Goal: Task Accomplishment & Management: Manage account settings

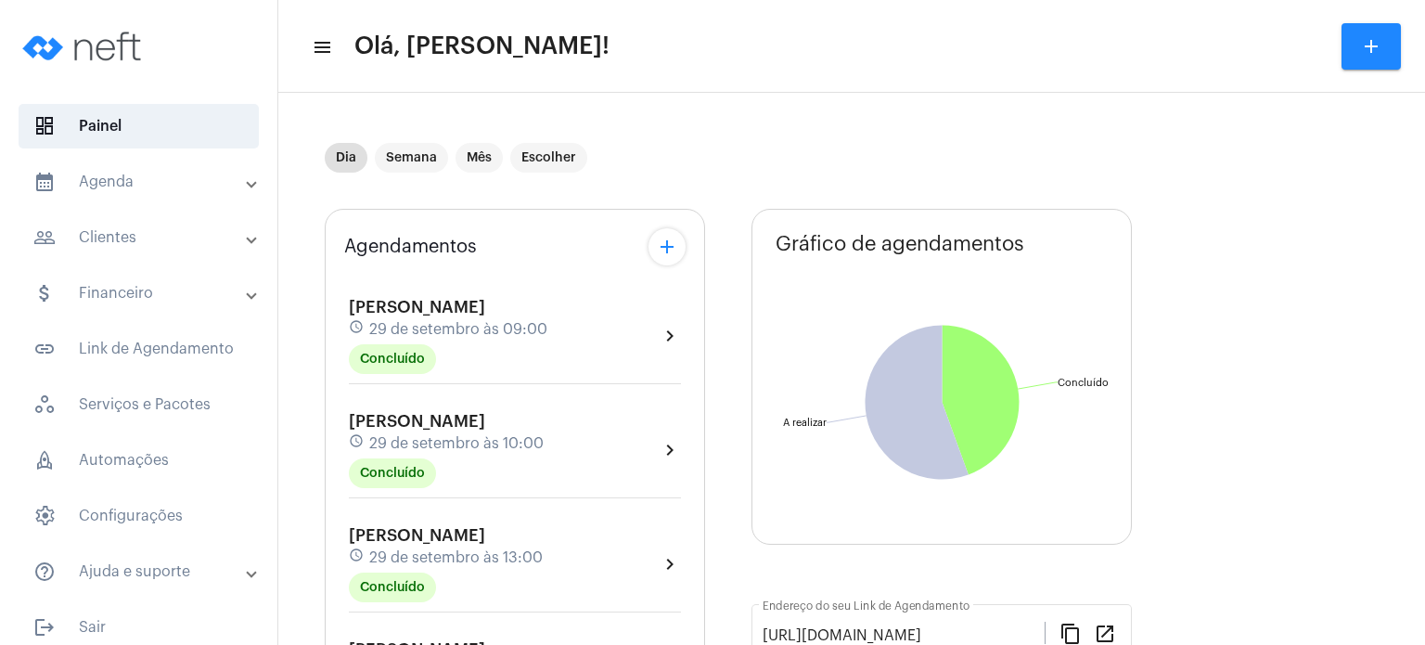
scroll to position [408, 0]
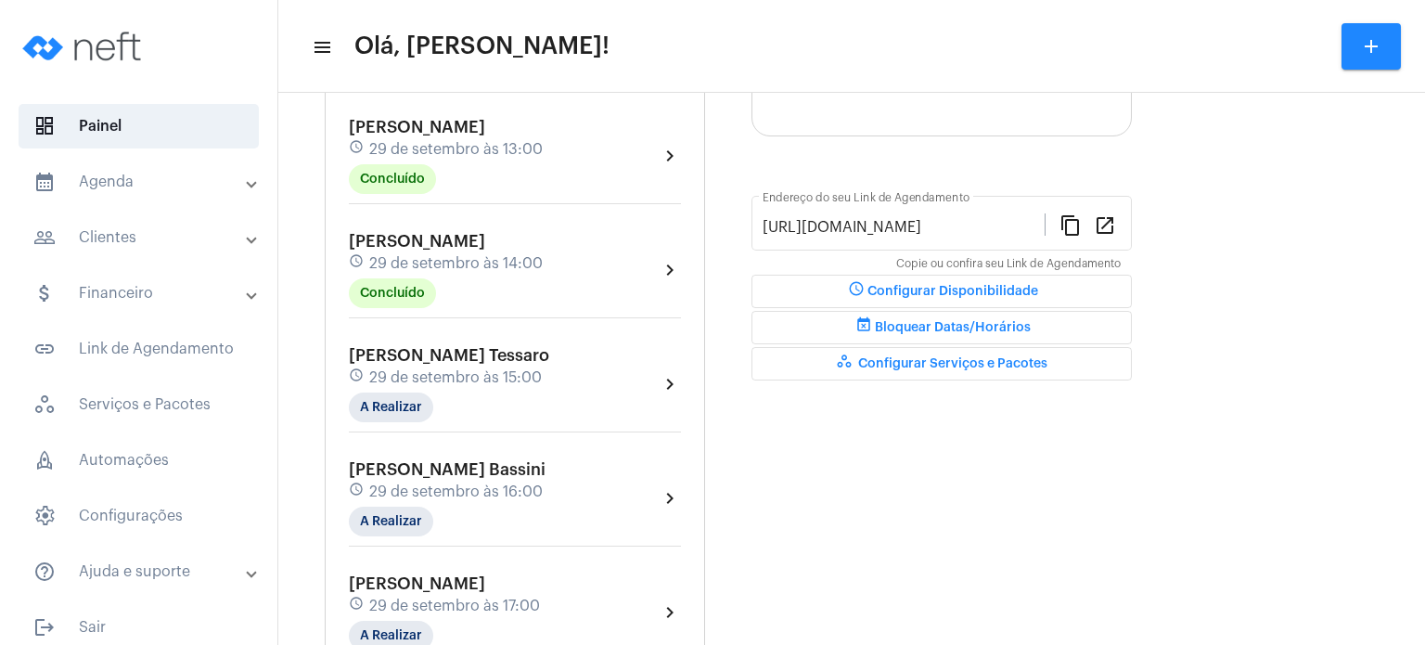
click at [392, 248] on div "[PERSON_NAME] Nemer schedule [DATE] 14:00 Concluído" at bounding box center [446, 270] width 194 height 76
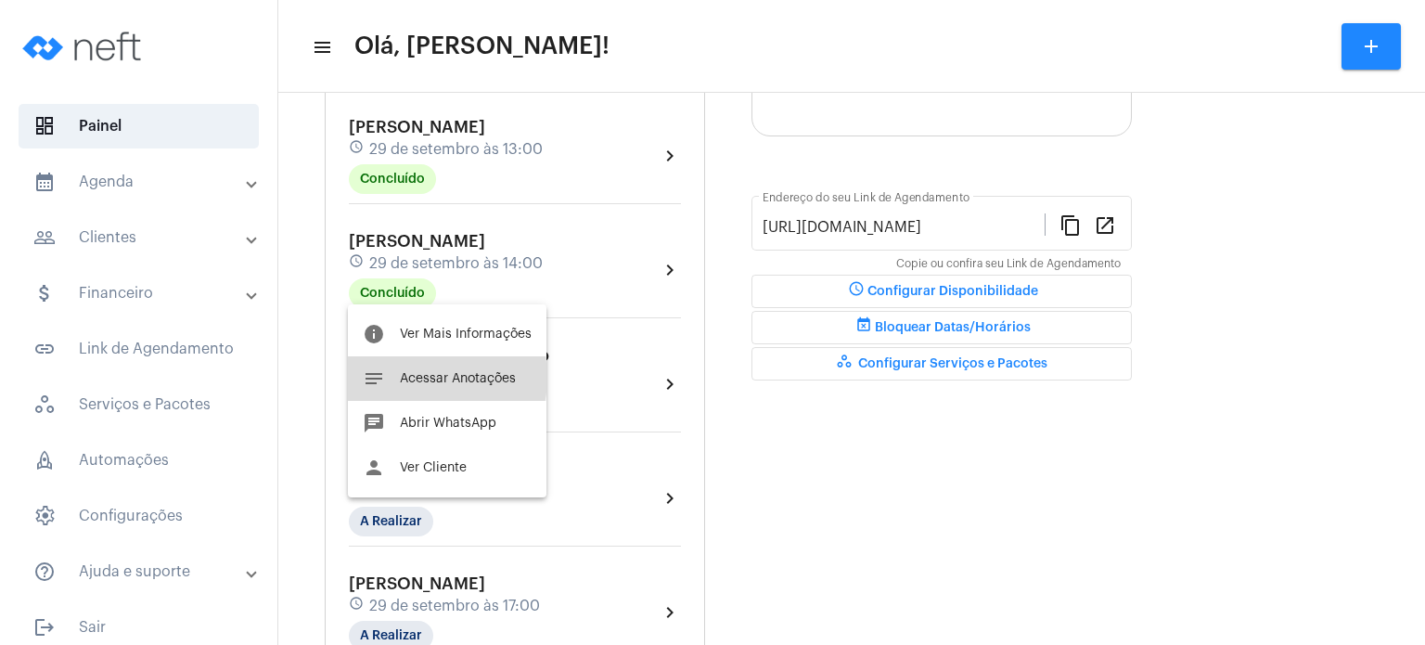
click at [414, 378] on span "Acessar Anotações" at bounding box center [458, 378] width 116 height 13
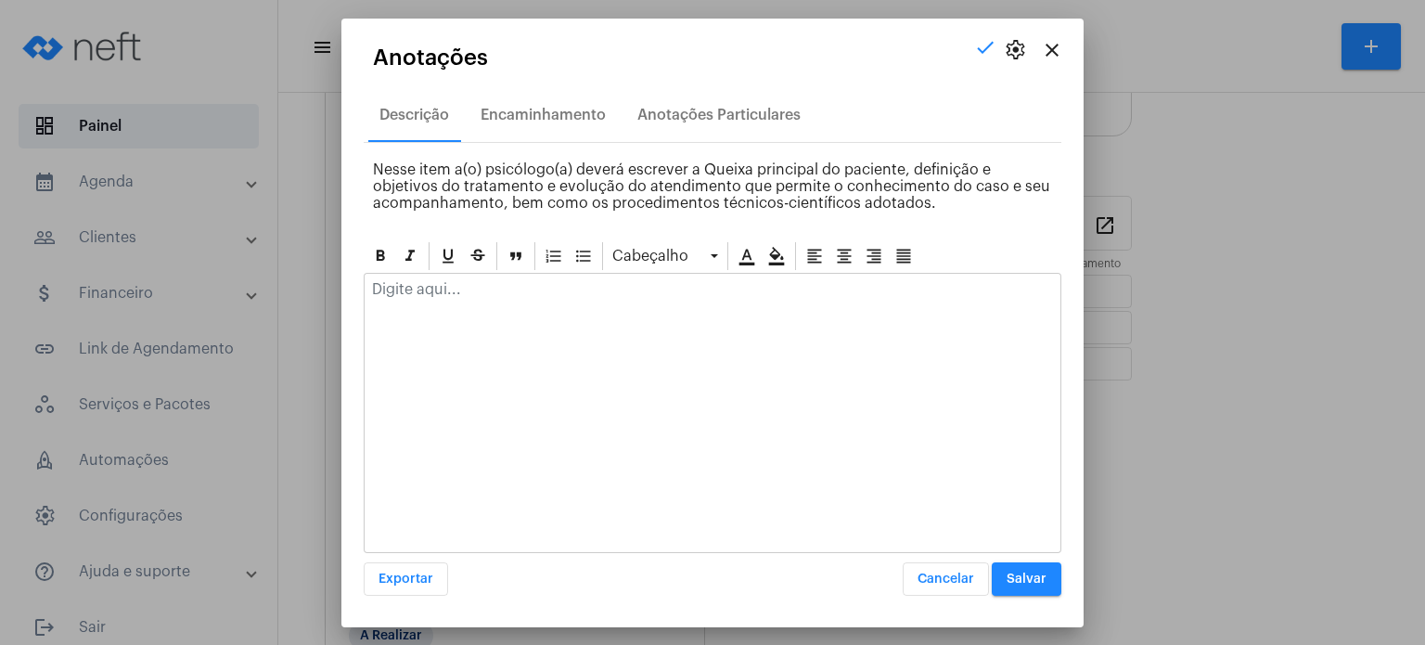
click at [468, 309] on div at bounding box center [713, 294] width 696 height 41
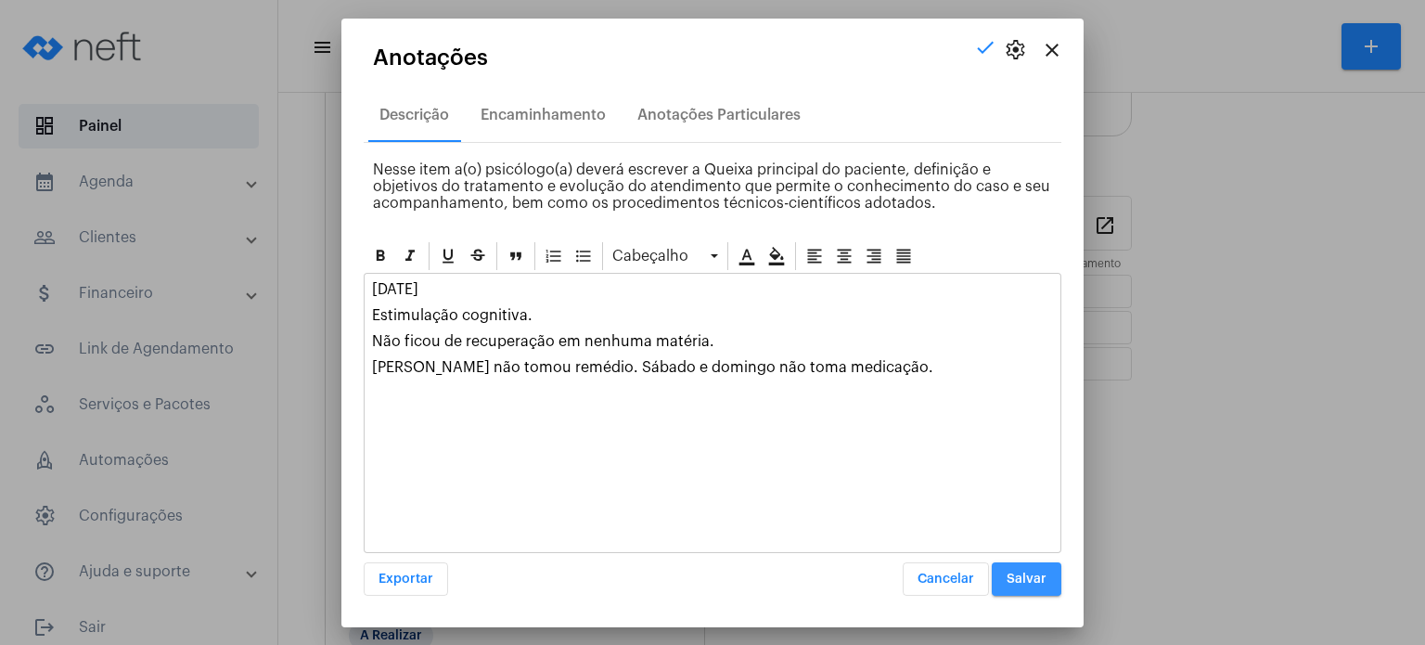
click at [1013, 567] on button "Salvar" at bounding box center [1027, 578] width 70 height 33
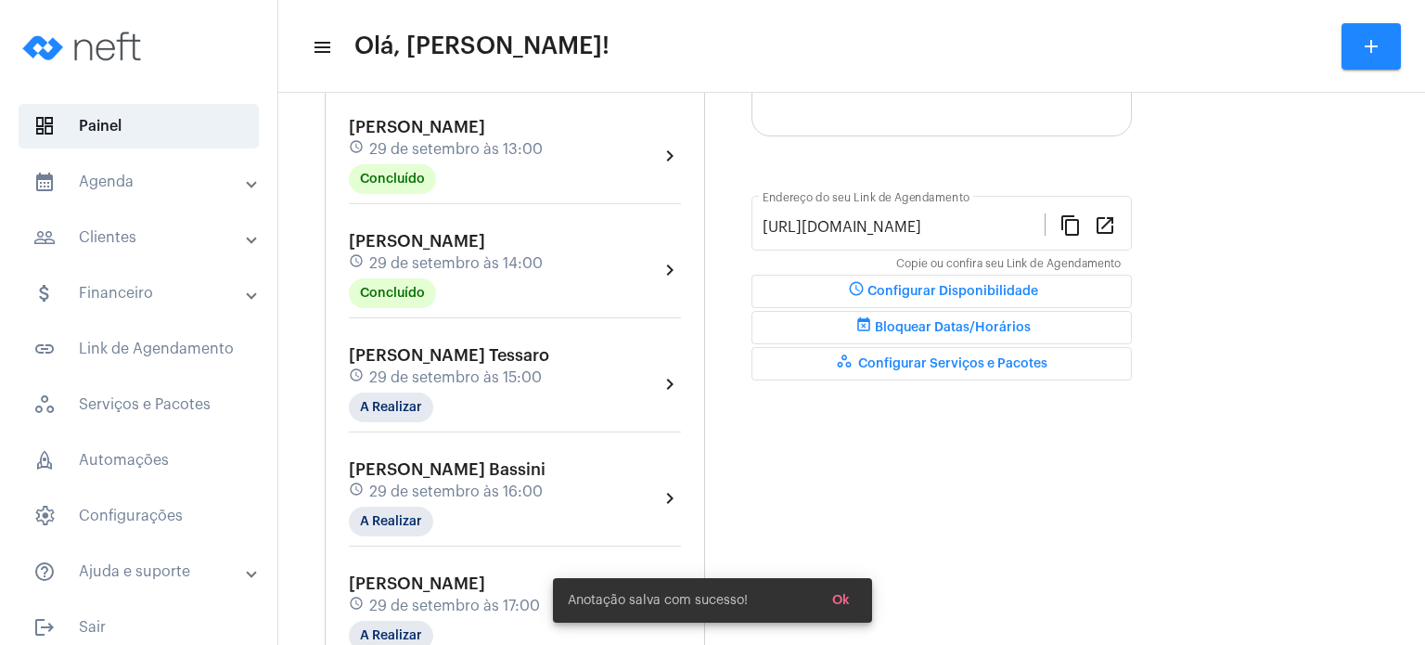
click at [498, 378] on span "29 de setembro às 15:00" at bounding box center [455, 377] width 173 height 17
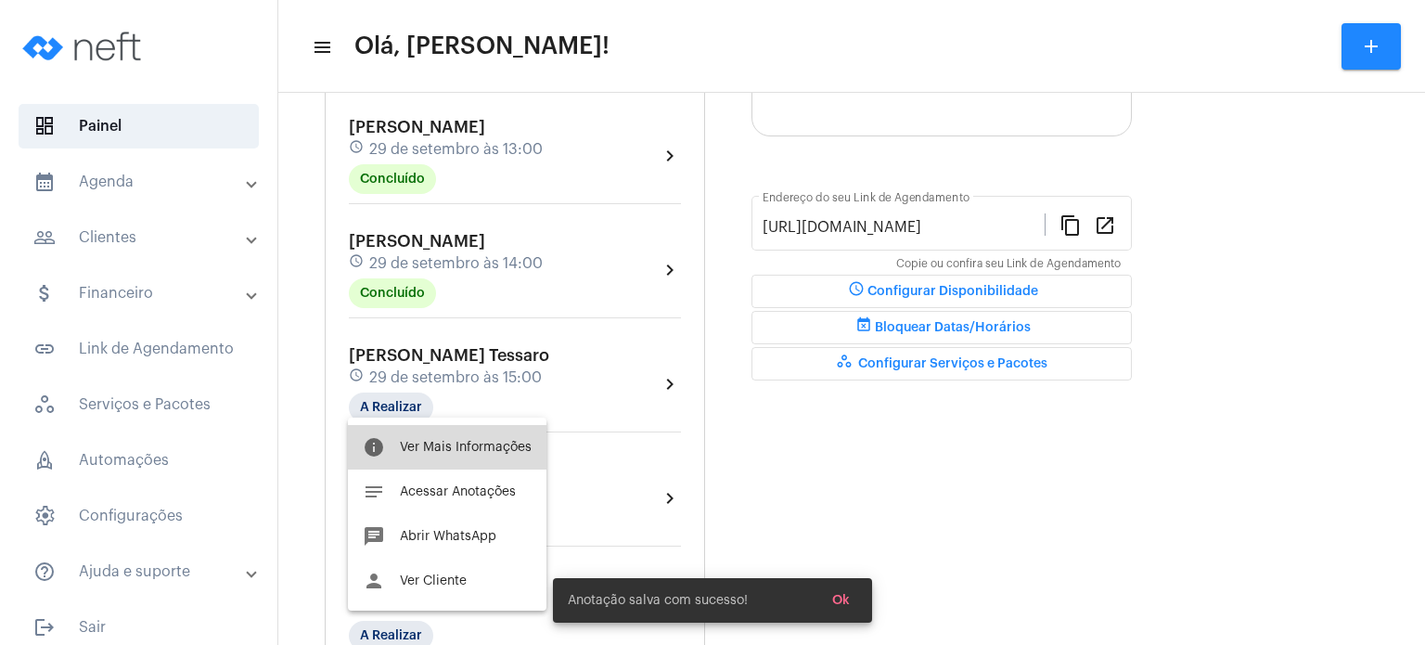
click at [499, 448] on span "Ver Mais Informações" at bounding box center [466, 447] width 132 height 13
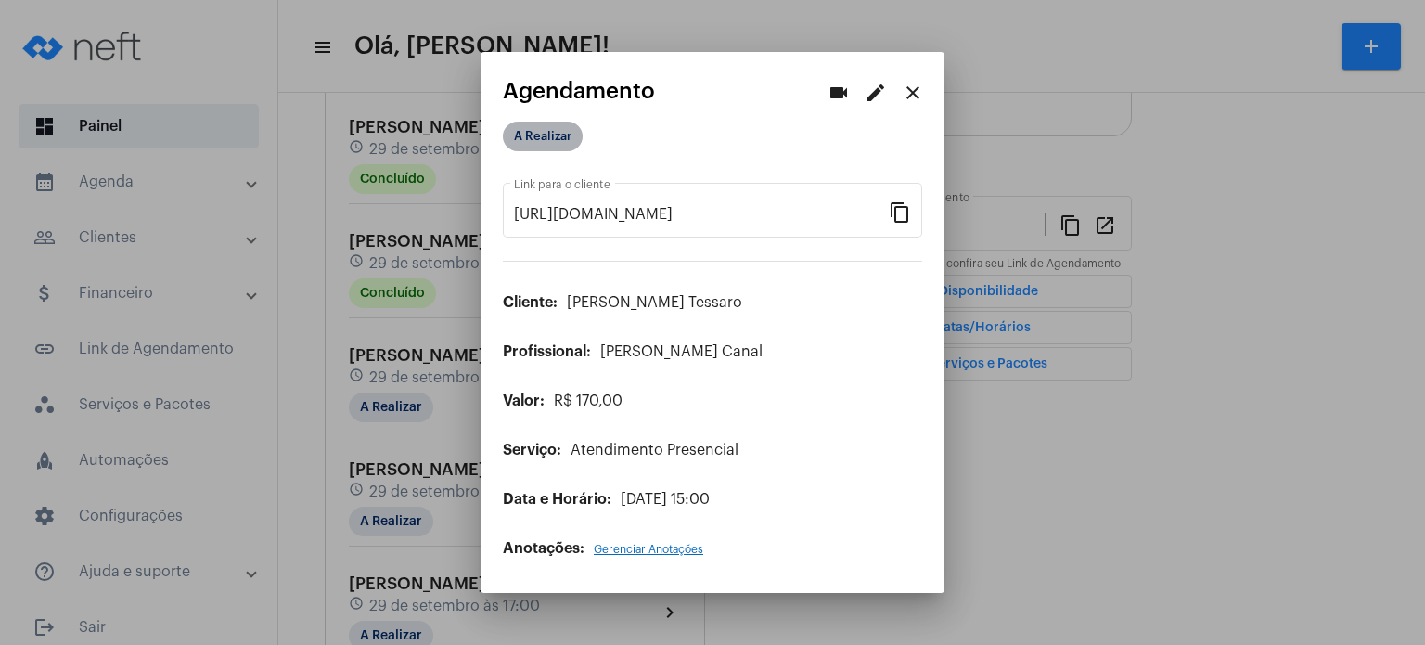
click at [547, 144] on mat-chip "A Realizar" at bounding box center [543, 137] width 80 height 30
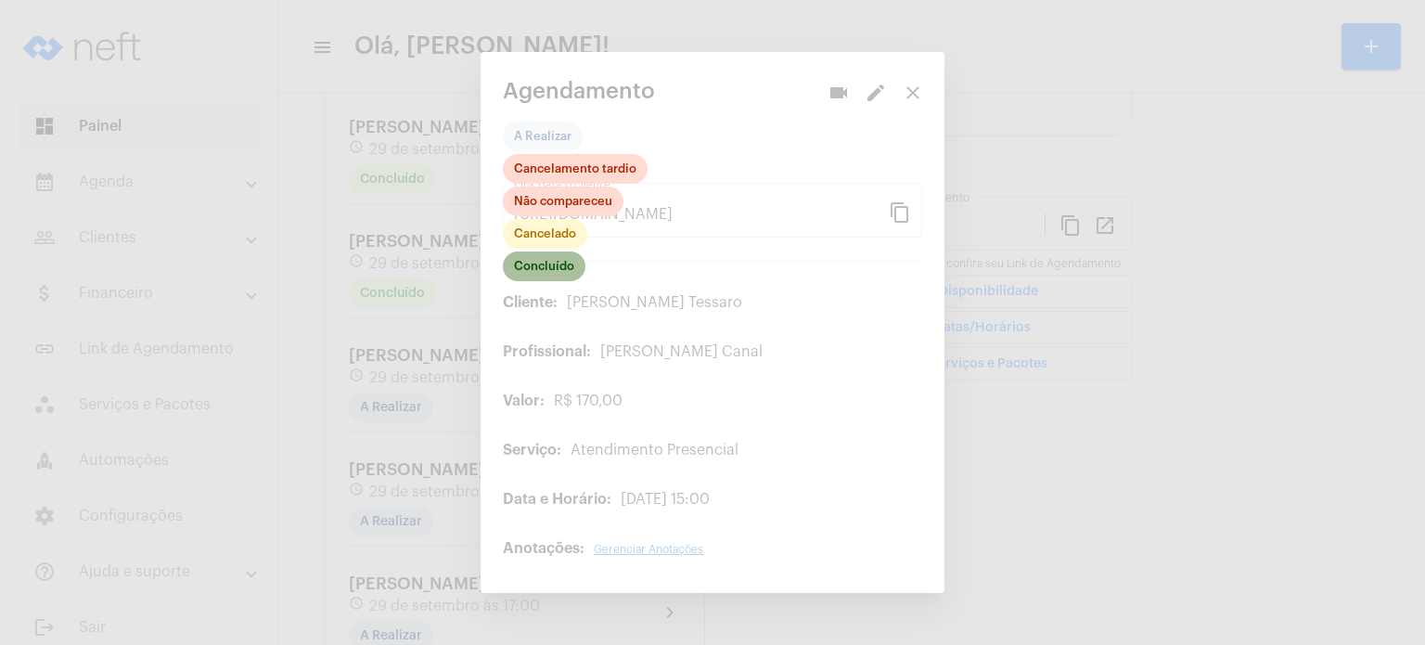
click at [564, 270] on mat-chip "Concluído" at bounding box center [544, 266] width 83 height 30
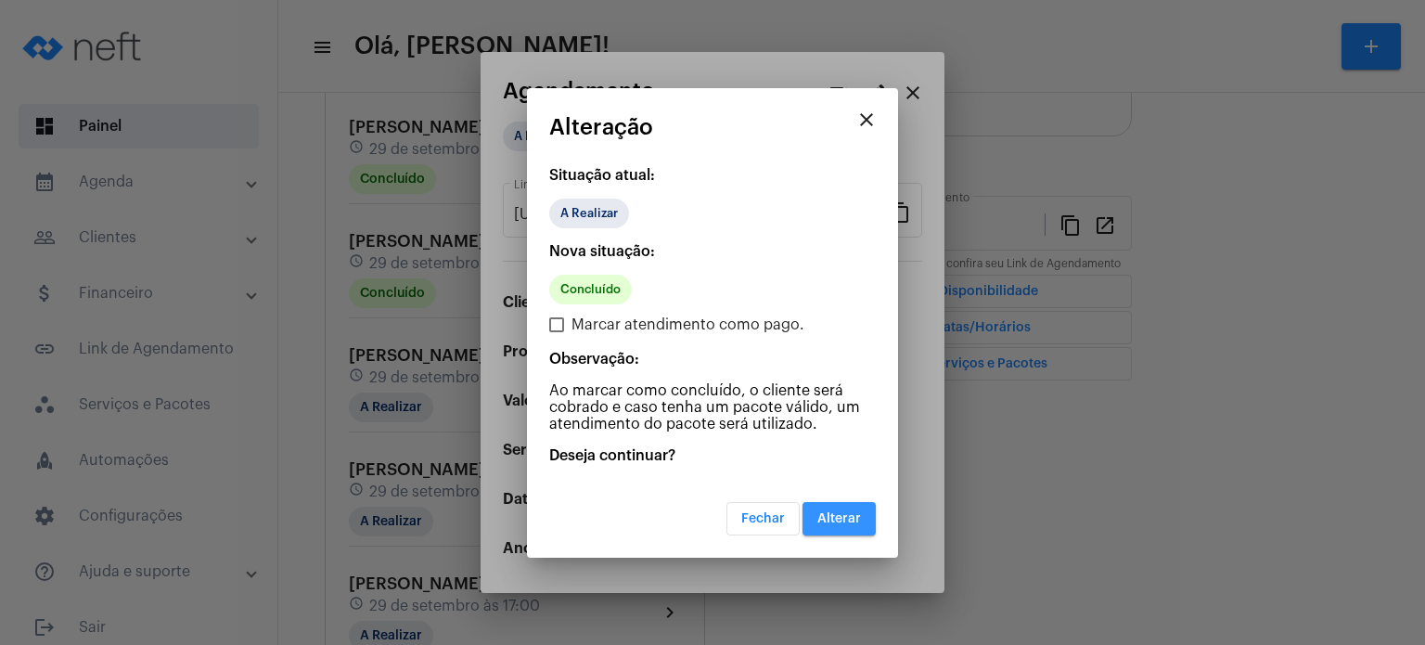
click at [844, 515] on span "Alterar" at bounding box center [839, 518] width 44 height 13
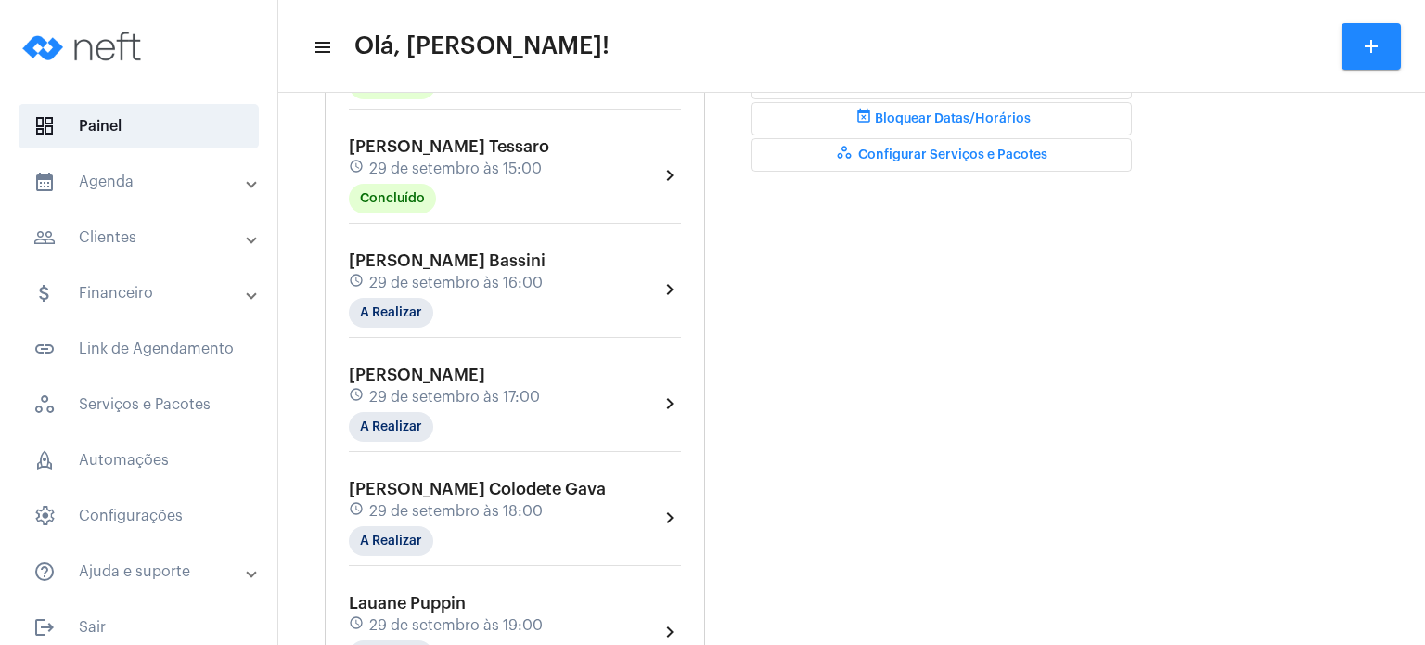
scroll to position [631, 0]
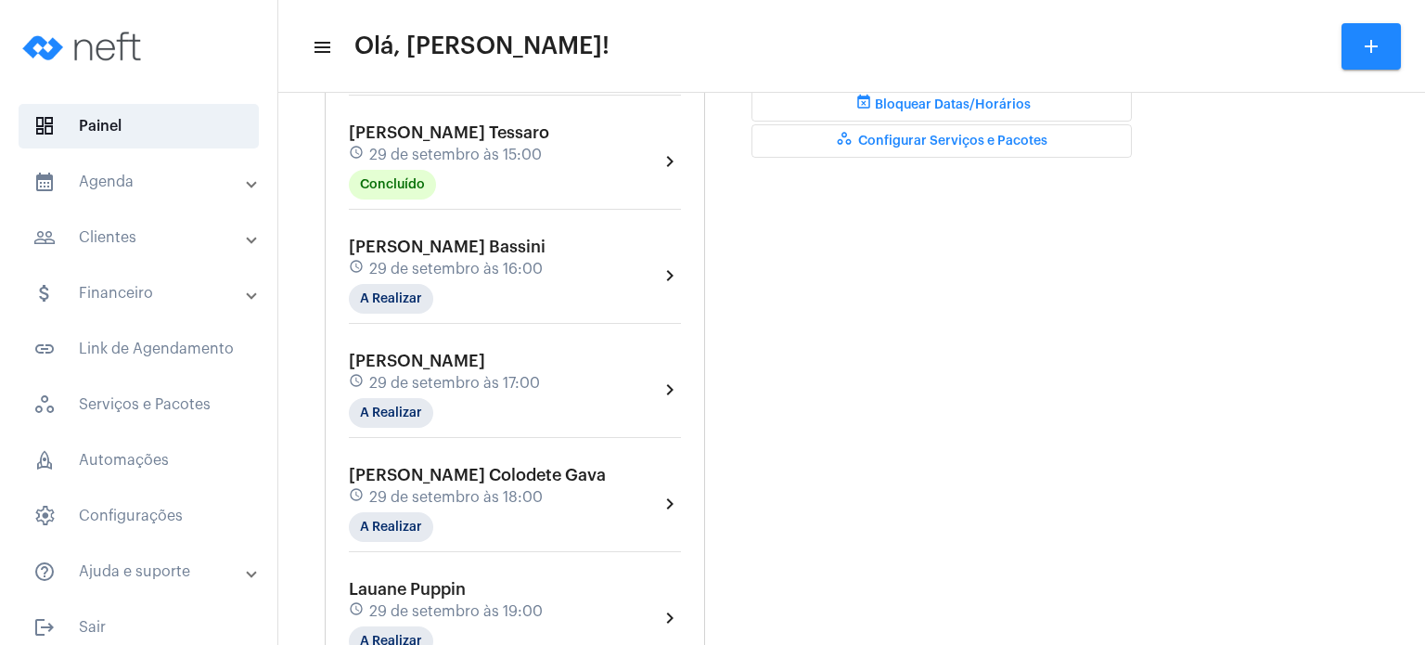
click at [328, 236] on div "Agendamentos add [PERSON_NAME] schedule [DATE] 09:00 Concluído chevron_right [P…" at bounding box center [515, 134] width 380 height 1112
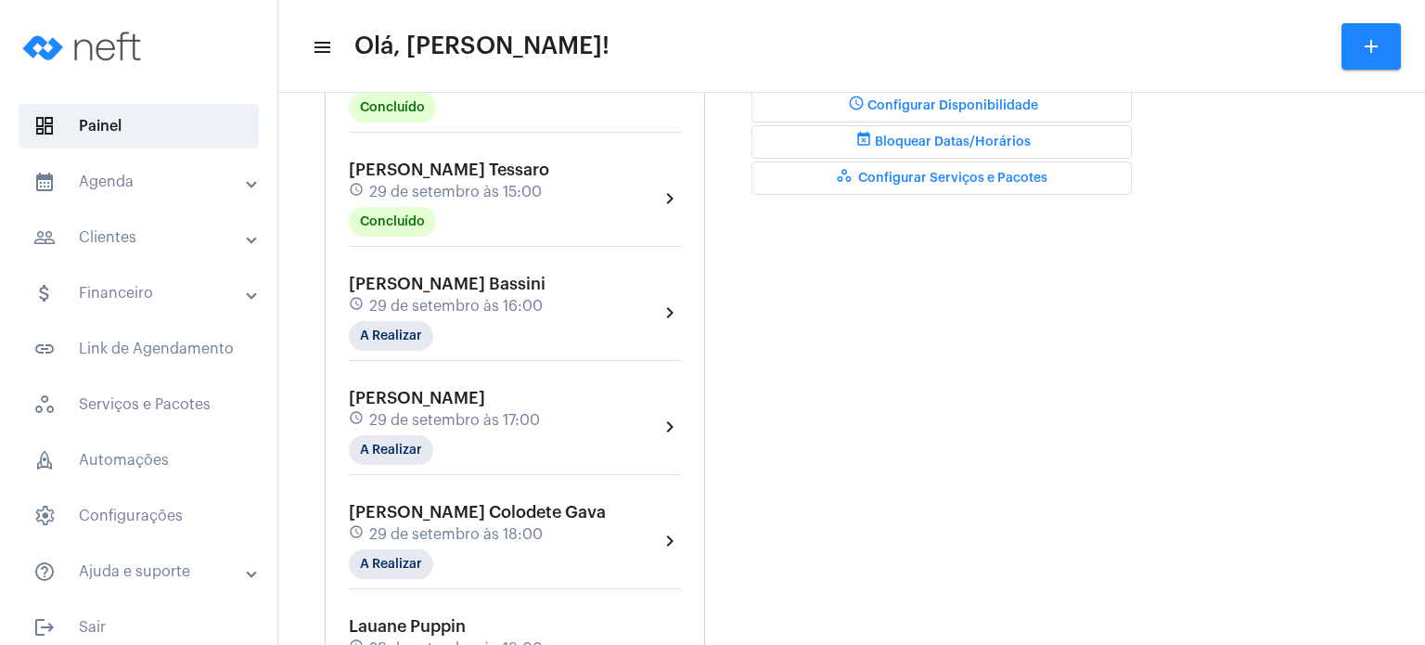
click at [114, 194] on mat-expansion-panel-header "calendar_month_outlined Agenda" at bounding box center [144, 182] width 266 height 45
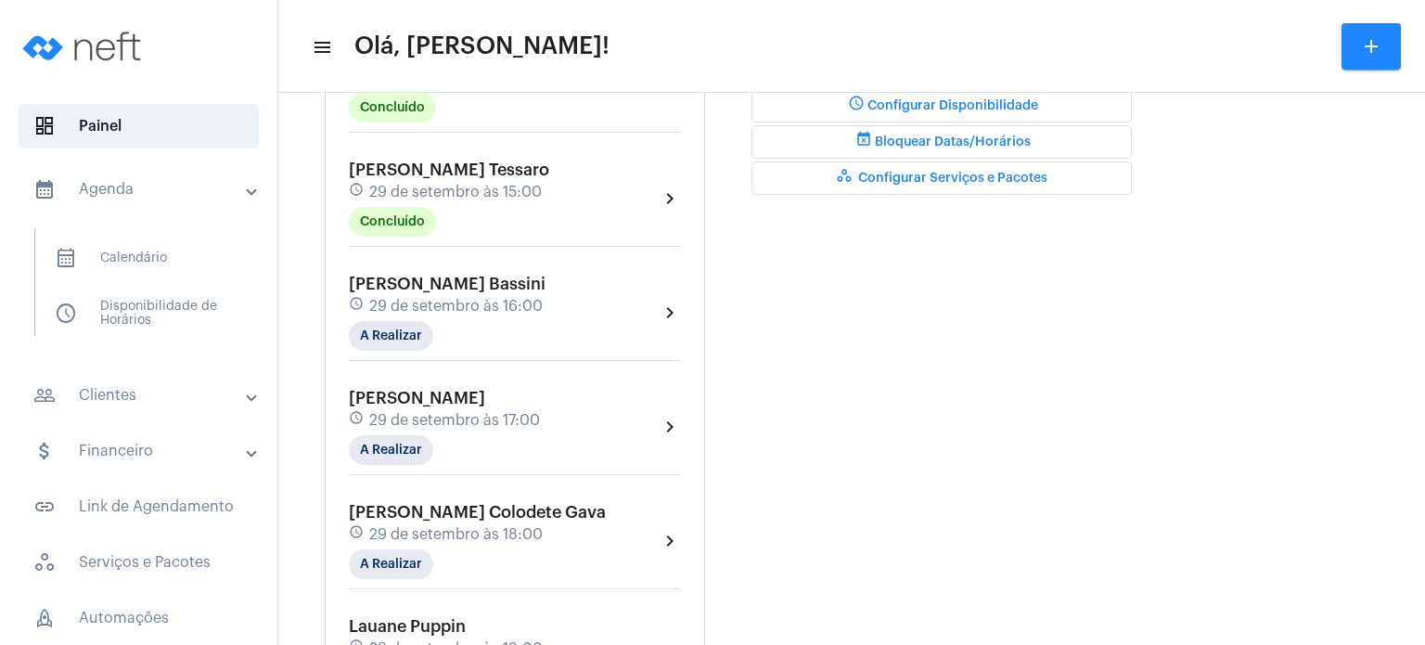
click at [122, 191] on mat-panel-title "calendar_month_outlined Agenda" at bounding box center [140, 189] width 214 height 22
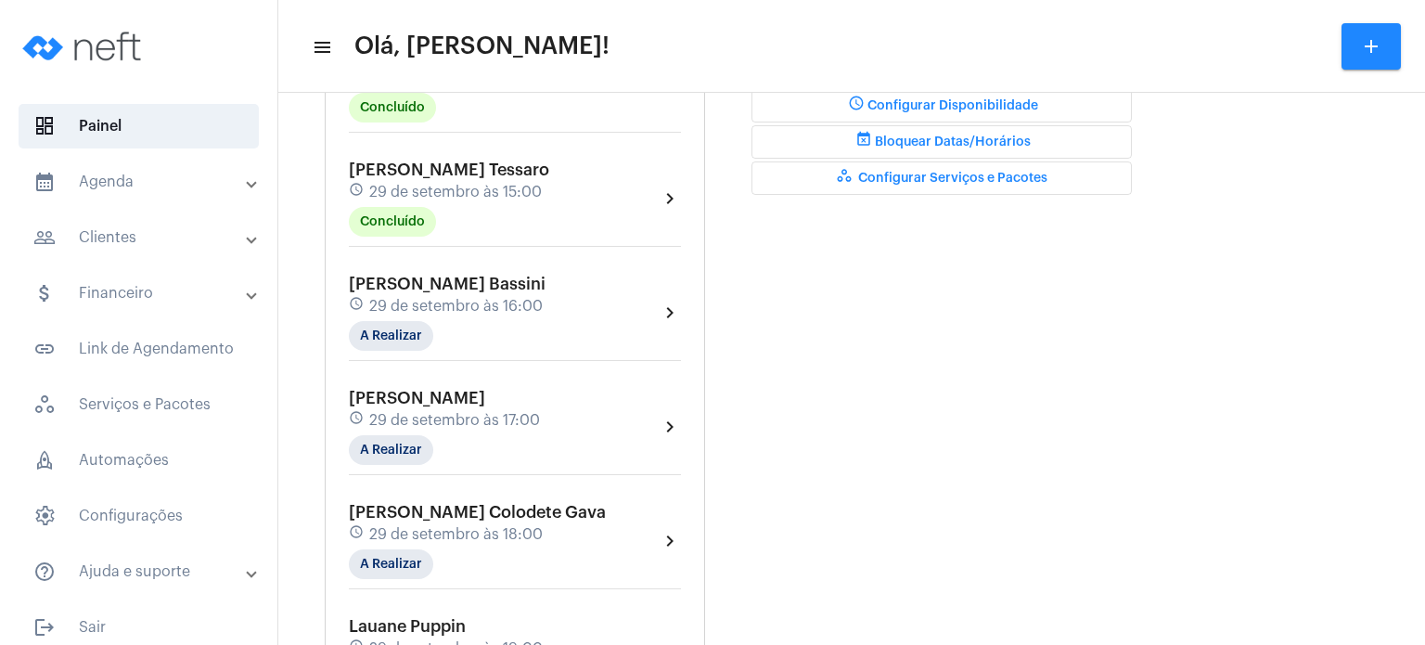
click at [117, 174] on mat-panel-title "calendar_month_outlined Agenda" at bounding box center [140, 182] width 214 height 22
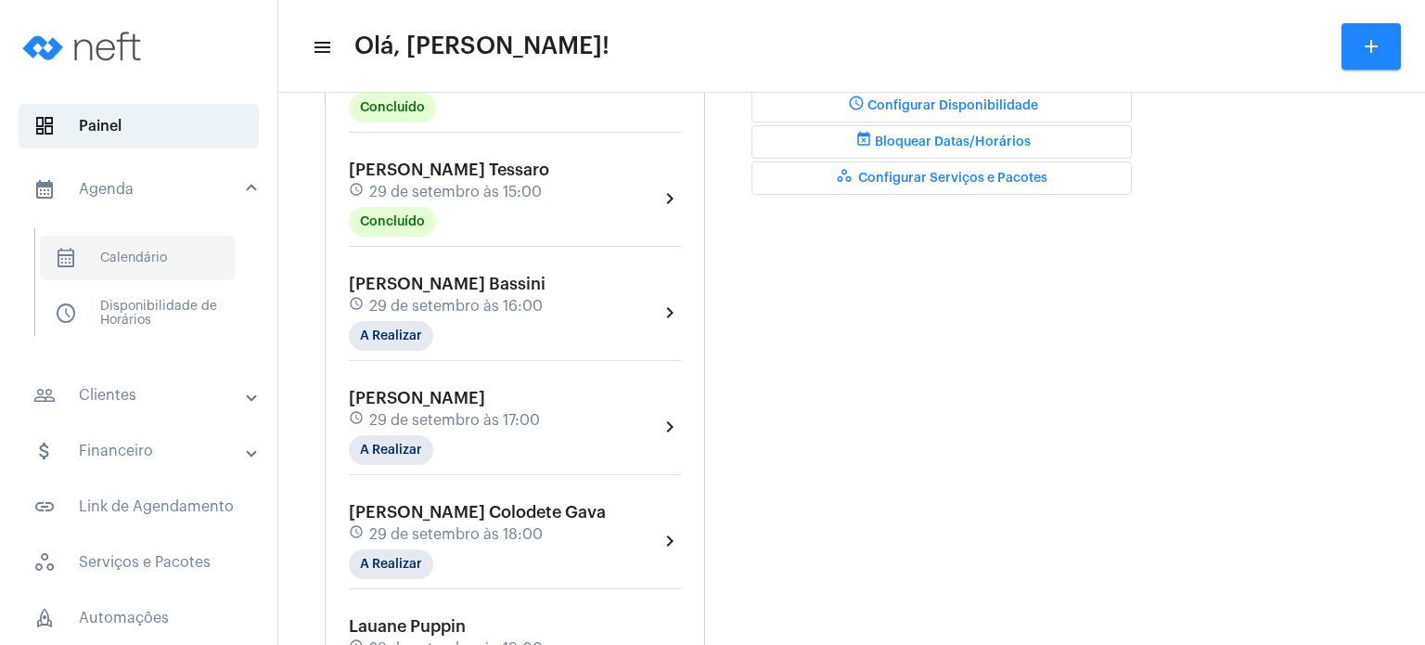
click at [126, 254] on span "calendar_month_outlined Calendário" at bounding box center [138, 258] width 196 height 45
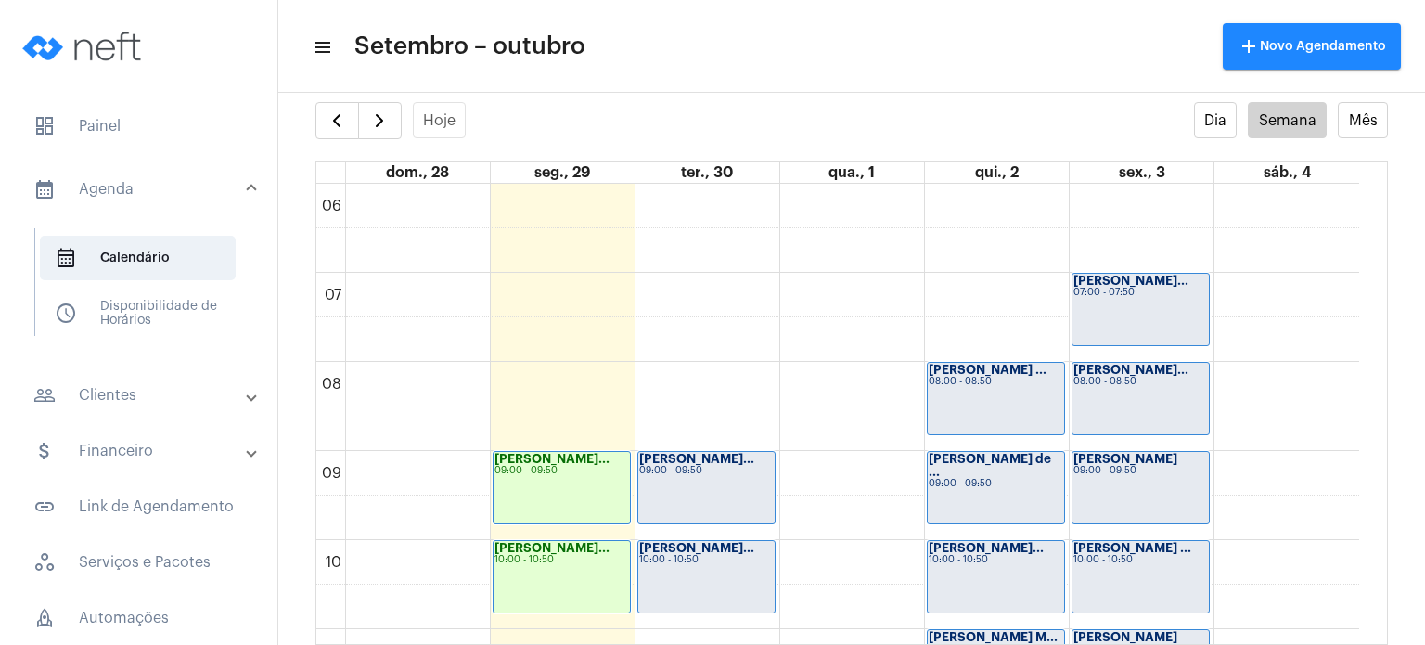
scroll to position [939, 0]
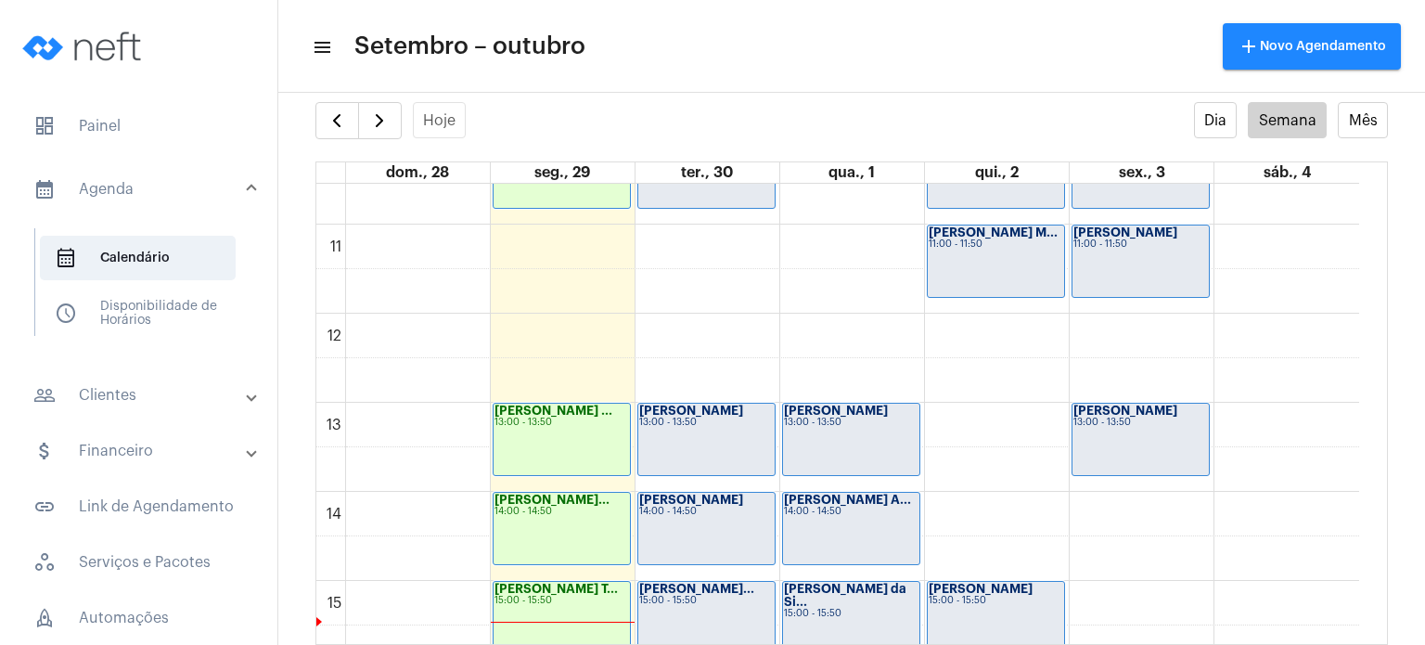
click at [1165, 464] on div "[PERSON_NAME] 13:00 - 13:50" at bounding box center [1141, 439] width 136 height 71
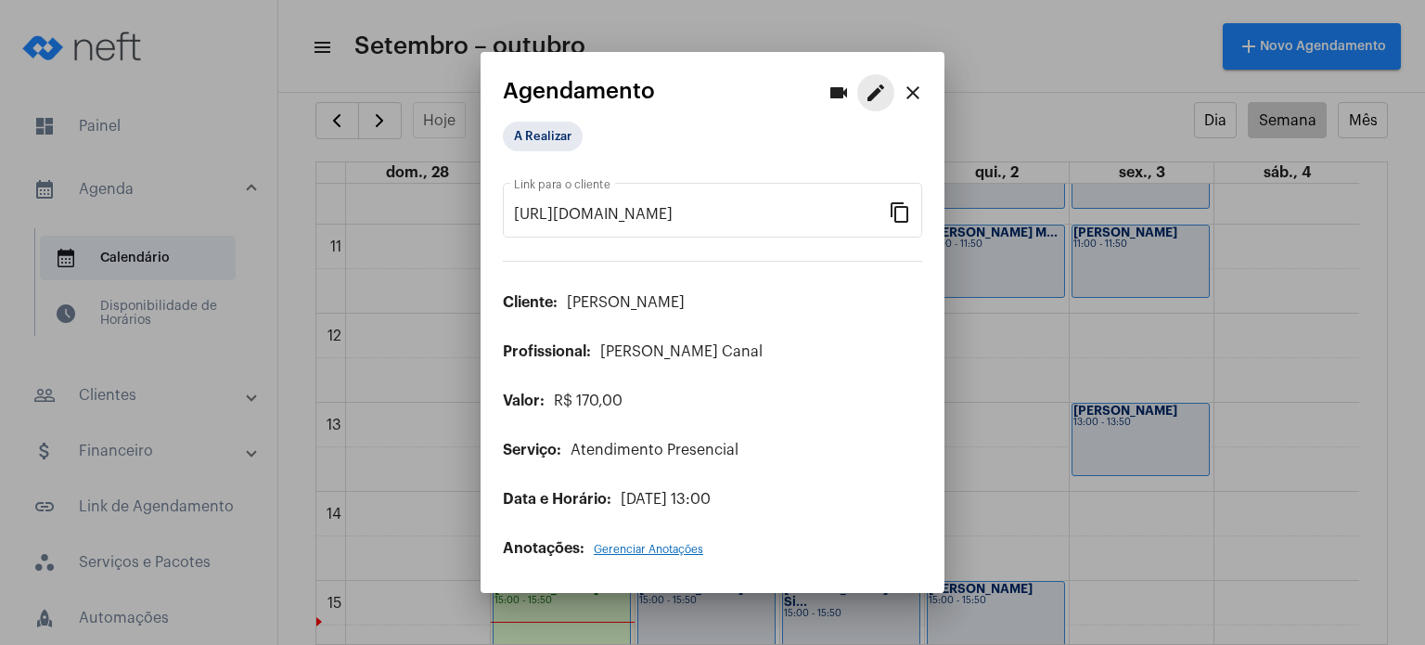
click at [872, 99] on mat-icon "edit" at bounding box center [876, 93] width 22 height 22
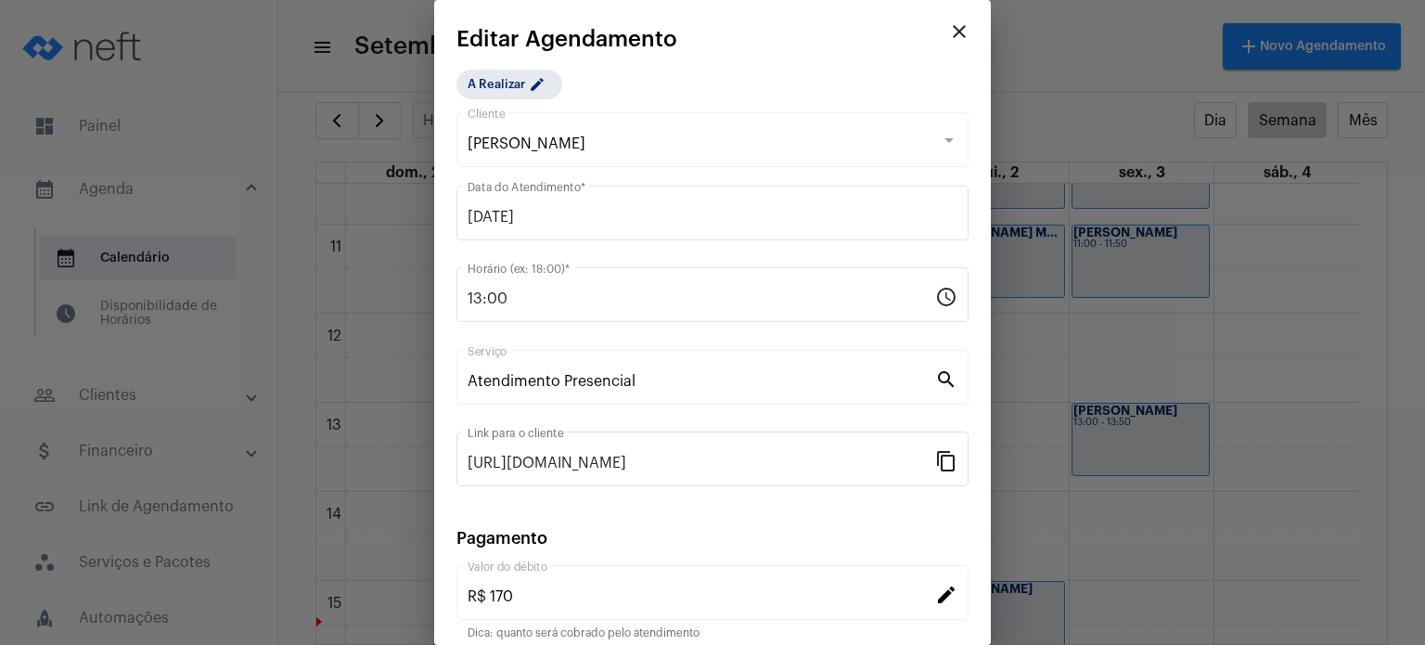
scroll to position [151, 0]
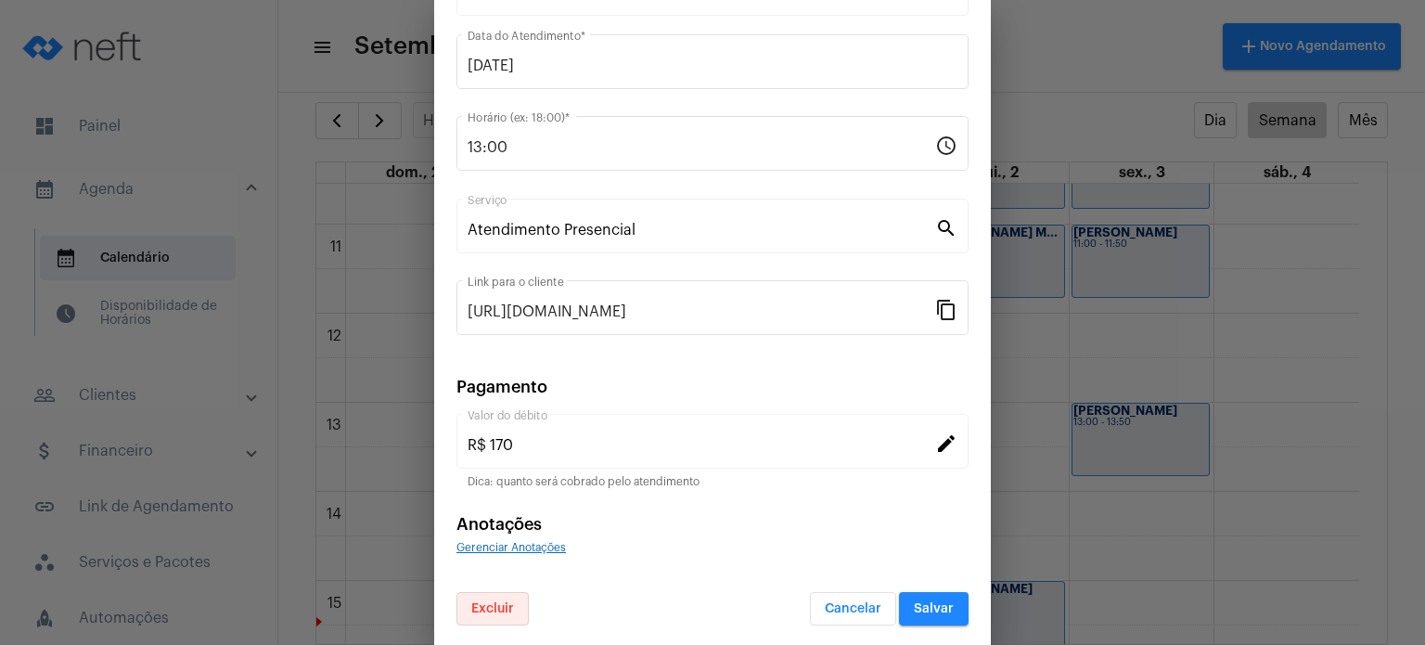
click at [494, 607] on span "Excluir" at bounding box center [492, 608] width 43 height 13
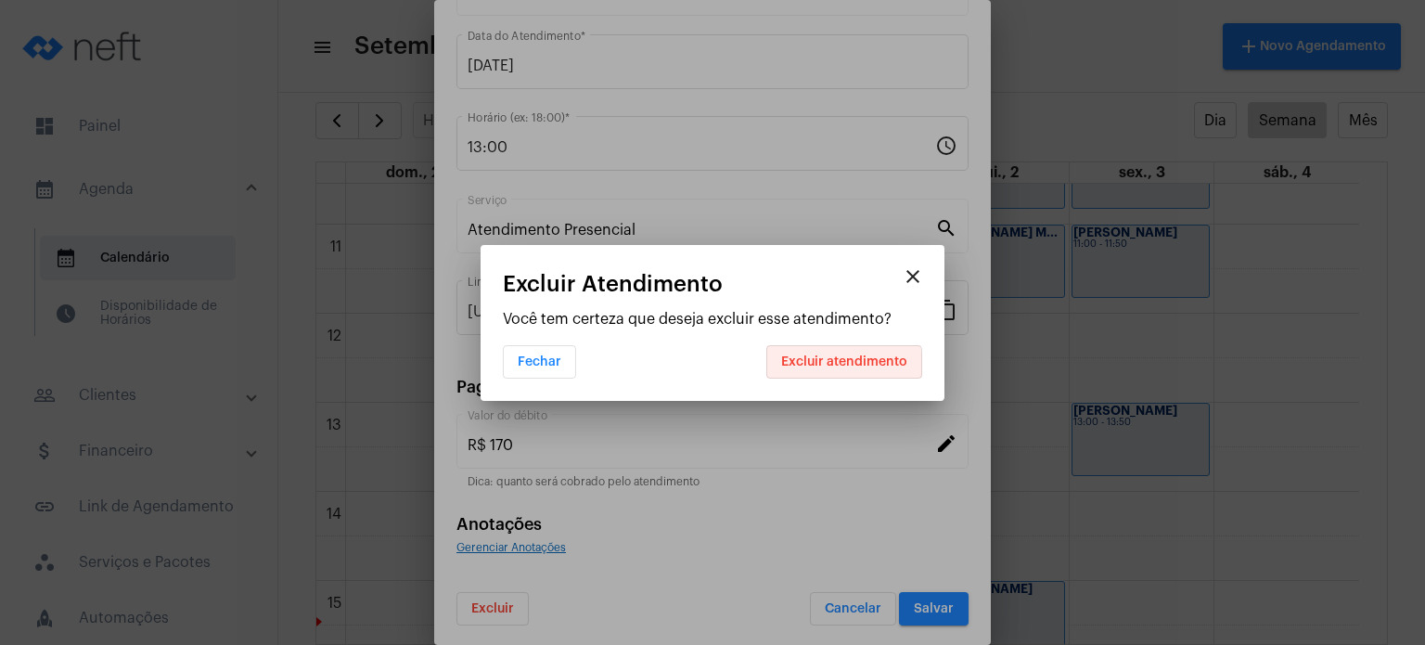
click at [837, 367] on span "Excluir atendimento" at bounding box center [844, 361] width 126 height 13
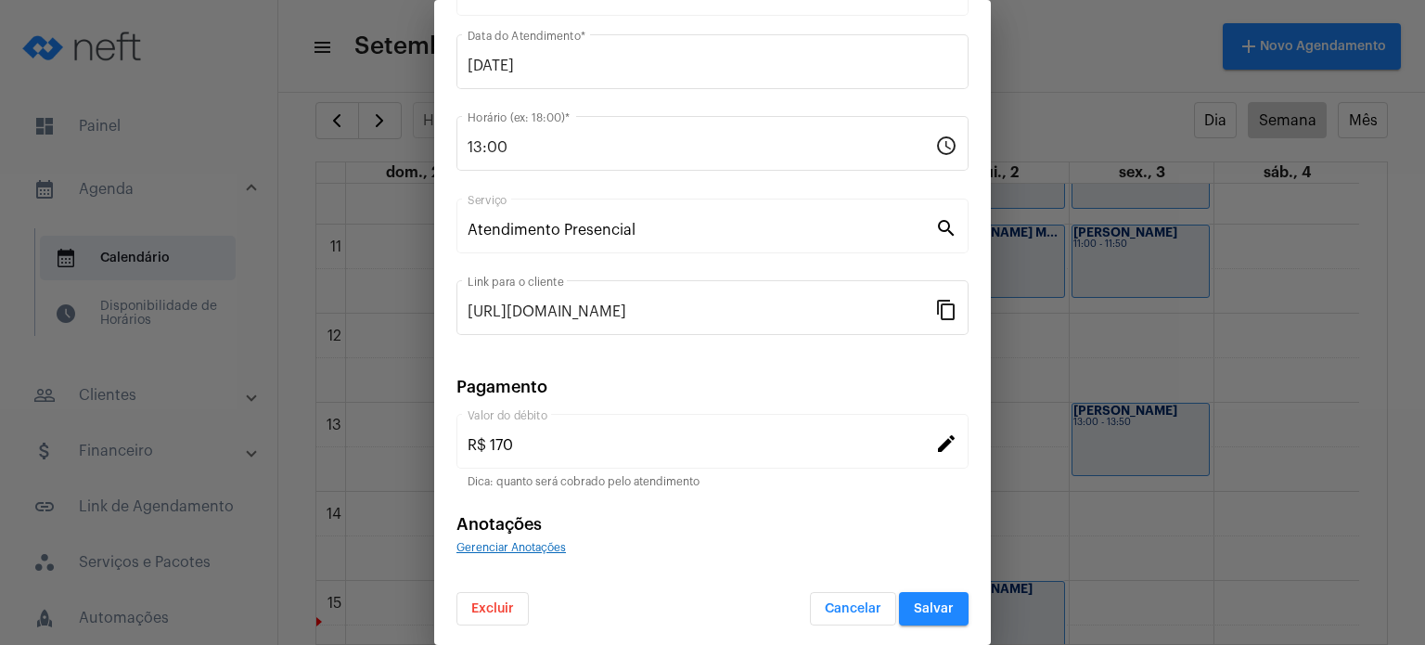
click at [935, 623] on mat-dialog-container "close Editar Agendamento A Realizar edit [PERSON_NAME] Cliente [DATE] Data do A…" at bounding box center [712, 322] width 557 height 645
click at [932, 611] on span "Salvar" at bounding box center [934, 608] width 40 height 13
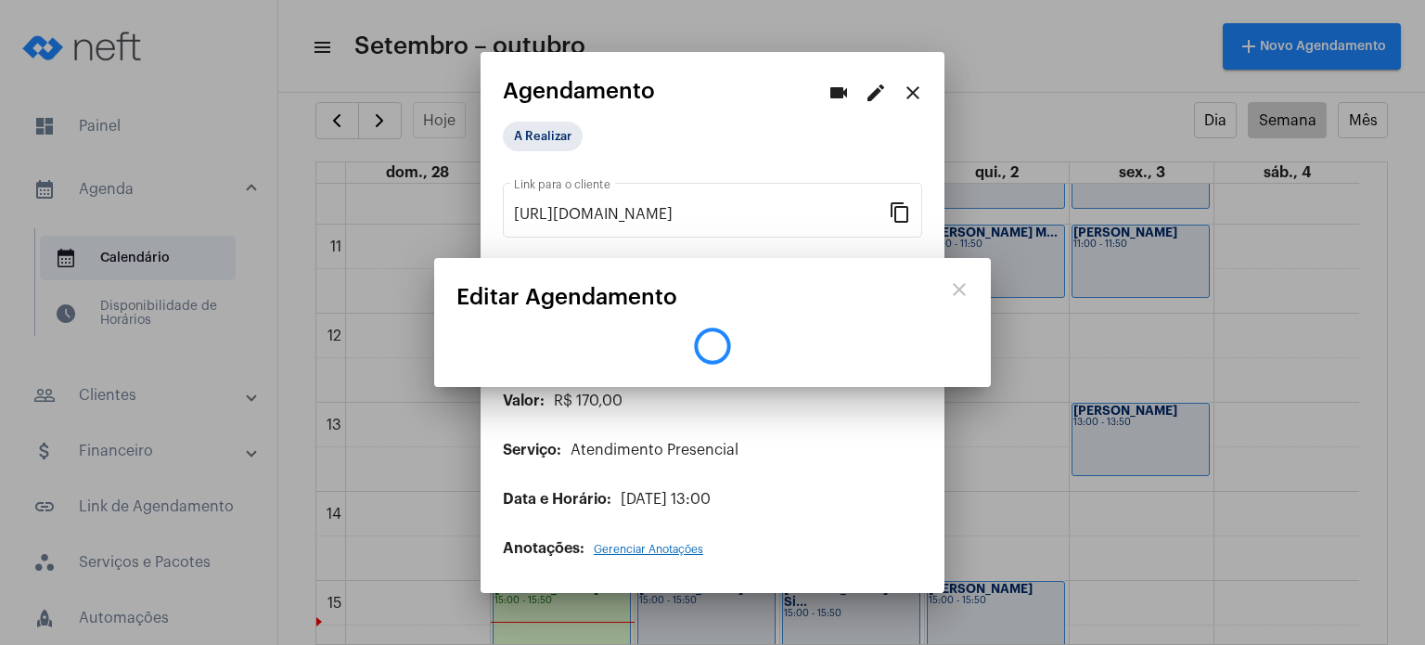
scroll to position [0, 0]
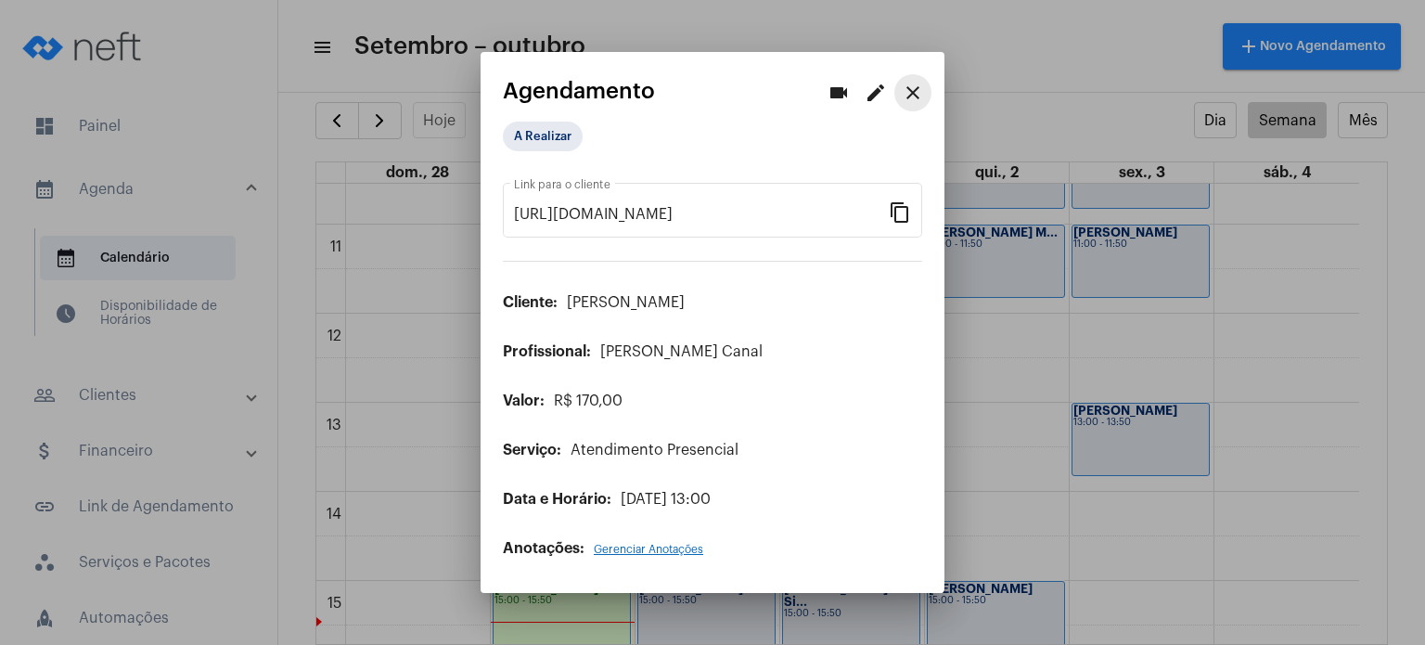
click at [915, 94] on mat-icon "close" at bounding box center [913, 93] width 22 height 22
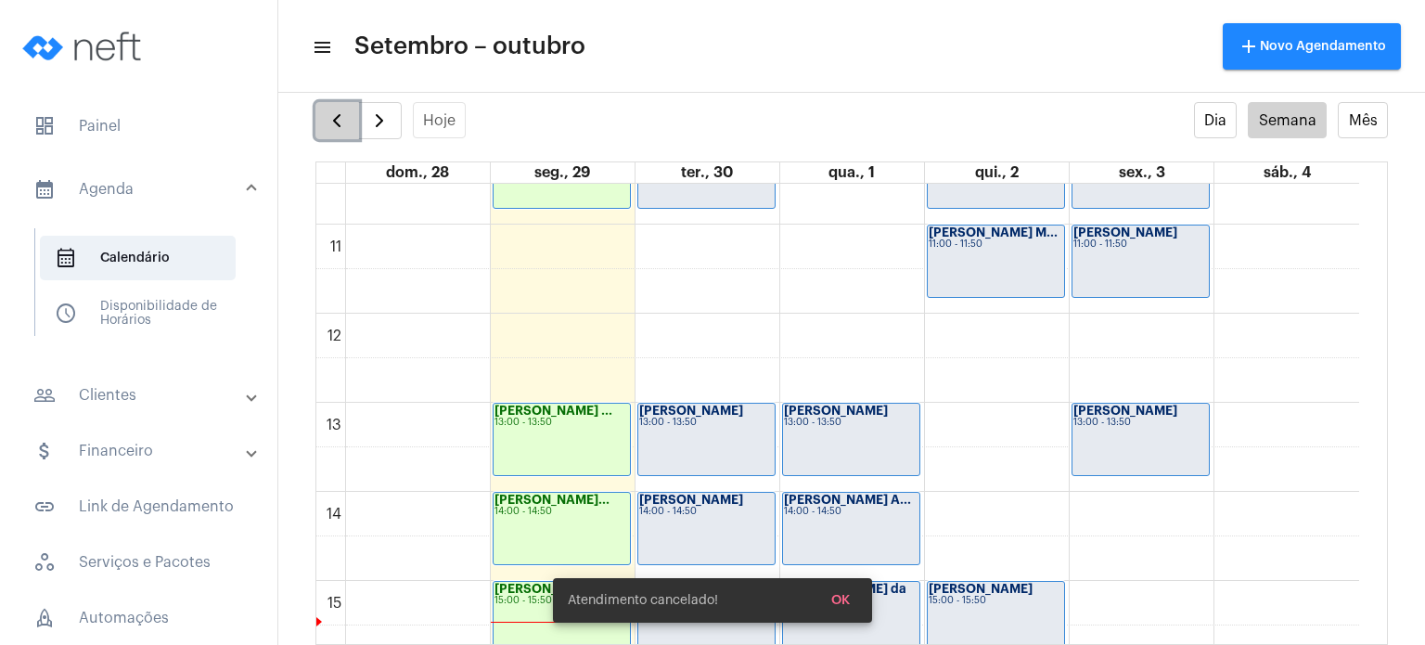
click at [331, 118] on span "button" at bounding box center [337, 120] width 22 height 22
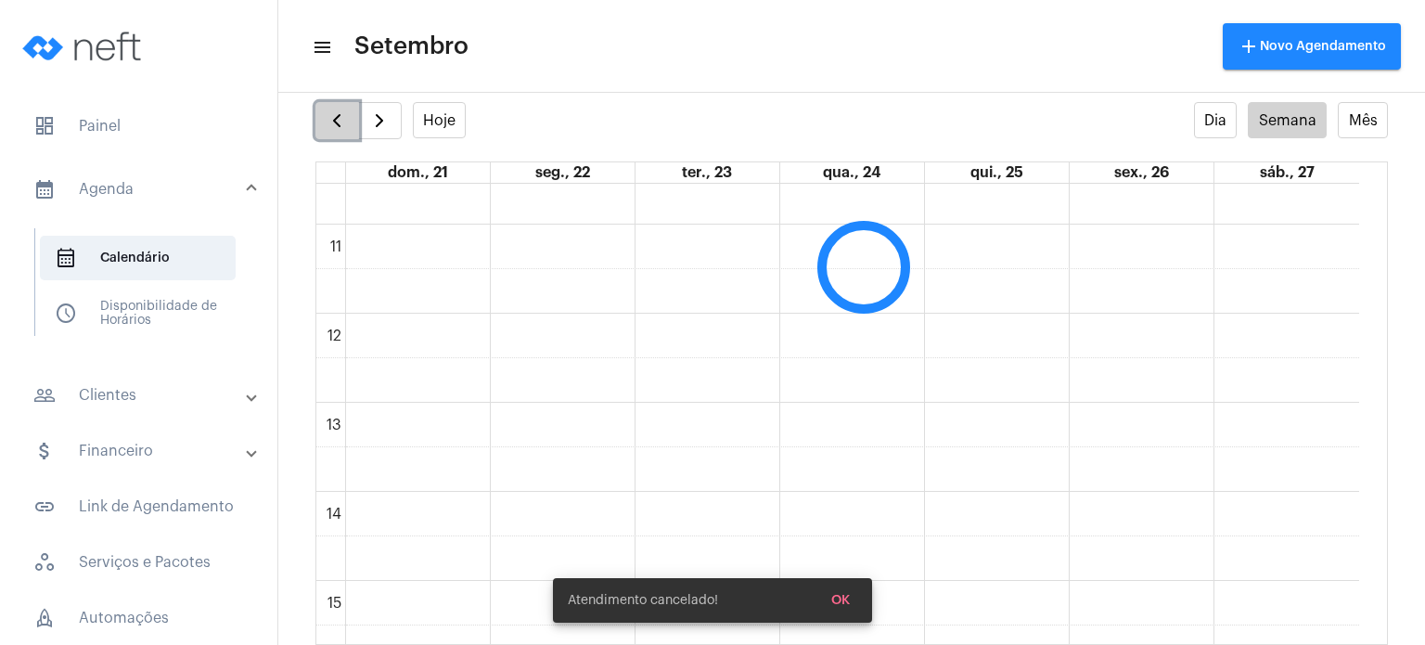
scroll to position [534, 0]
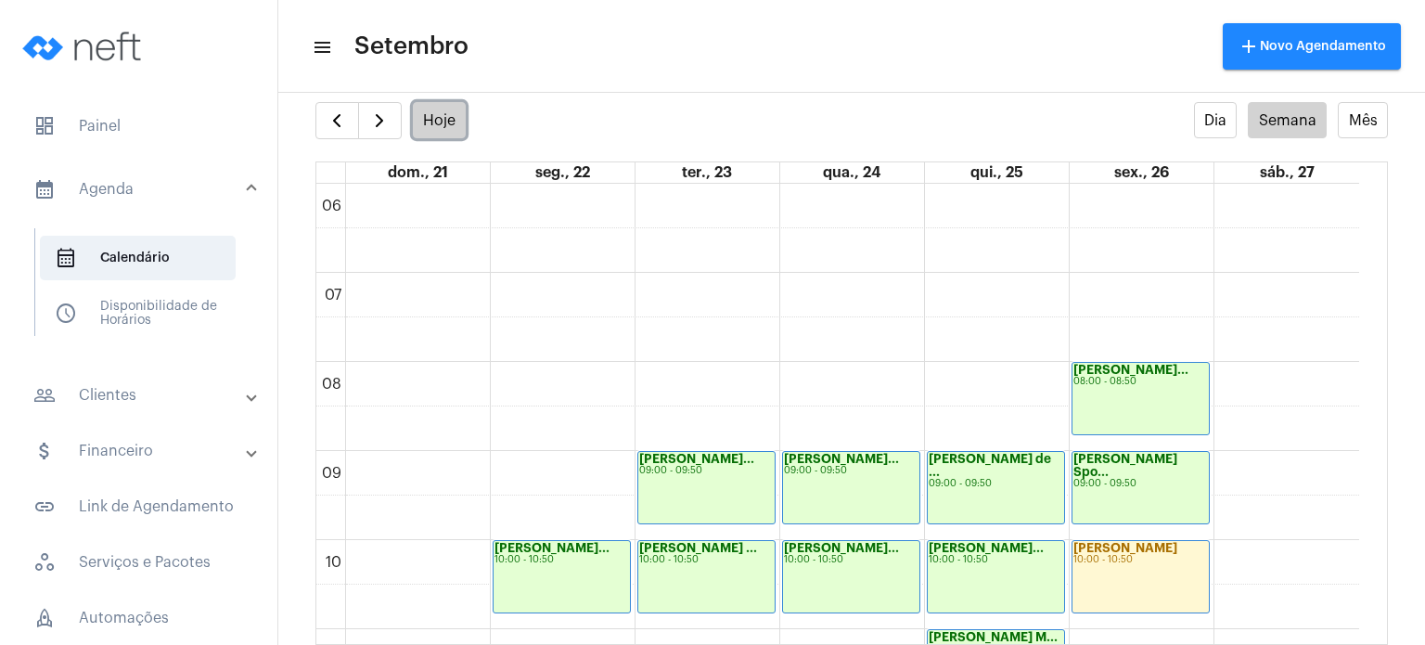
click at [445, 114] on button "Hoje" at bounding box center [440, 120] width 54 height 36
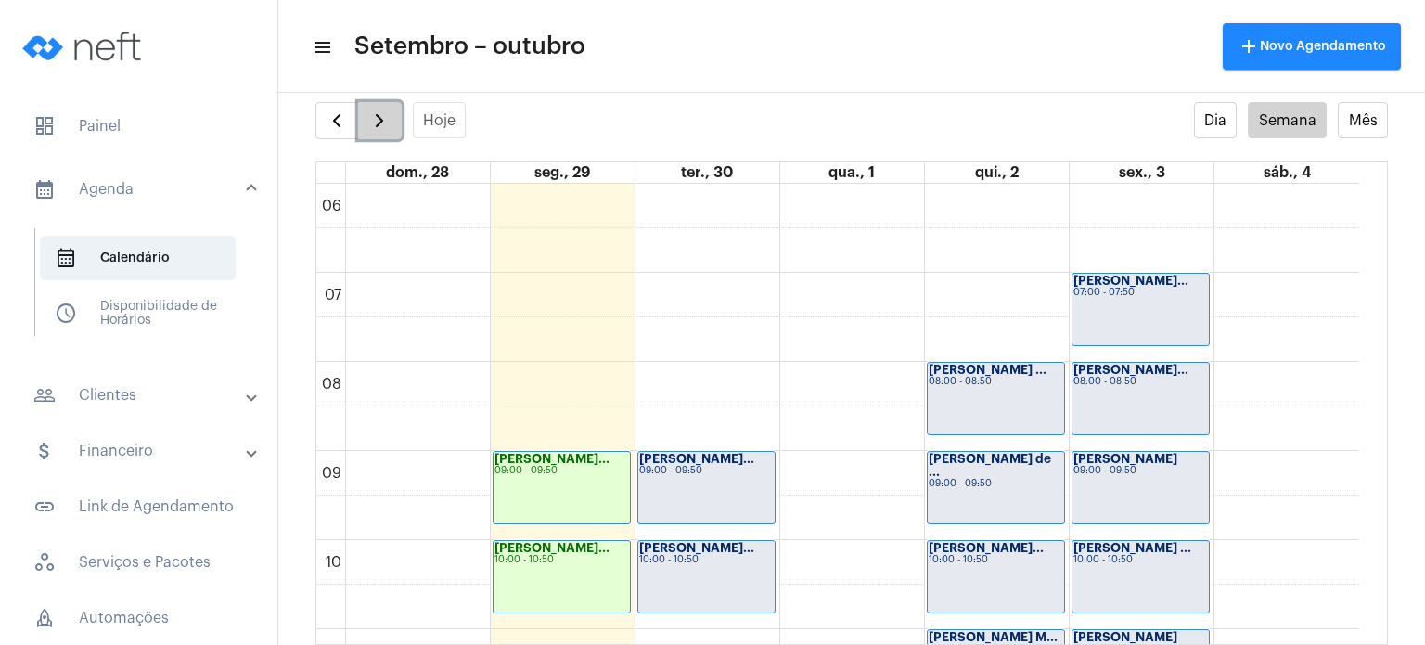
click at [389, 118] on span "button" at bounding box center [379, 120] width 22 height 22
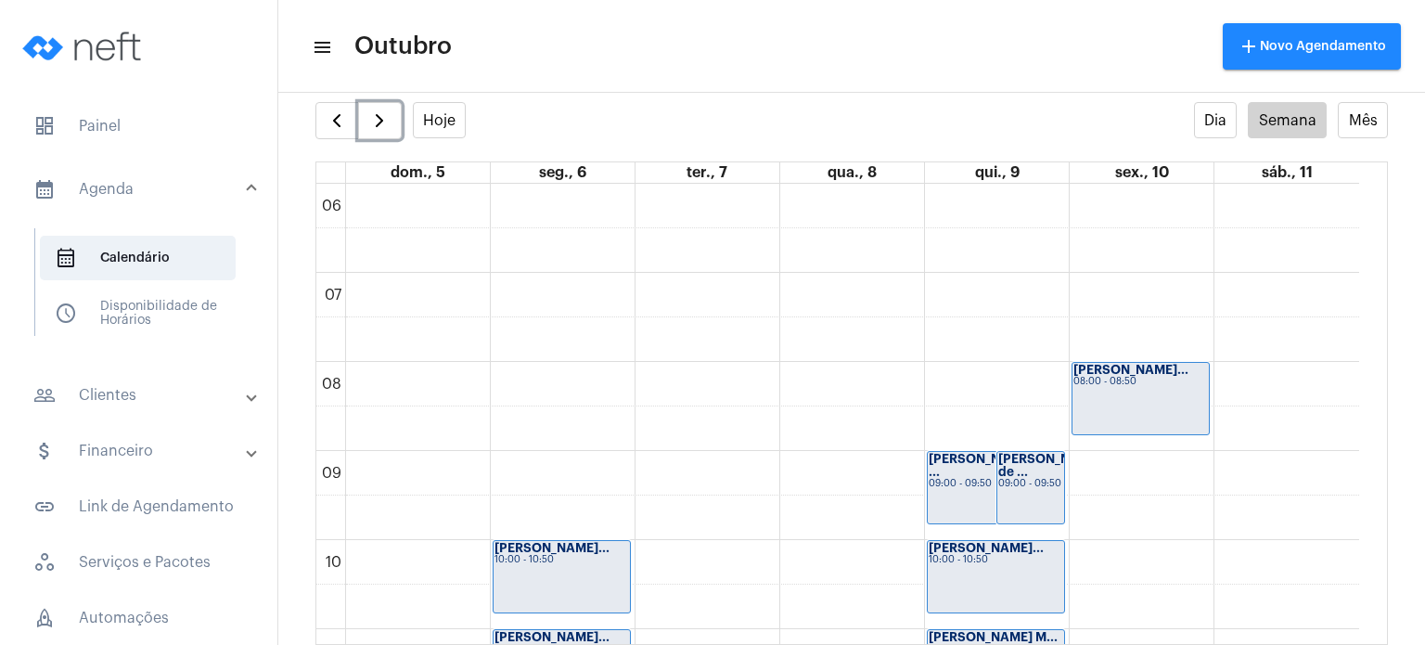
click at [1007, 496] on div "[PERSON_NAME] de ... 09:00 - 09:50" at bounding box center [1031, 487] width 68 height 71
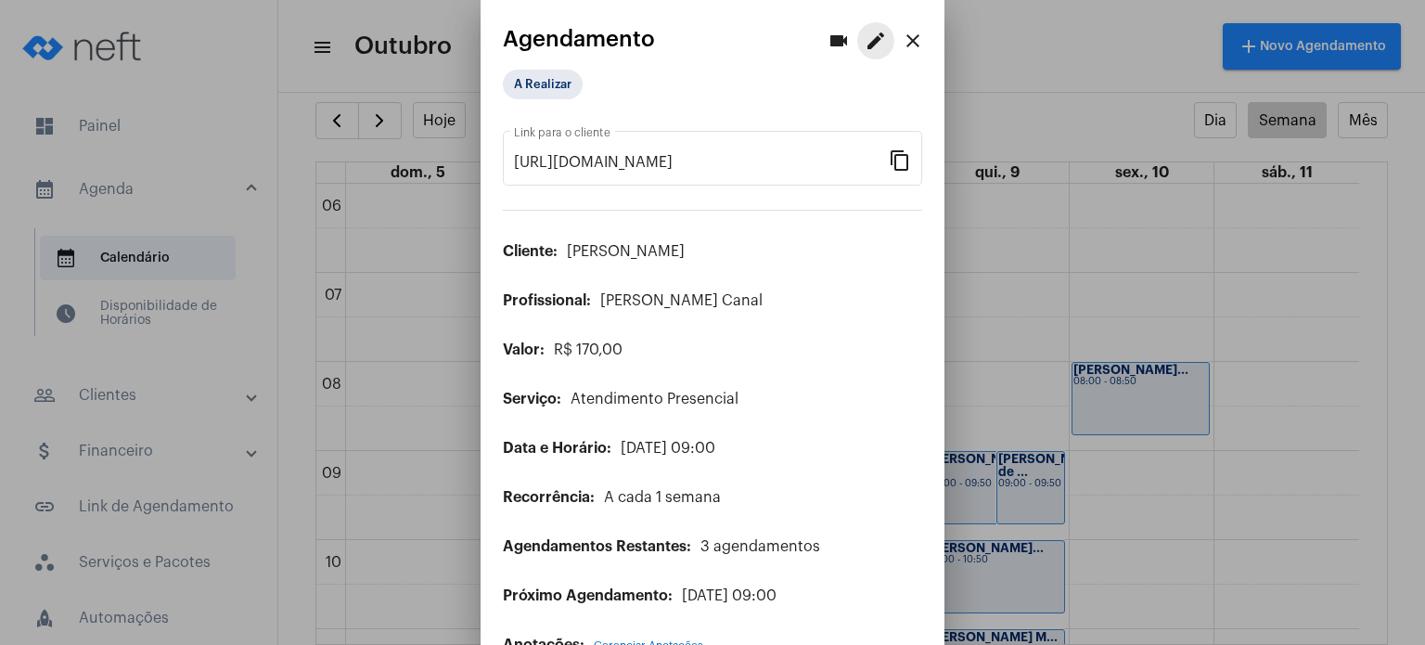
click at [869, 32] on mat-icon "edit" at bounding box center [876, 41] width 22 height 22
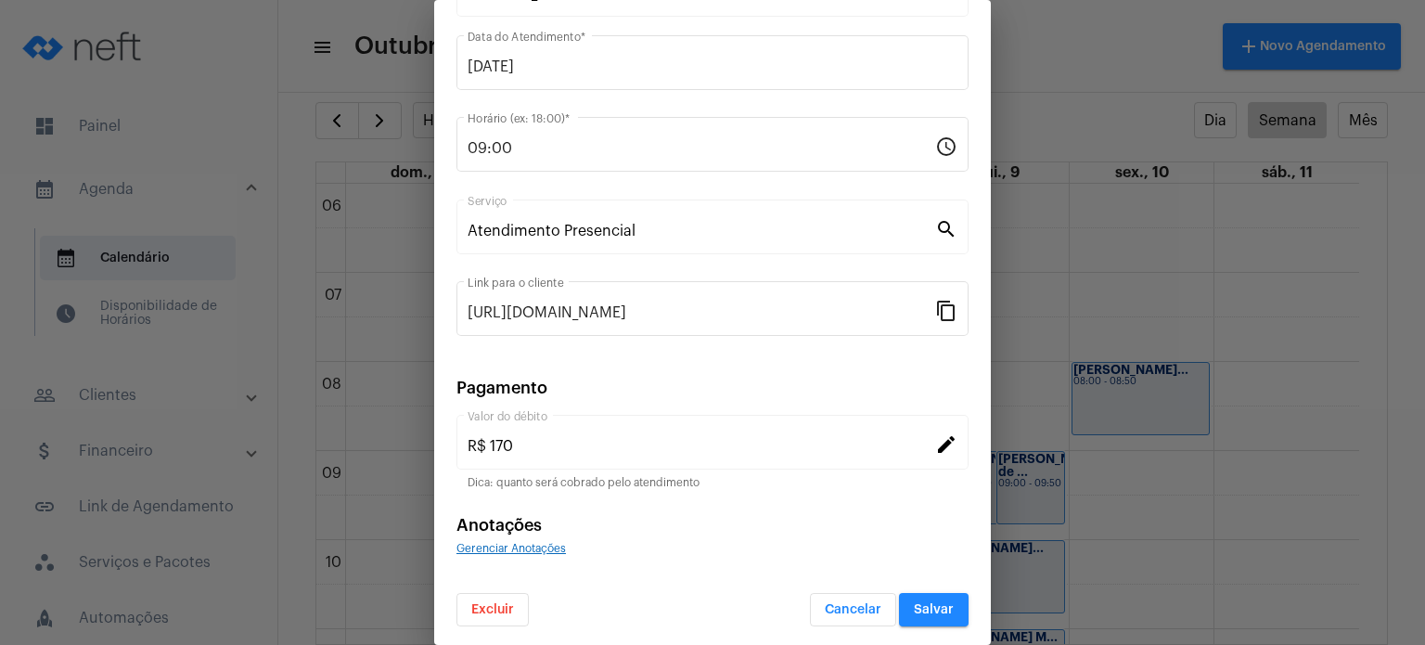
scroll to position [151, 0]
click at [490, 602] on span "Excluir" at bounding box center [492, 608] width 43 height 13
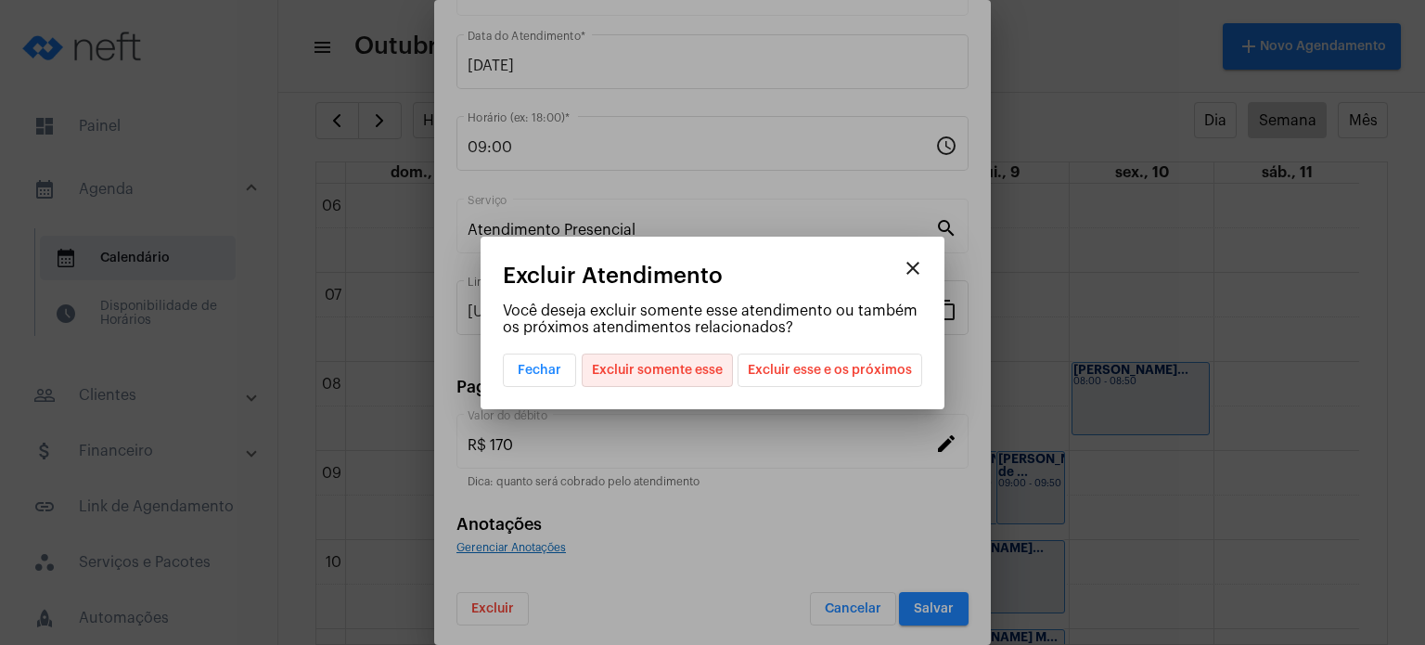
click at [694, 374] on span "Excluir somente esse" at bounding box center [657, 370] width 131 height 32
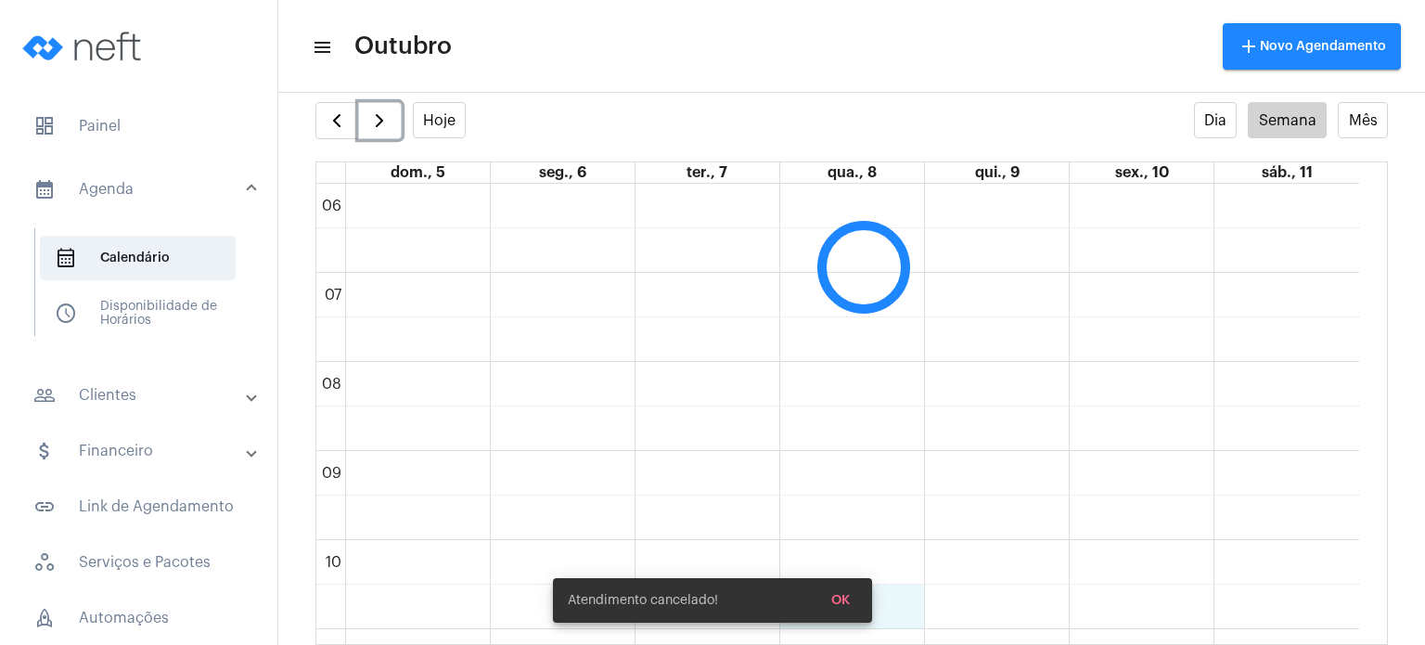
click at [924, 608] on td at bounding box center [852, 607] width 1014 height 45
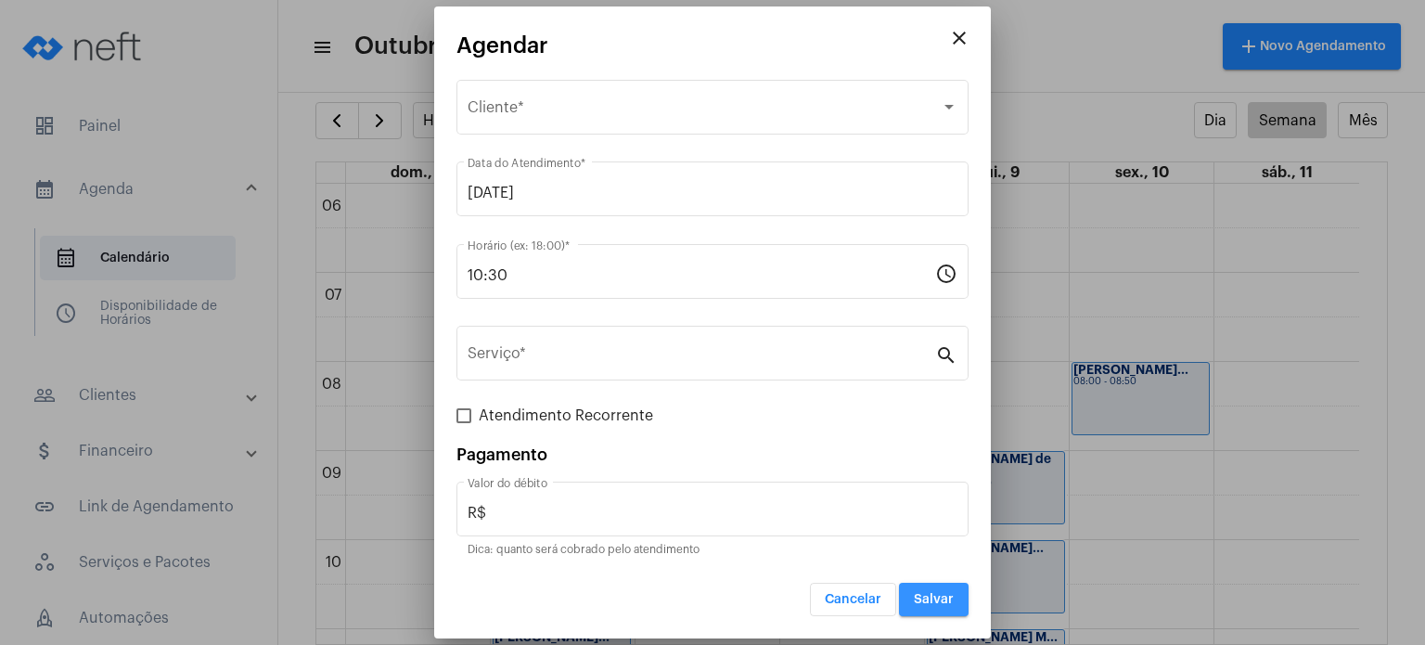
click at [924, 608] on button "Salvar" at bounding box center [934, 599] width 70 height 33
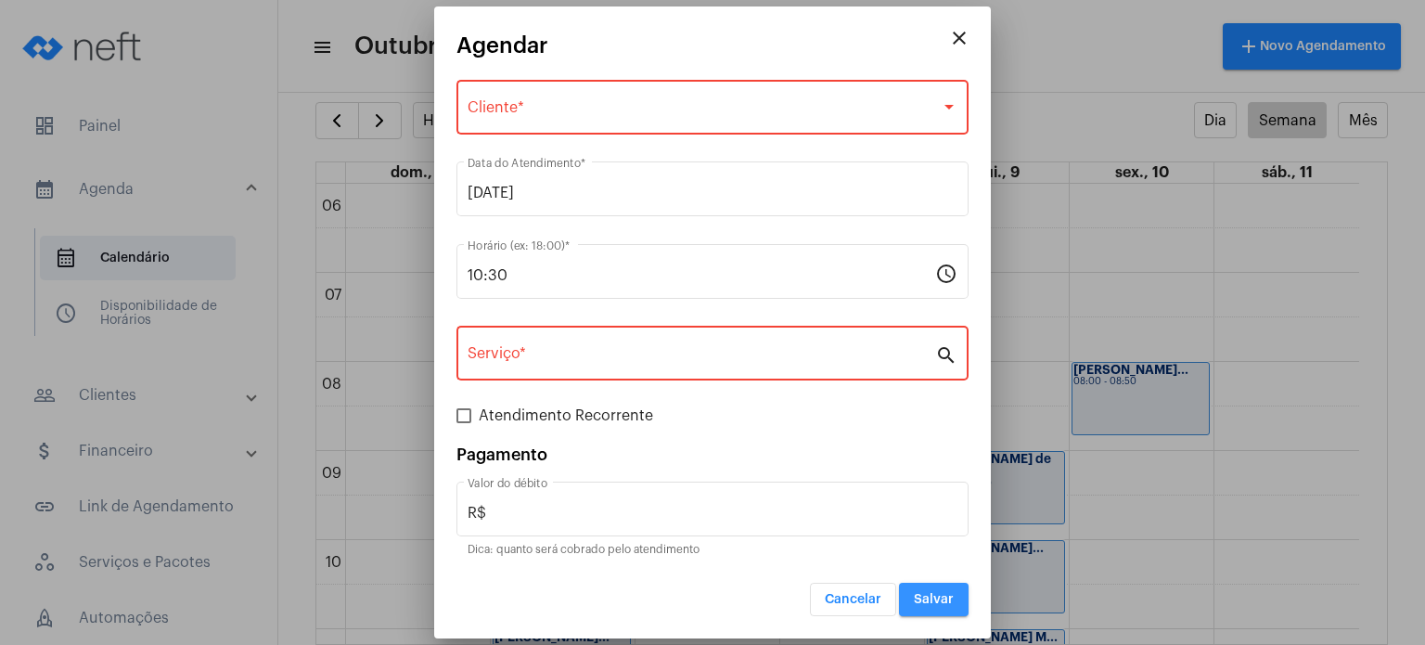
click at [924, 608] on button "Salvar" at bounding box center [934, 599] width 70 height 33
click at [960, 33] on mat-icon "close" at bounding box center [959, 38] width 22 height 22
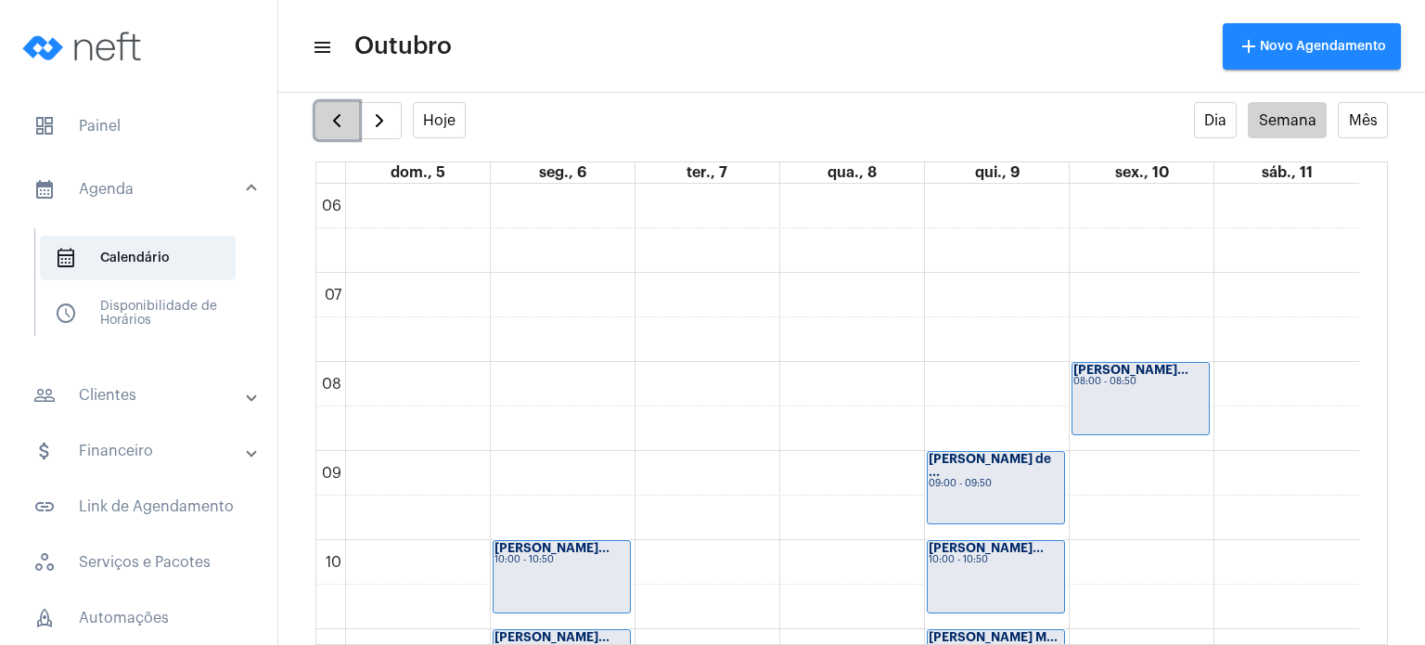
click at [342, 119] on span "button" at bounding box center [337, 120] width 22 height 22
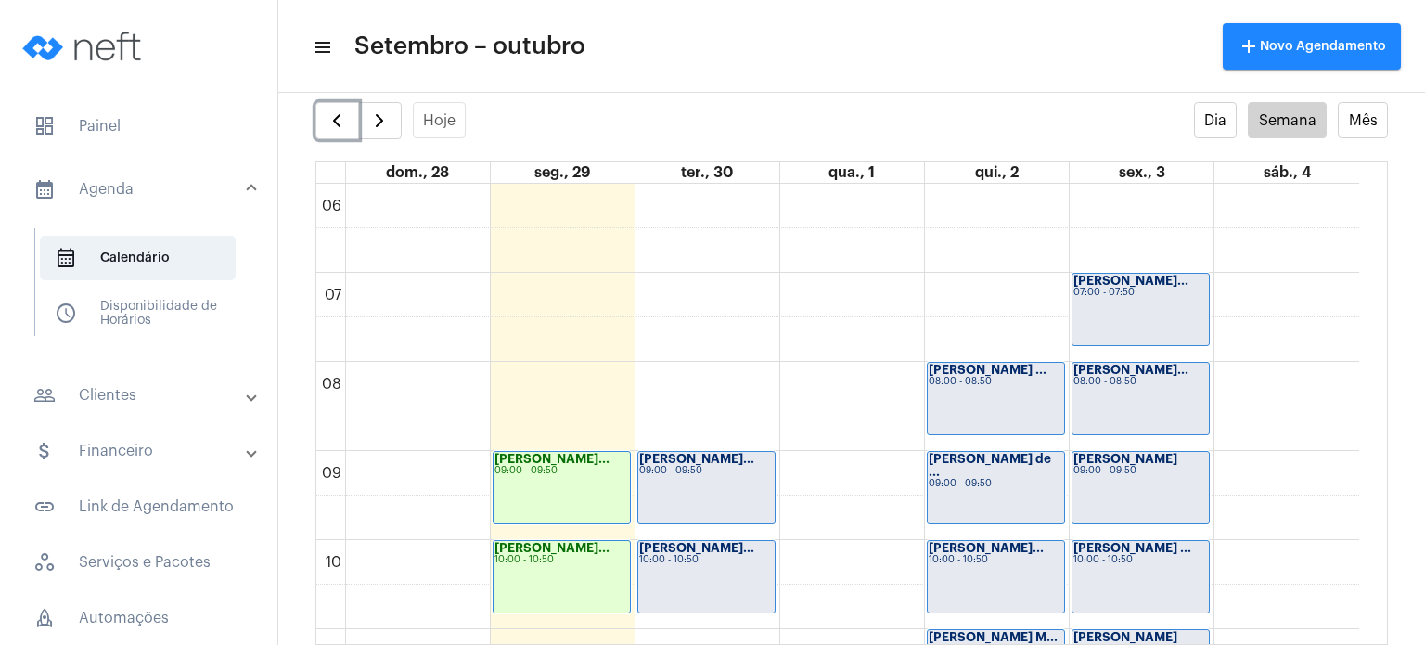
scroll to position [939, 0]
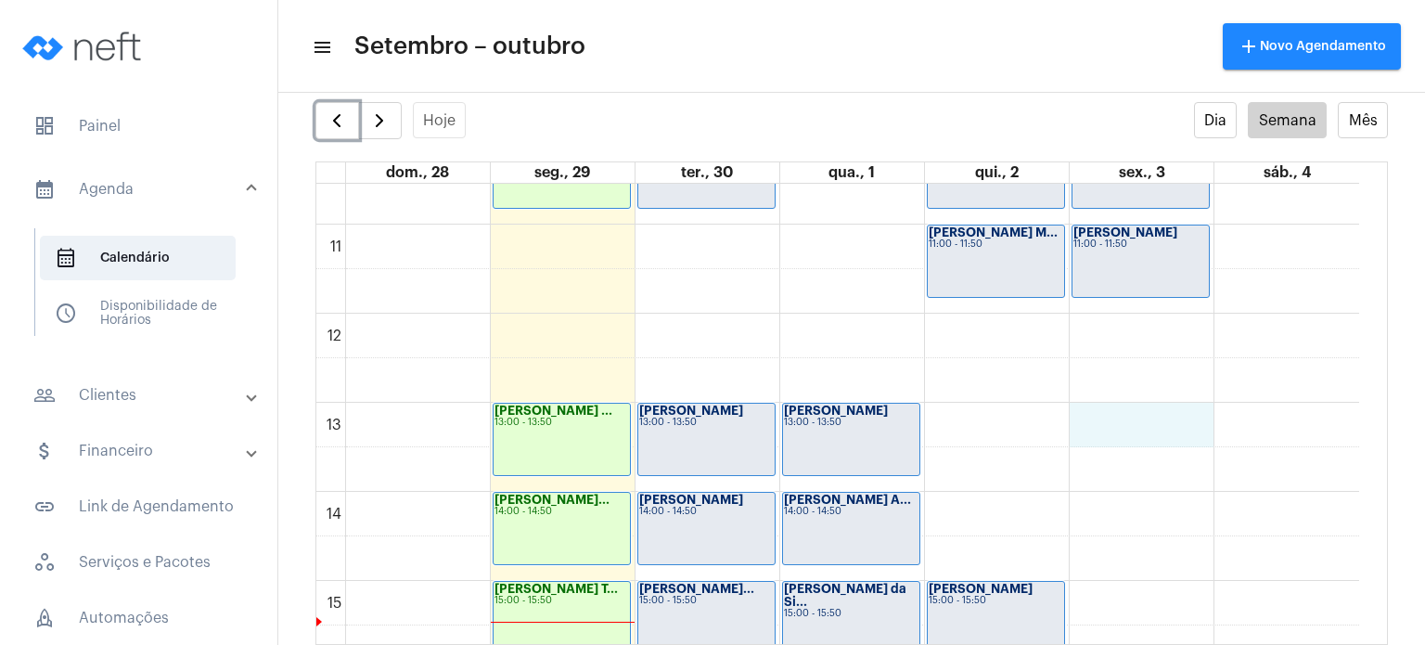
click at [1134, 418] on div "00 01 02 03 04 05 06 07 08 09 10 11 12 13 14 15 16 17 18 19 20 21 22 23 [PERSON…" at bounding box center [837, 314] width 1043 height 2138
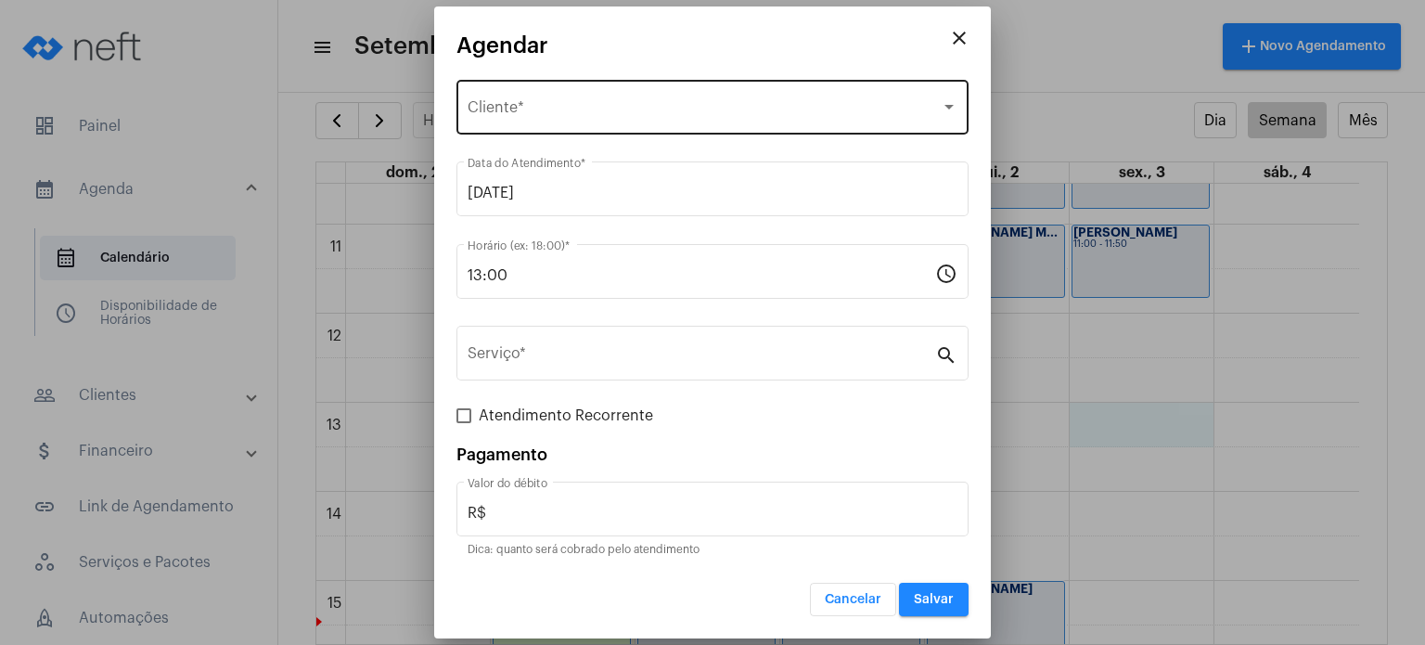
click at [612, 88] on div "Selecione o Cliente Cliente *" at bounding box center [713, 105] width 490 height 58
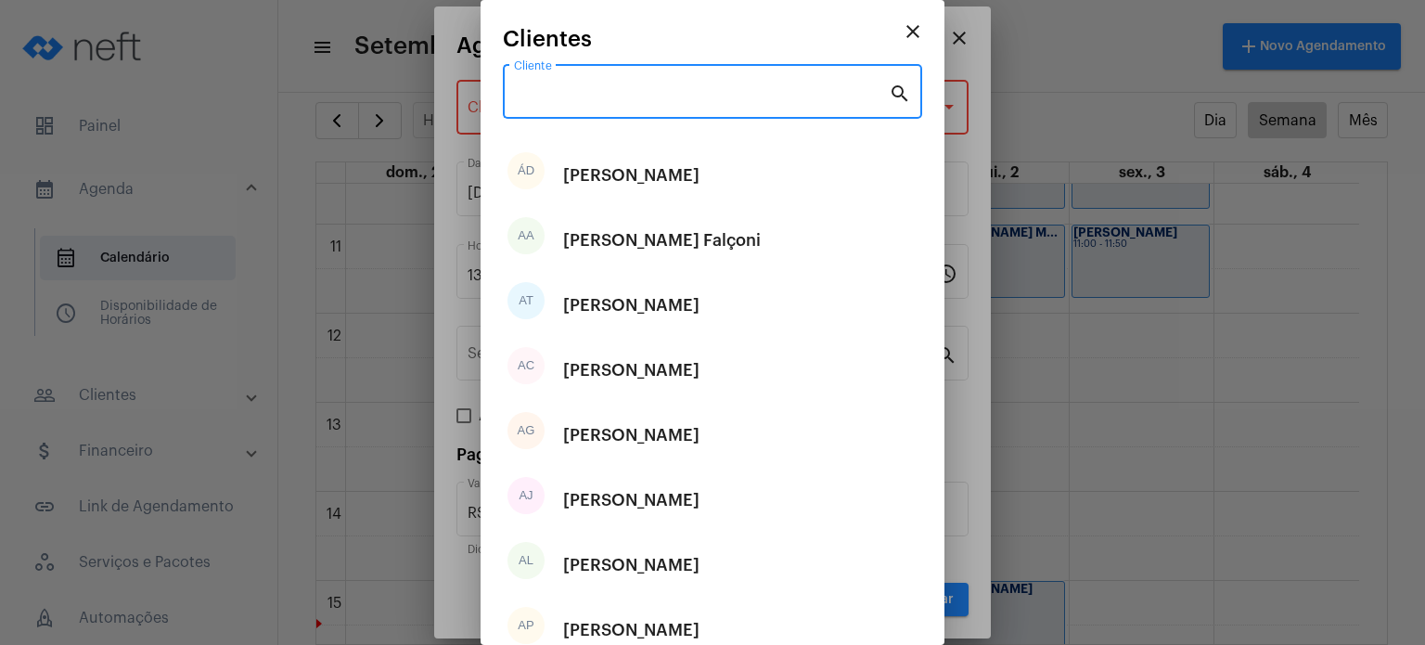
click at [612, 88] on input "Cliente" at bounding box center [701, 95] width 375 height 17
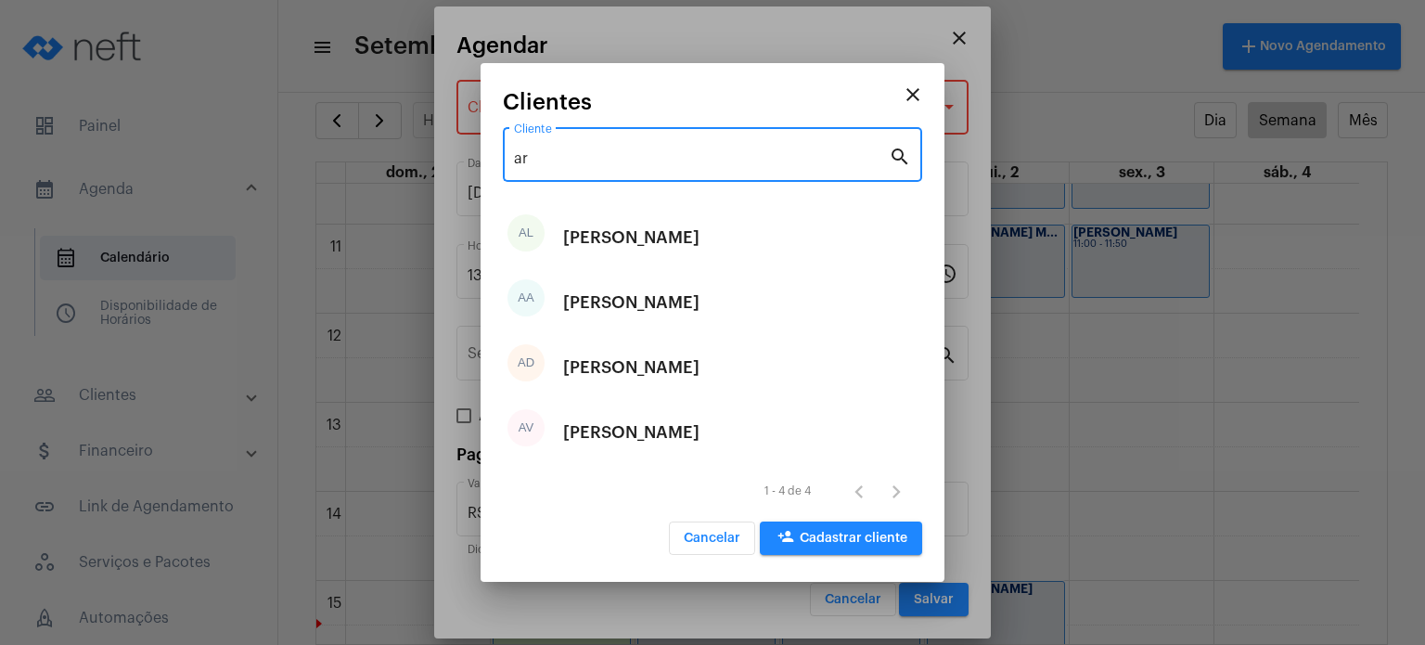
type input "a"
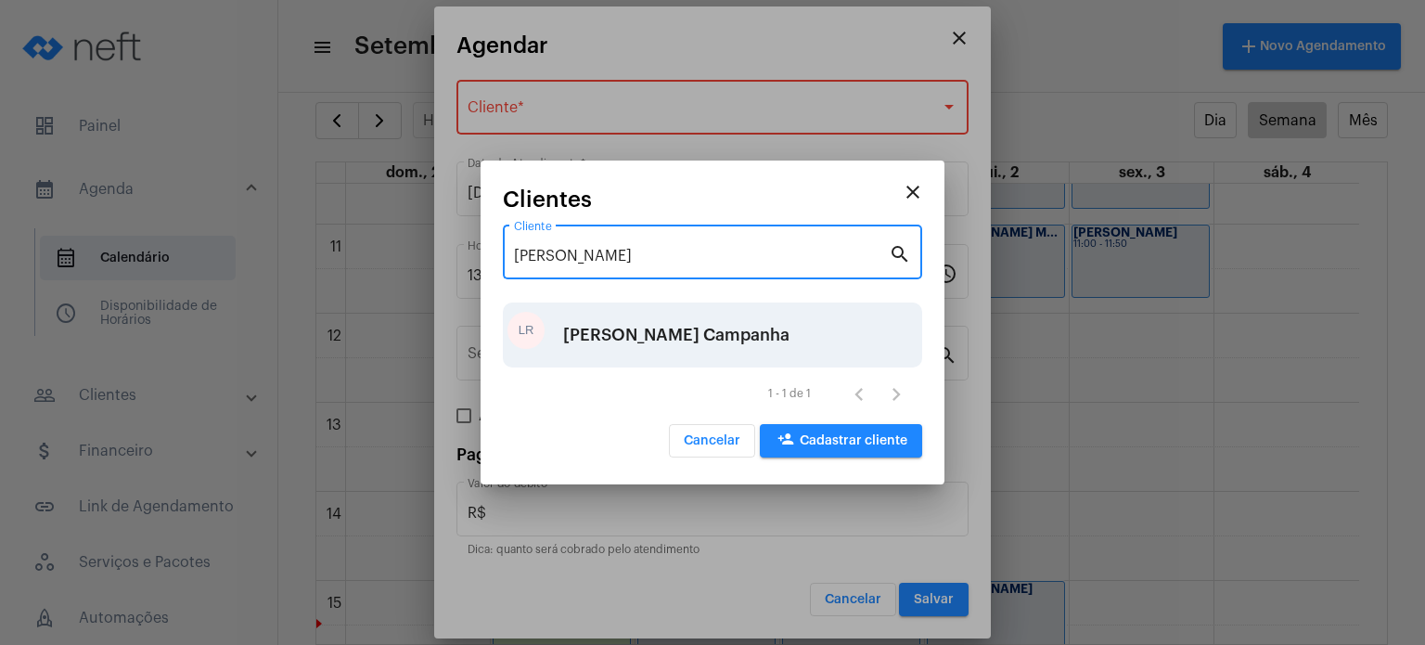
type input "[PERSON_NAME]"
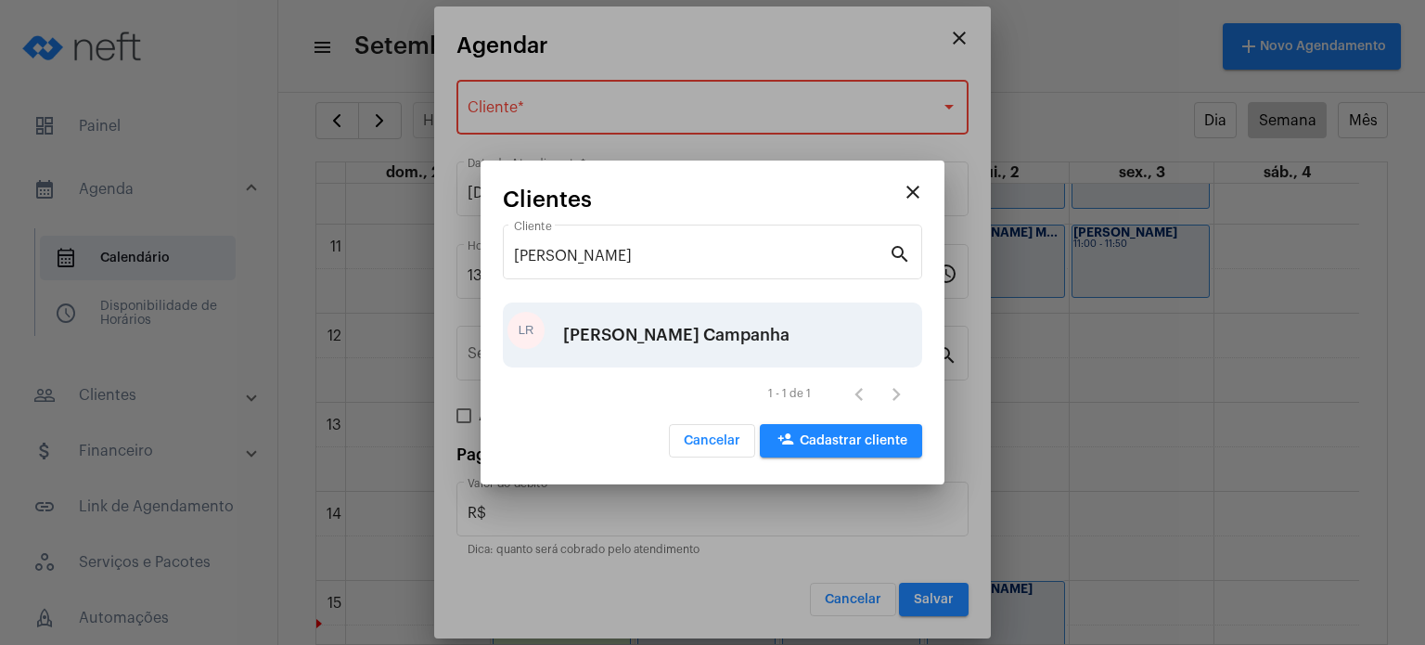
click at [603, 325] on div "[PERSON_NAME] Campanha" at bounding box center [676, 335] width 226 height 56
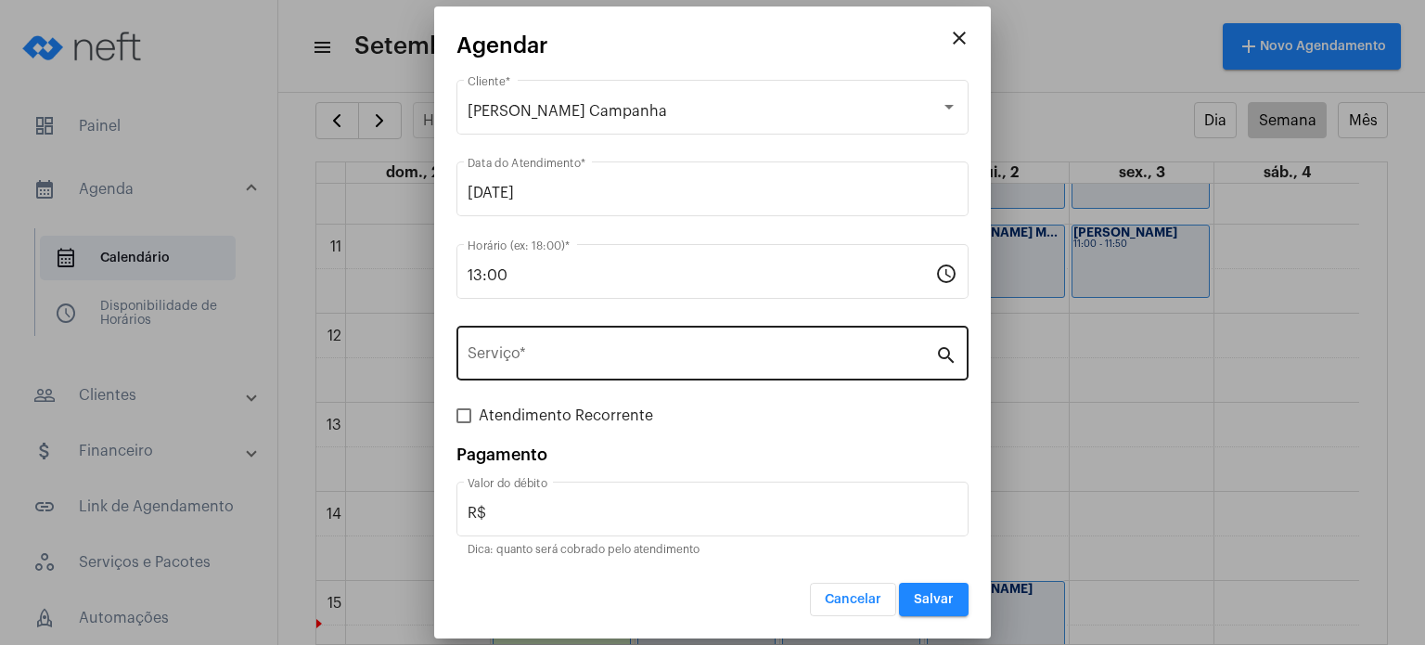
click at [583, 337] on div "Serviço *" at bounding box center [702, 351] width 468 height 58
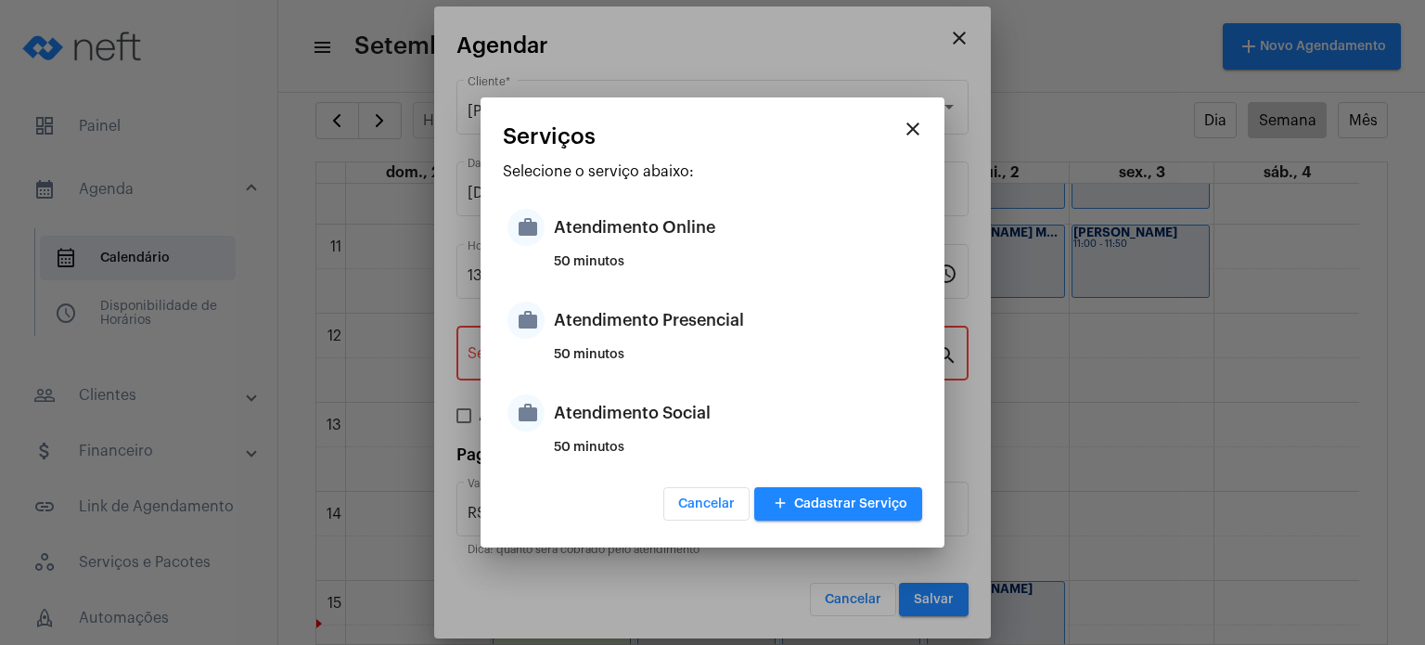
click at [583, 337] on div "Atendimento Presencial" at bounding box center [736, 320] width 364 height 56
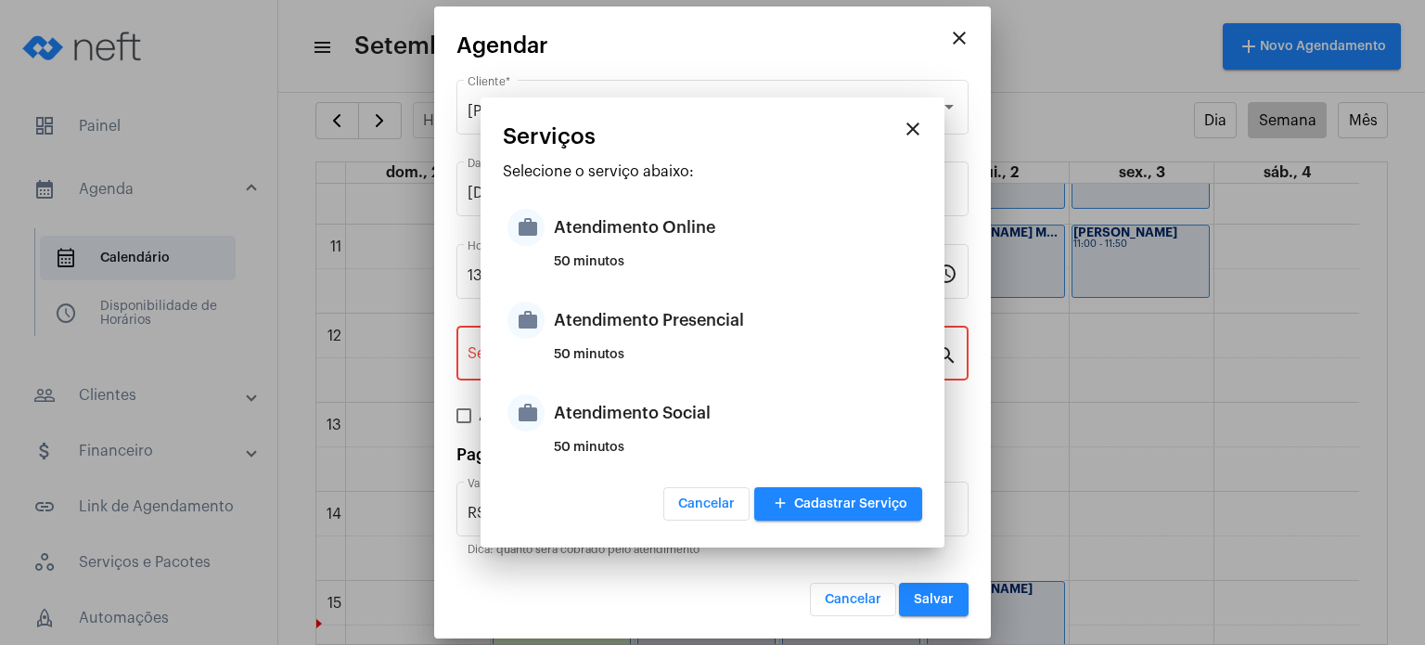
type input "Atendimento Presencial"
type input "R$ 170"
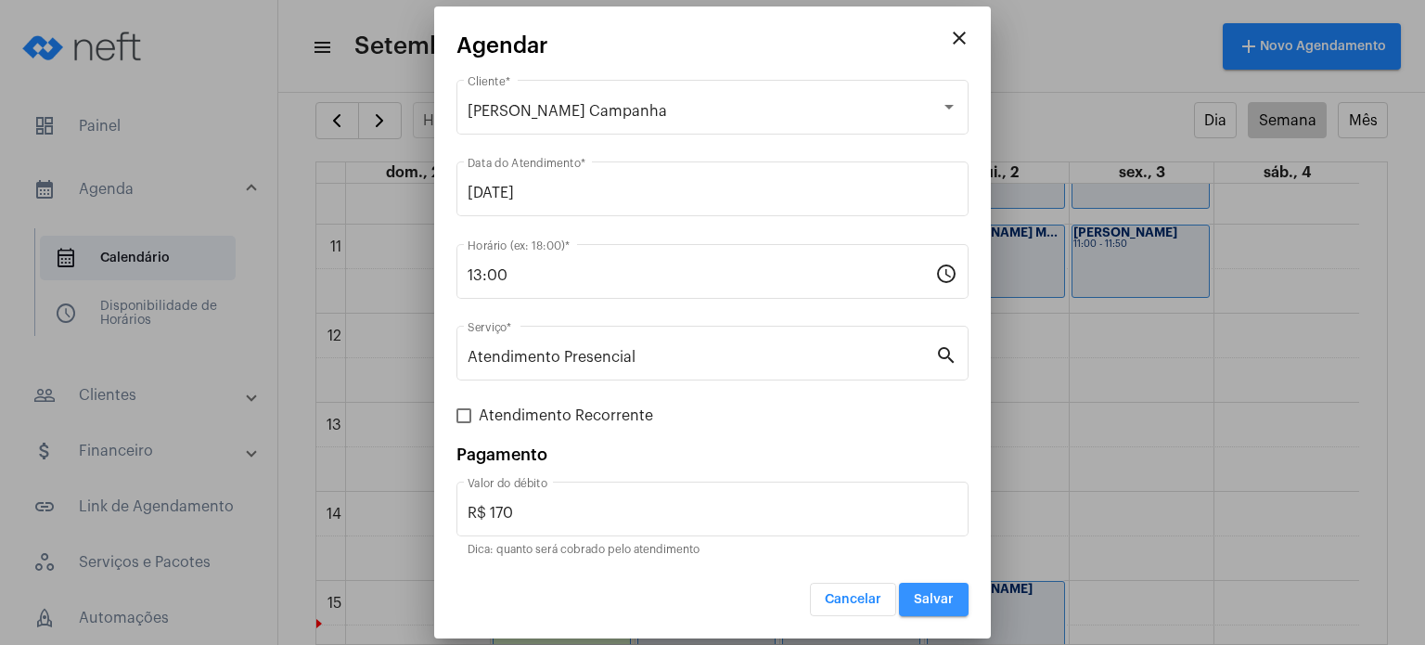
click at [935, 589] on button "Salvar" at bounding box center [934, 599] width 70 height 33
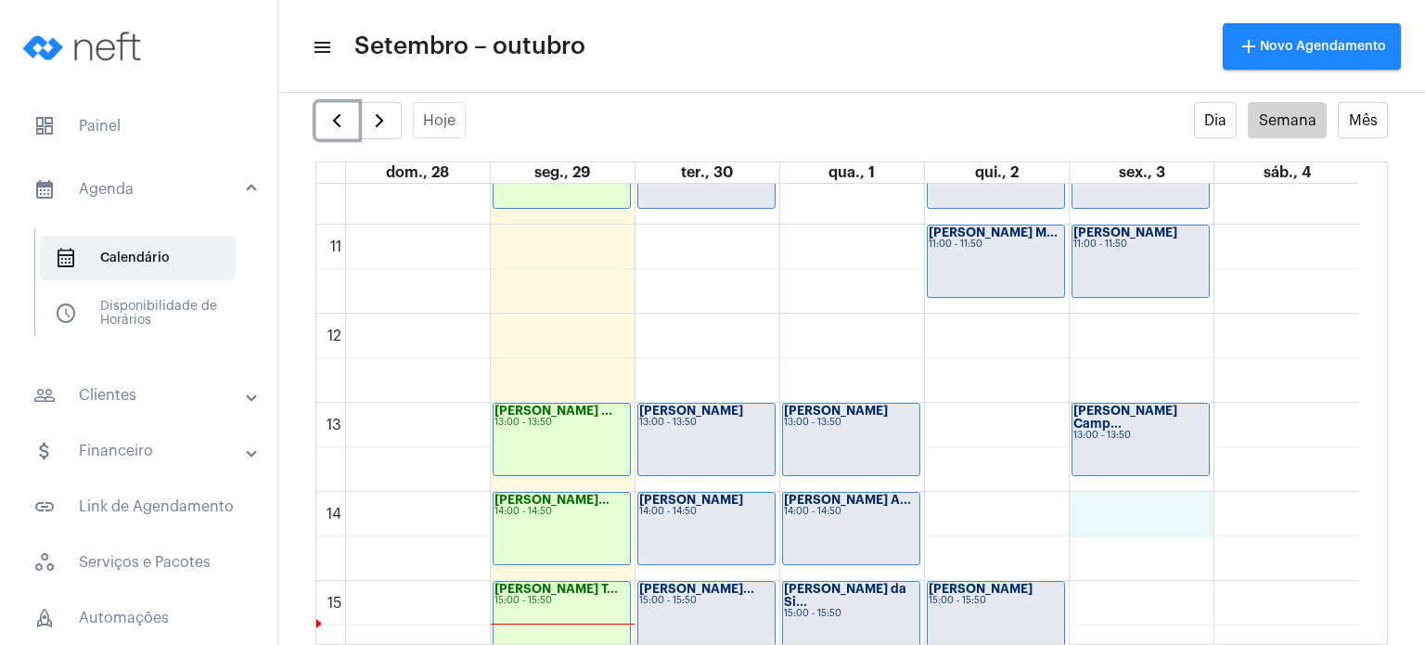
click at [1151, 512] on div "00 01 02 03 04 05 06 07 08 09 10 11 12 13 14 15 16 17 18 19 20 21 22 23 [PERSON…" at bounding box center [837, 314] width 1043 height 2138
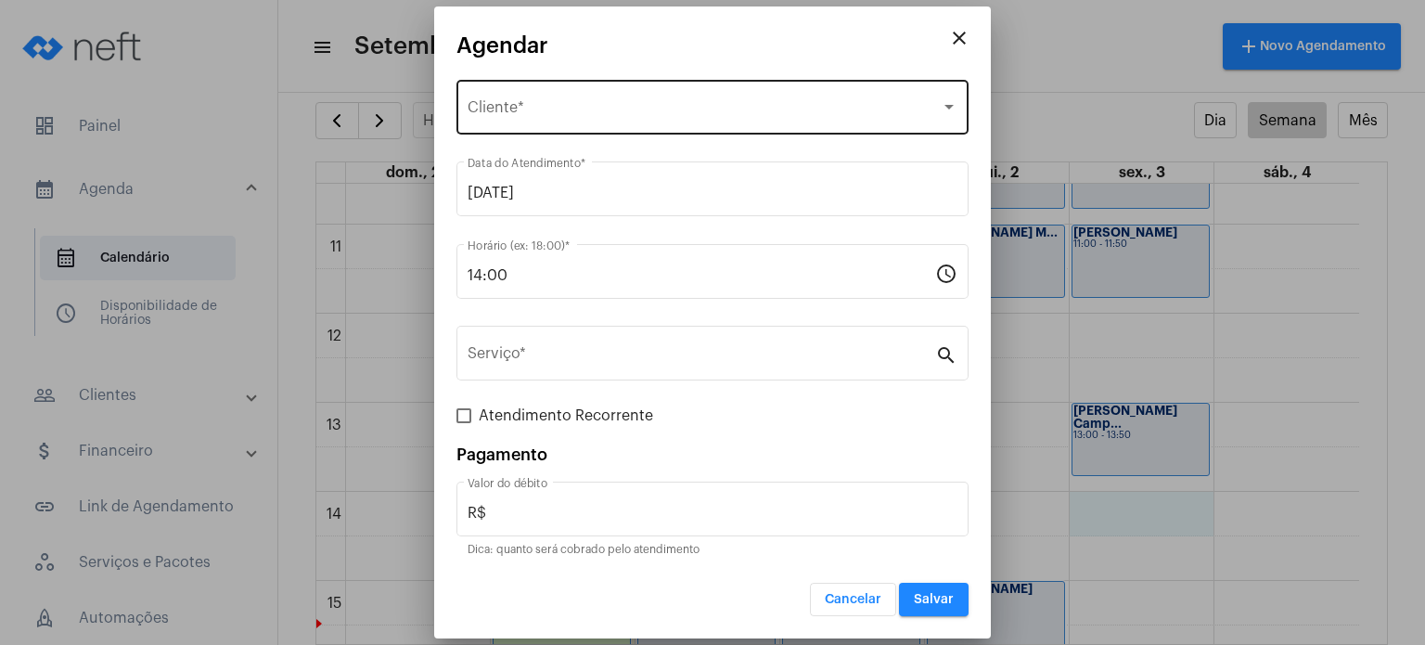
click at [698, 96] on div "Selecione o Cliente Cliente *" at bounding box center [713, 105] width 490 height 58
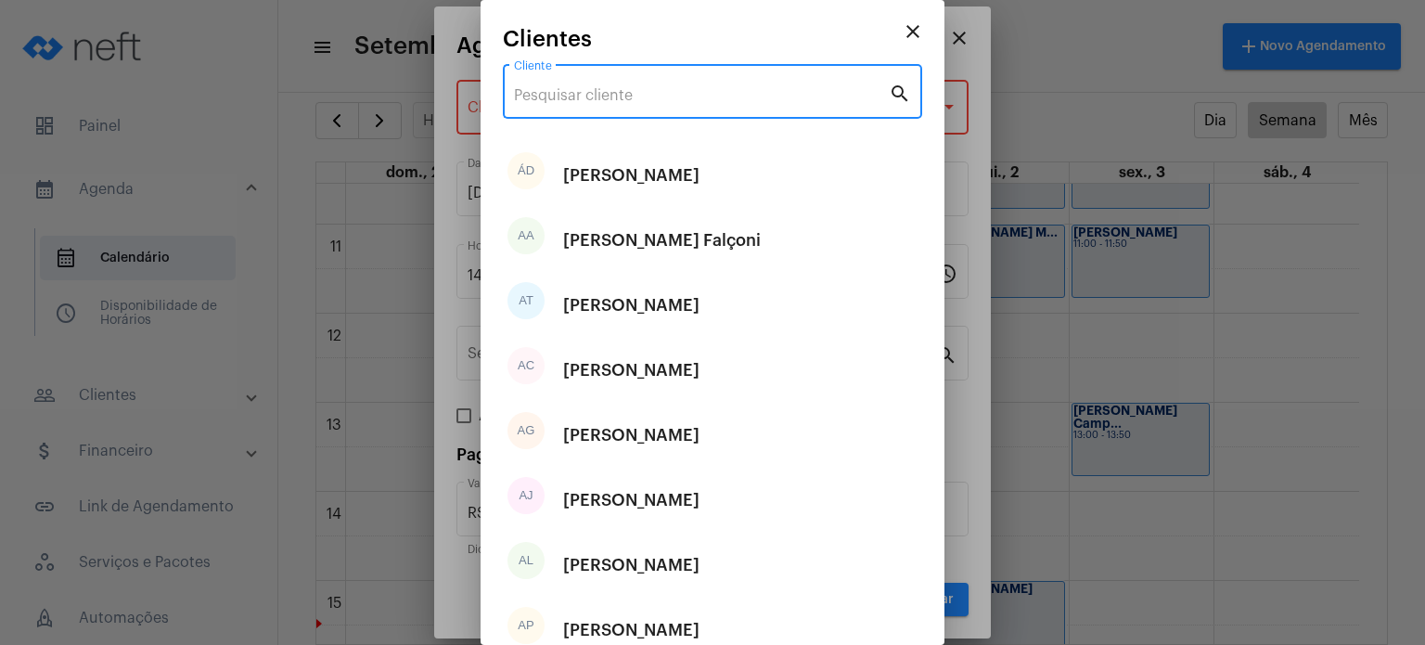
click at [698, 96] on input "Cliente" at bounding box center [701, 95] width 375 height 17
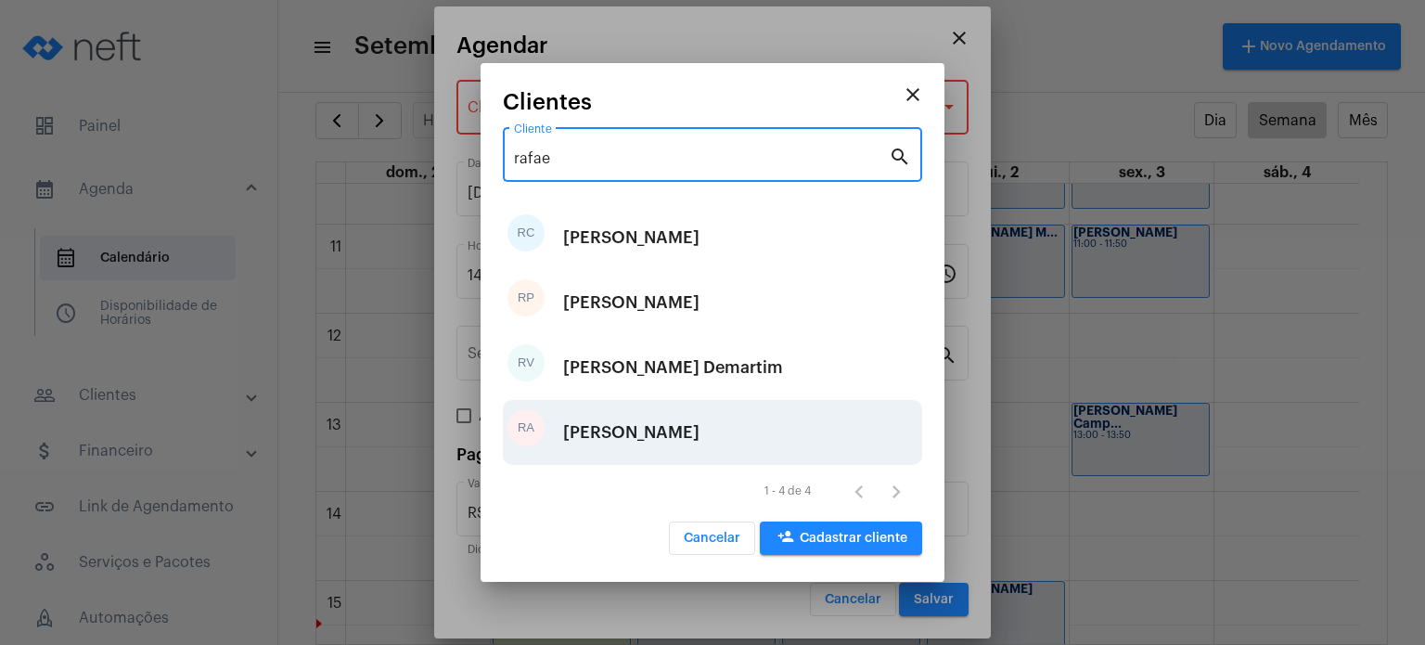
type input "rafae"
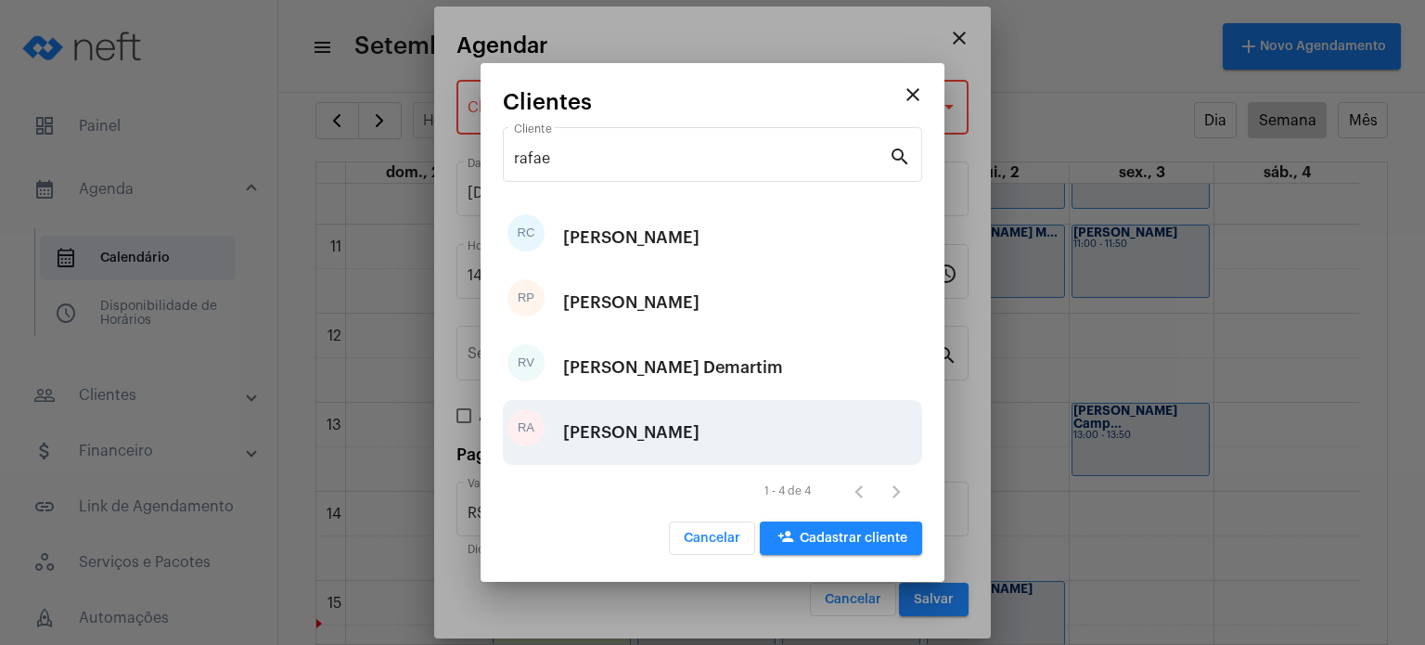
click at [682, 430] on div "[PERSON_NAME]" at bounding box center [631, 433] width 136 height 56
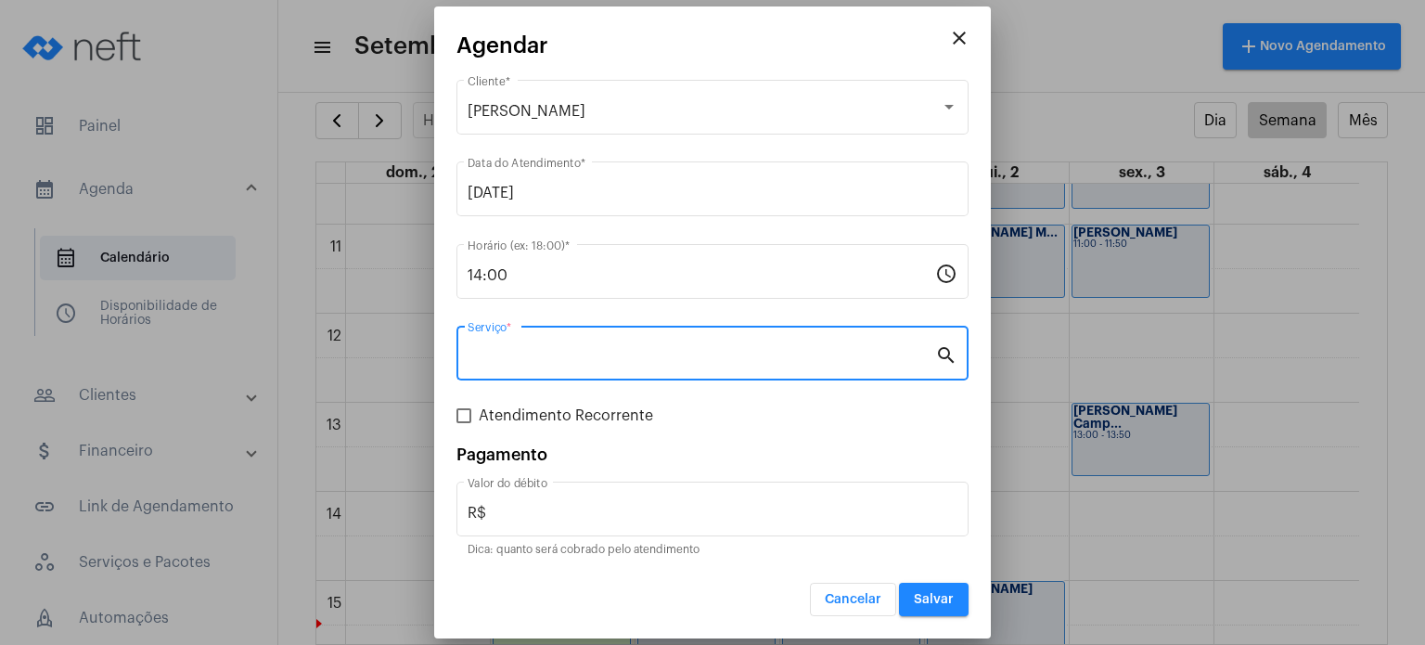
click at [632, 355] on input "Serviço *" at bounding box center [702, 357] width 468 height 17
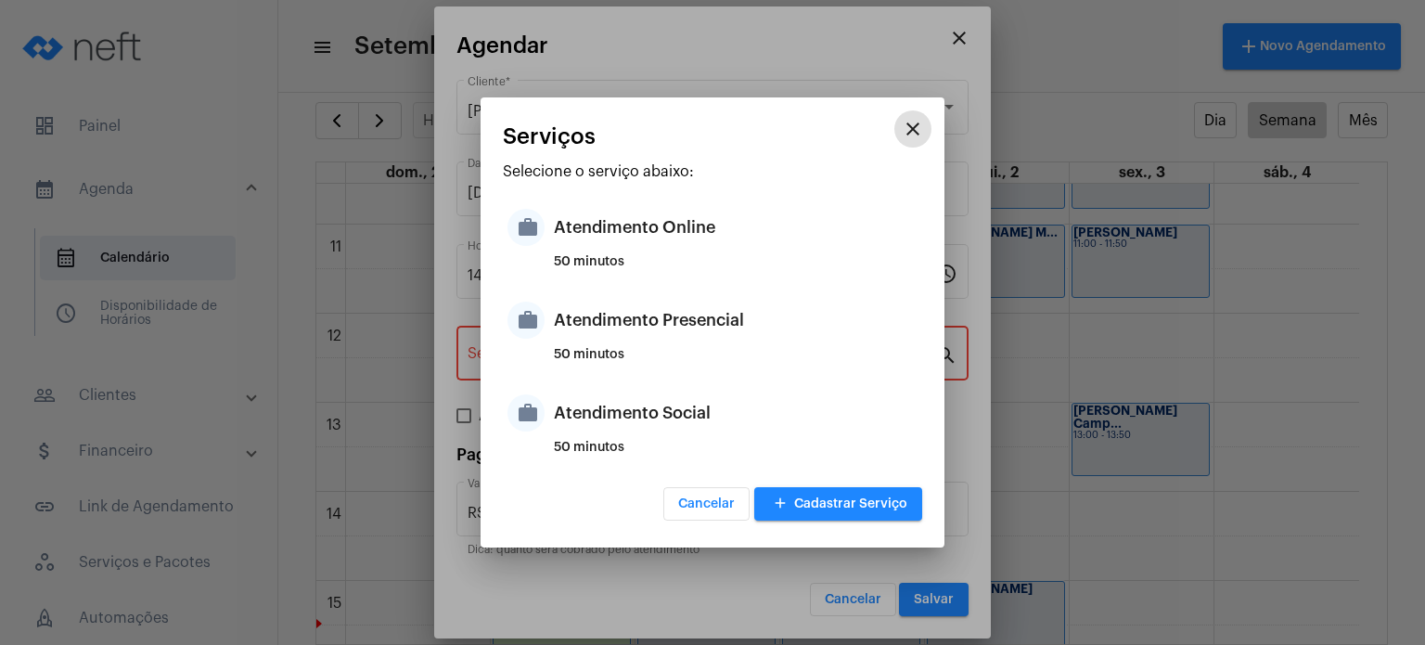
click at [632, 355] on div "50 minutos" at bounding box center [736, 362] width 364 height 28
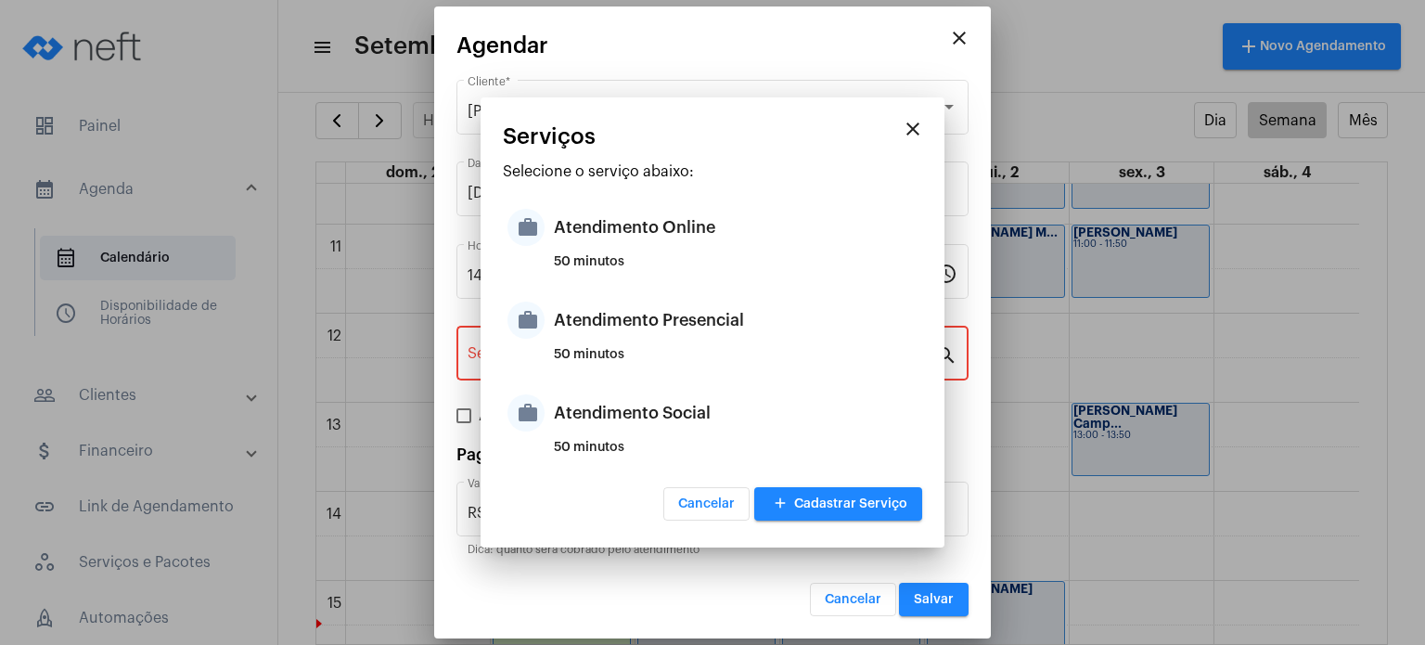
type input "Atendimento Presencial"
type input "R$ 170"
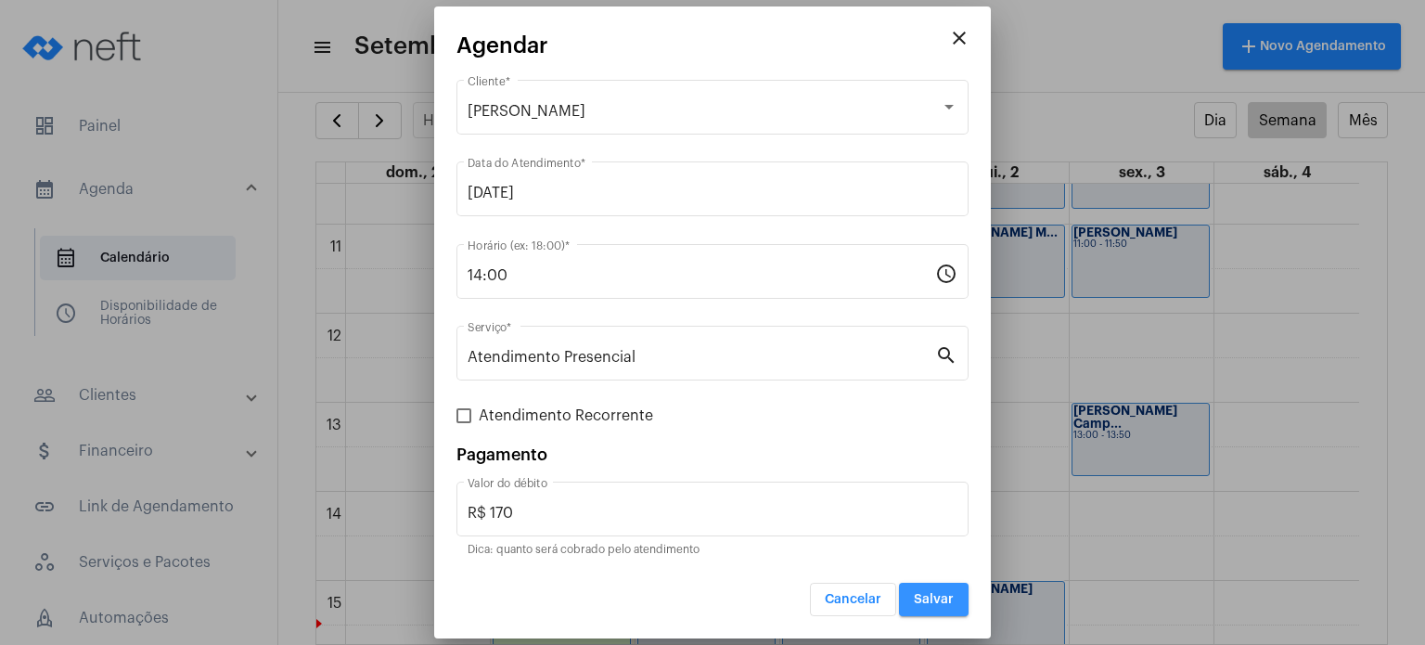
click at [934, 595] on span "Salvar" at bounding box center [934, 599] width 40 height 13
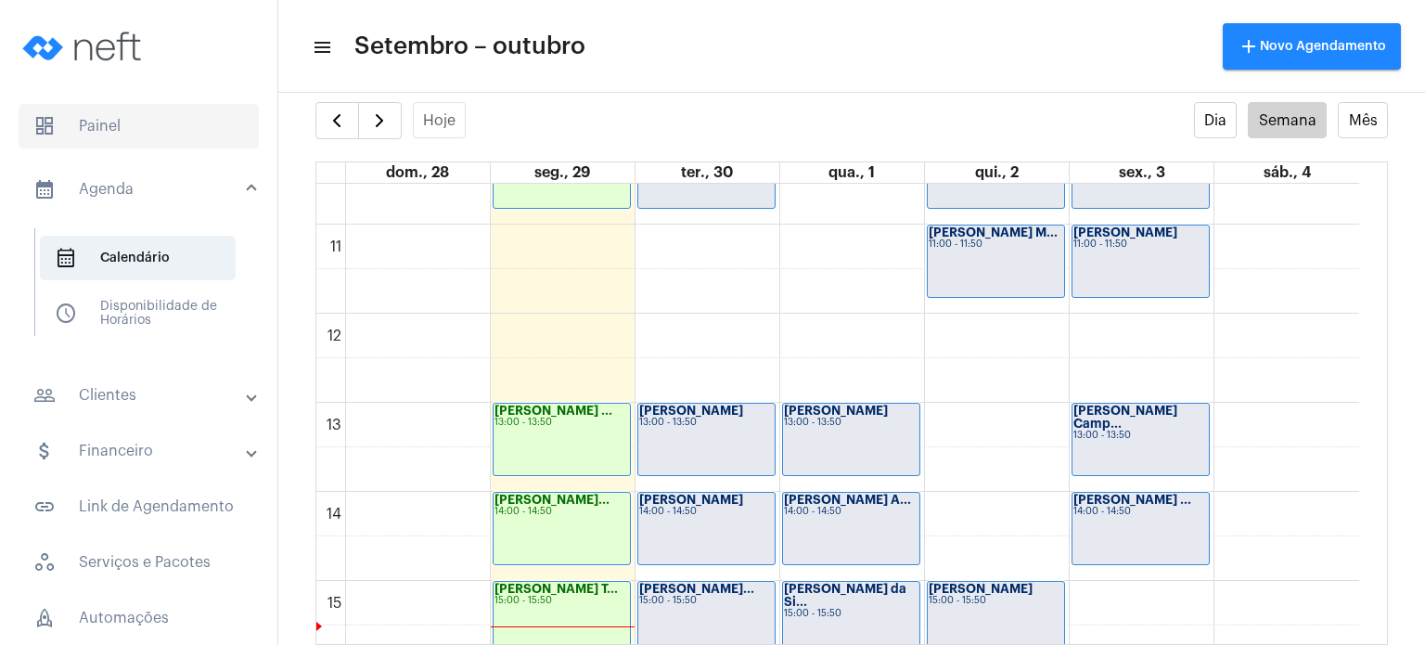
click at [78, 122] on span "dashboard Painel" at bounding box center [139, 126] width 240 height 45
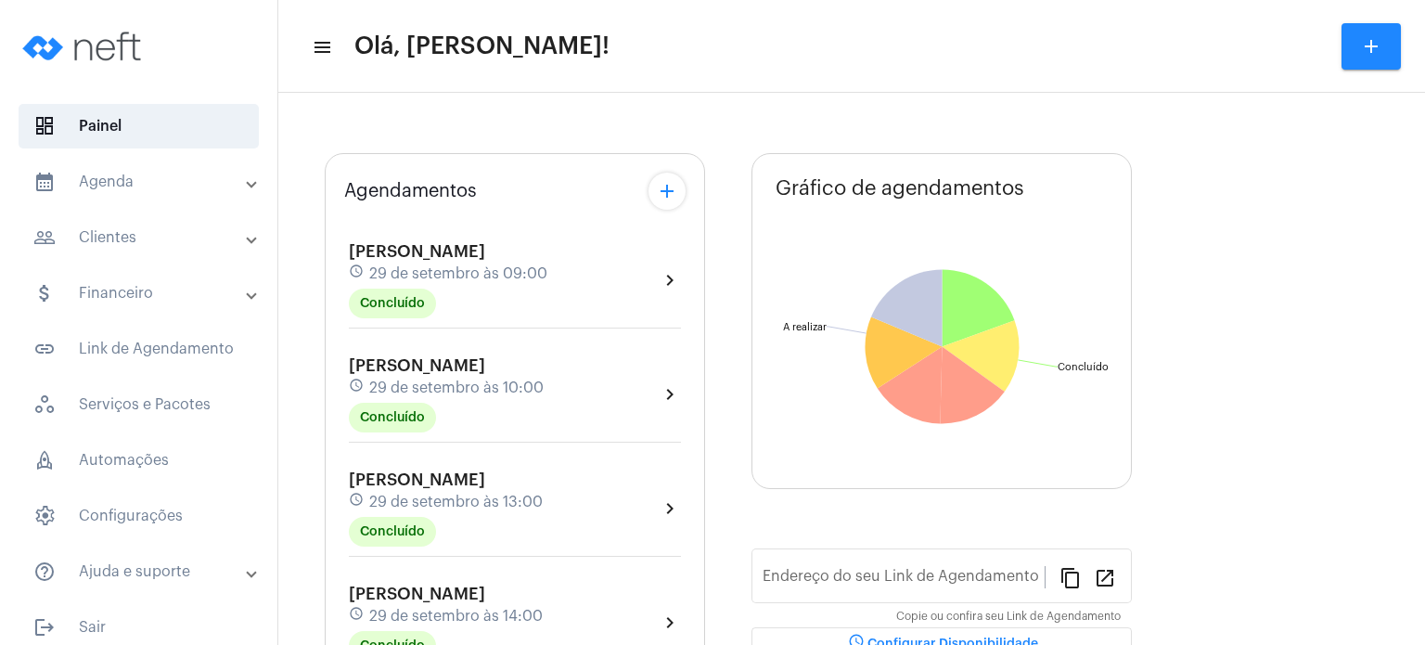
type input "[URL][DOMAIN_NAME]"
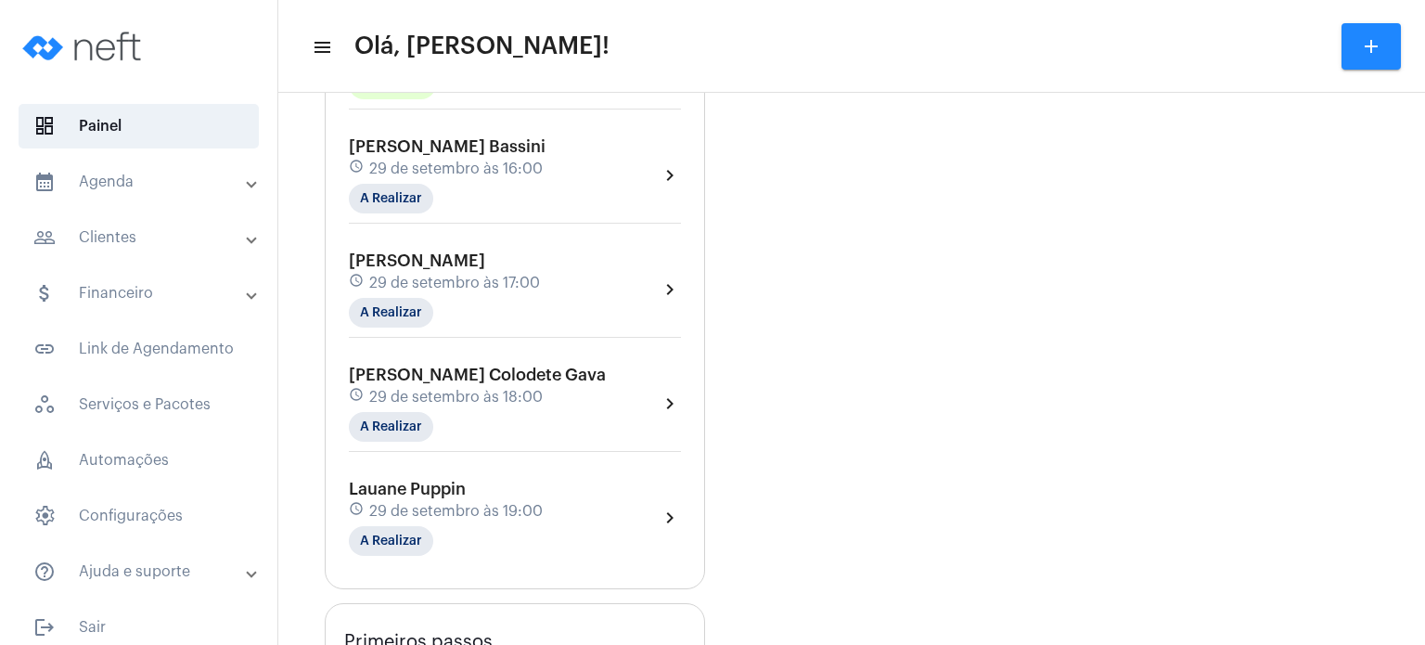
scroll to position [742, 0]
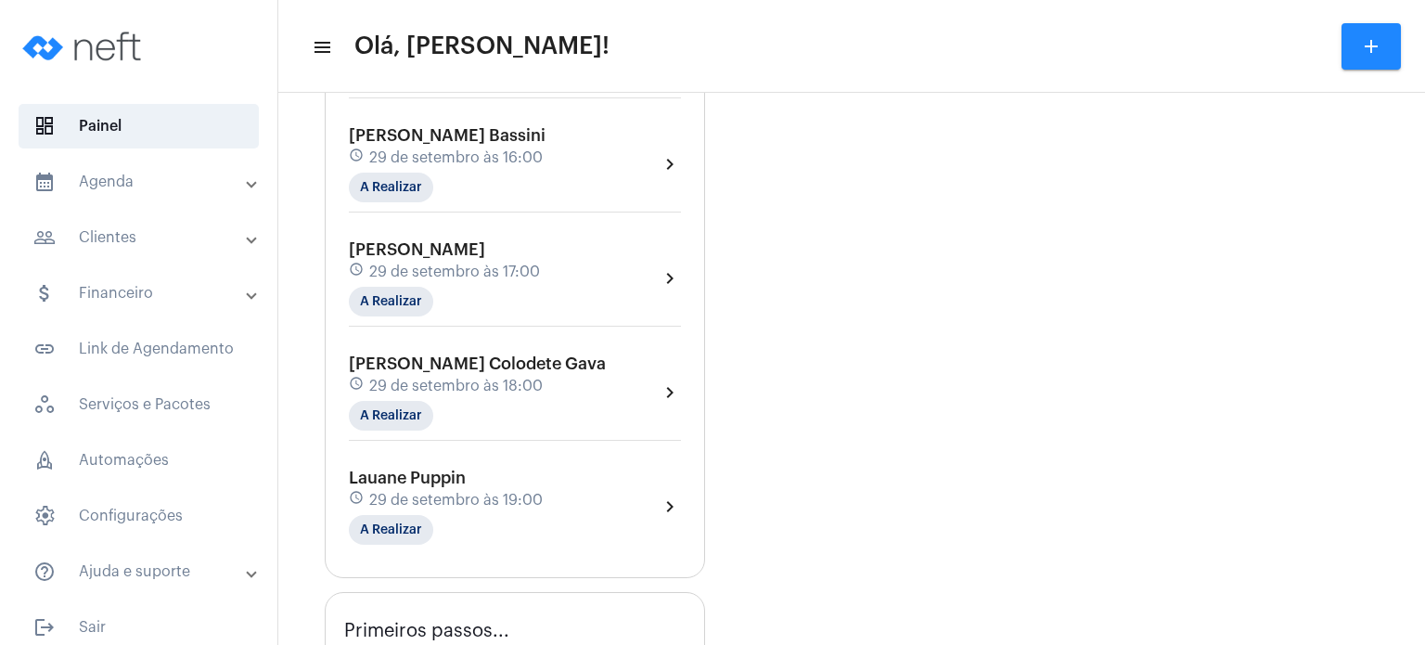
click at [123, 162] on mat-expansion-panel-header "calendar_month_outlined Agenda" at bounding box center [144, 182] width 266 height 45
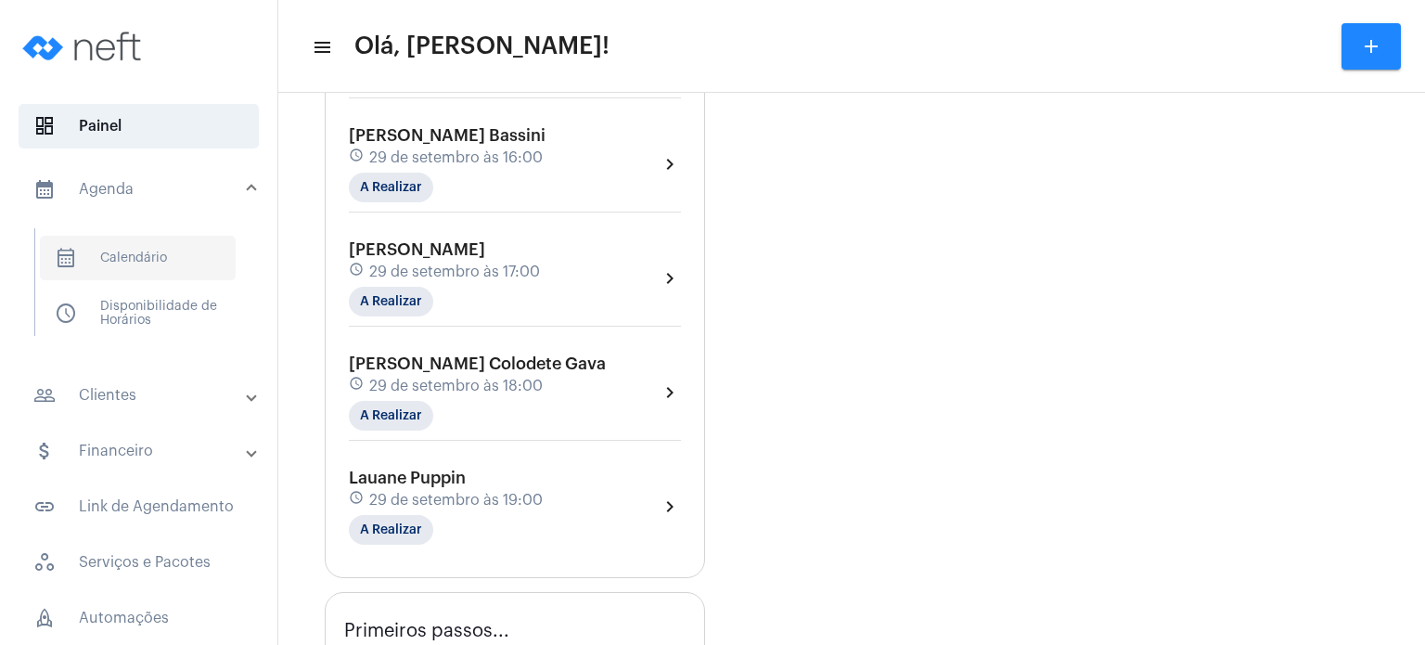
click at [123, 251] on span "calendar_month_outlined Calendário" at bounding box center [138, 258] width 196 height 45
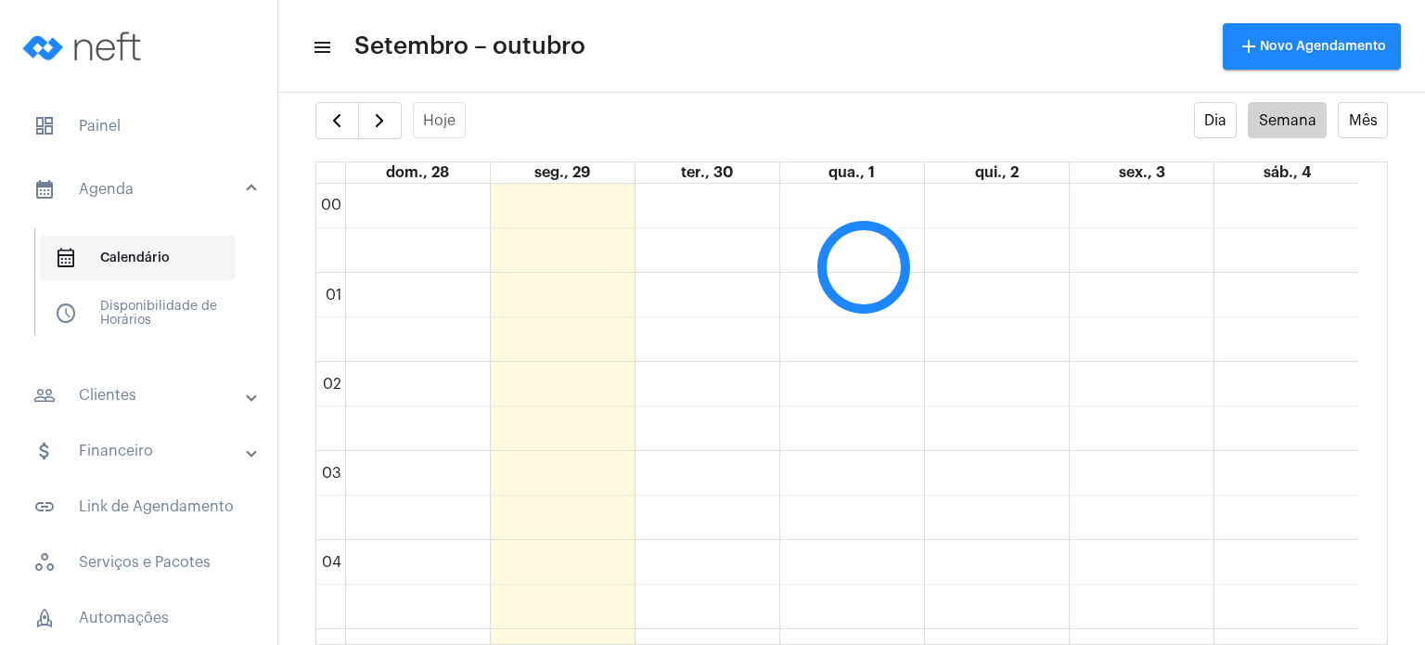
scroll to position [534, 0]
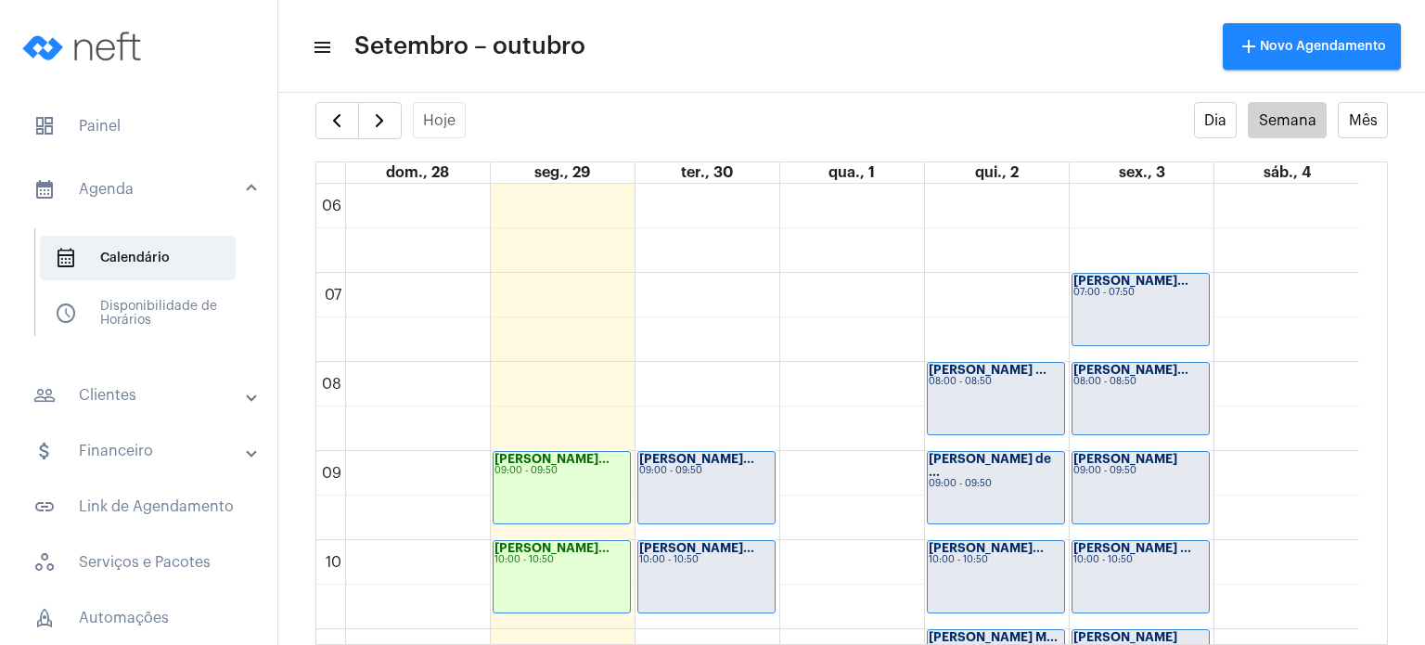
click at [304, 202] on full-calendar "Hoje Dia Semana Mês dom., 28 seg., 29 ter., 30 qua., 1 qui., 2 sex., 3 sáb., 4 …" at bounding box center [851, 373] width 1147 height 543
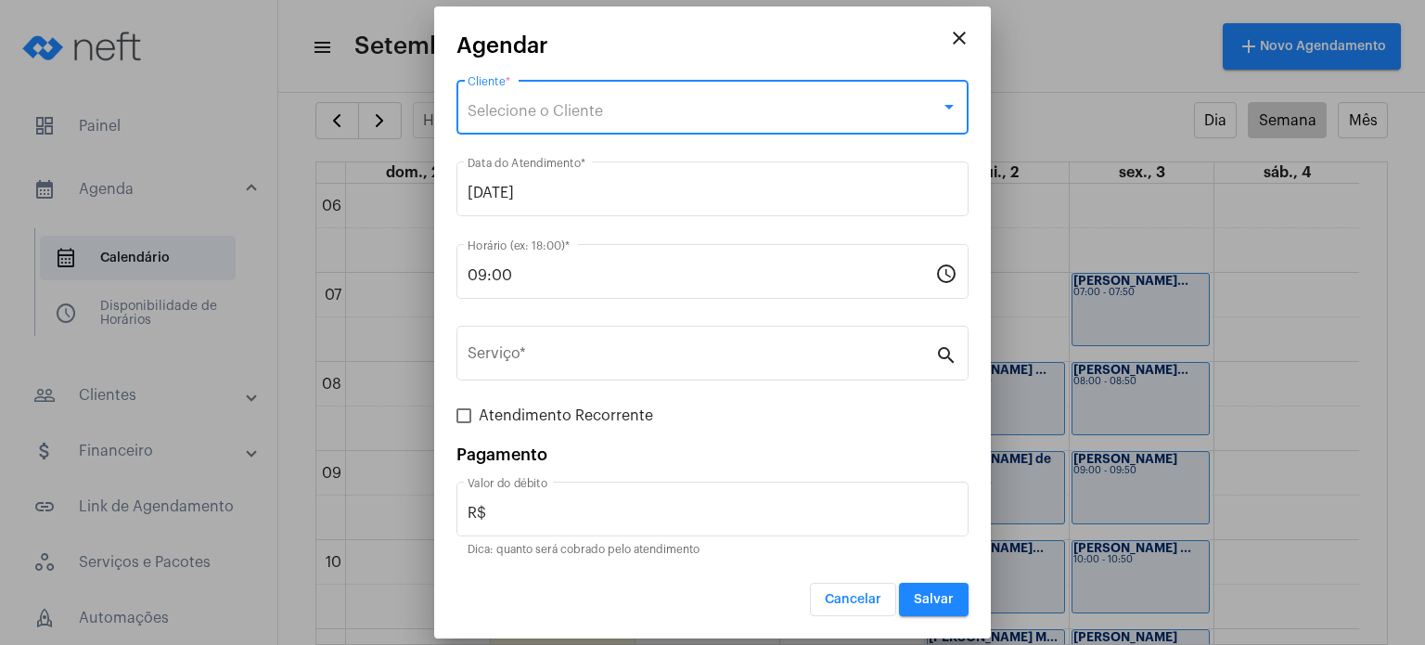
click at [619, 103] on div "Selecione o Cliente" at bounding box center [704, 111] width 473 height 17
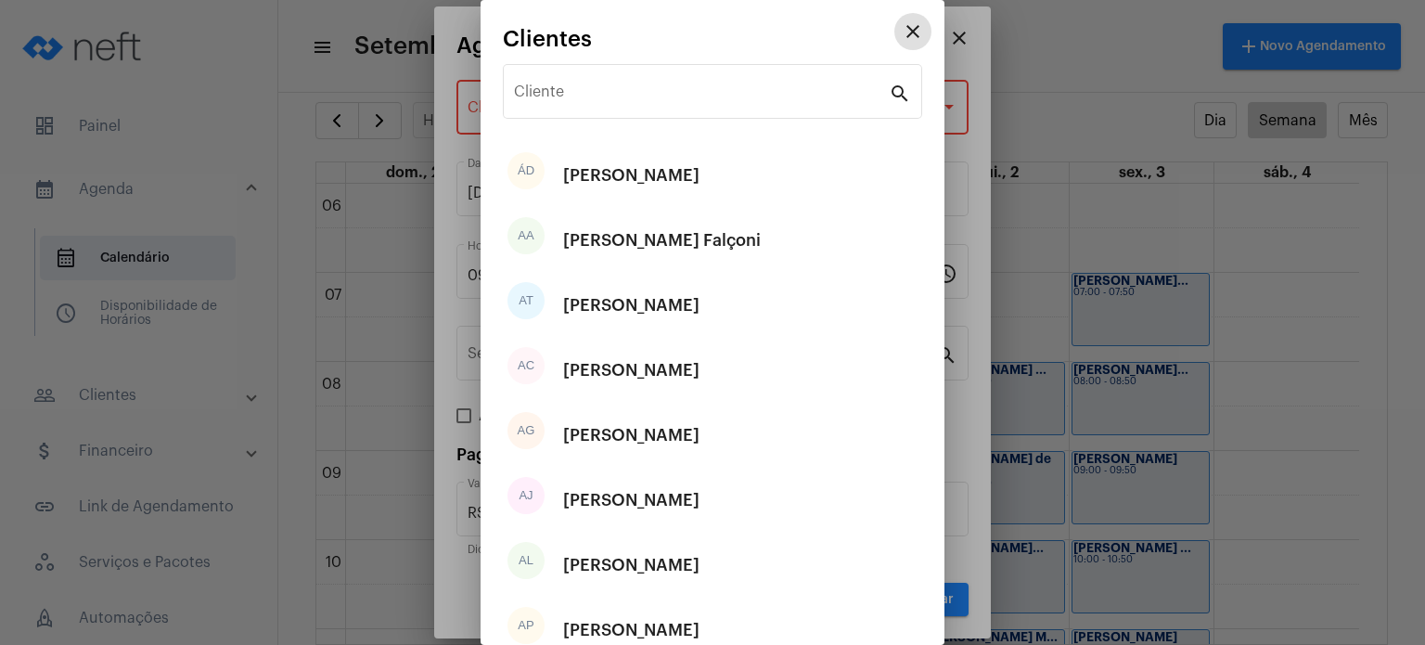
click at [619, 103] on input "Cliente" at bounding box center [701, 95] width 375 height 17
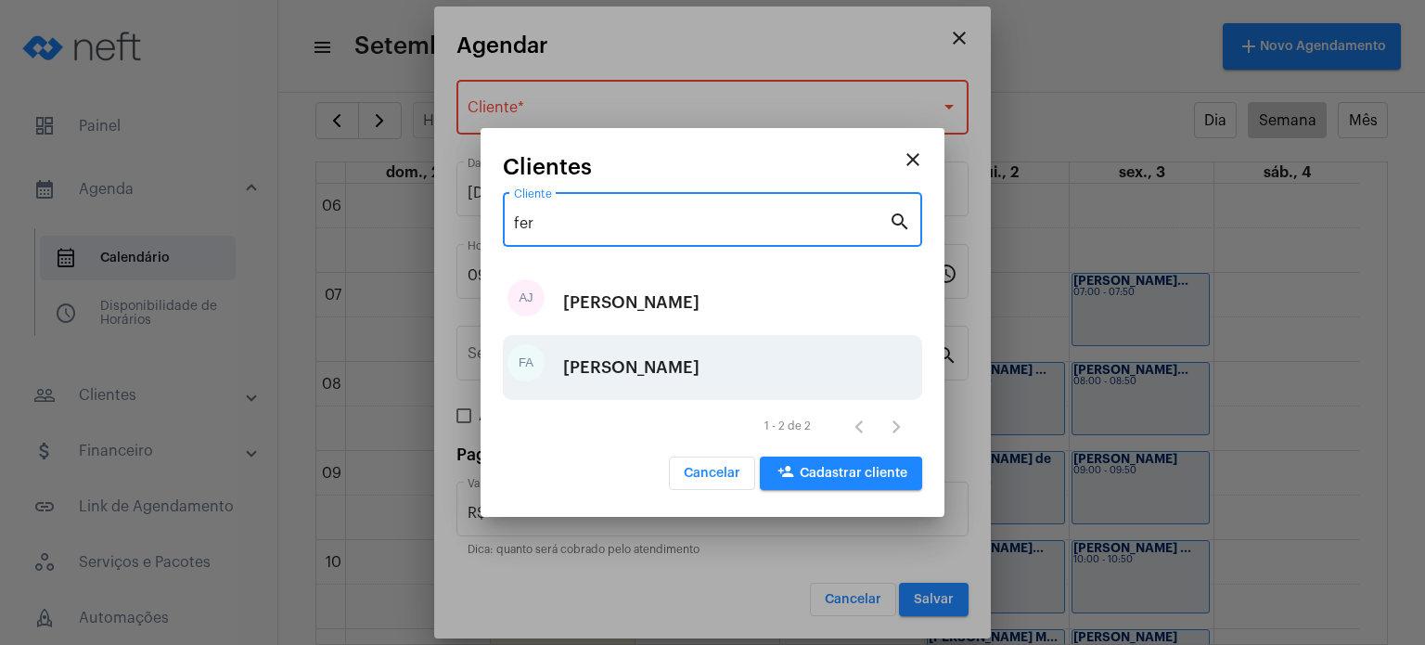
type input "fer"
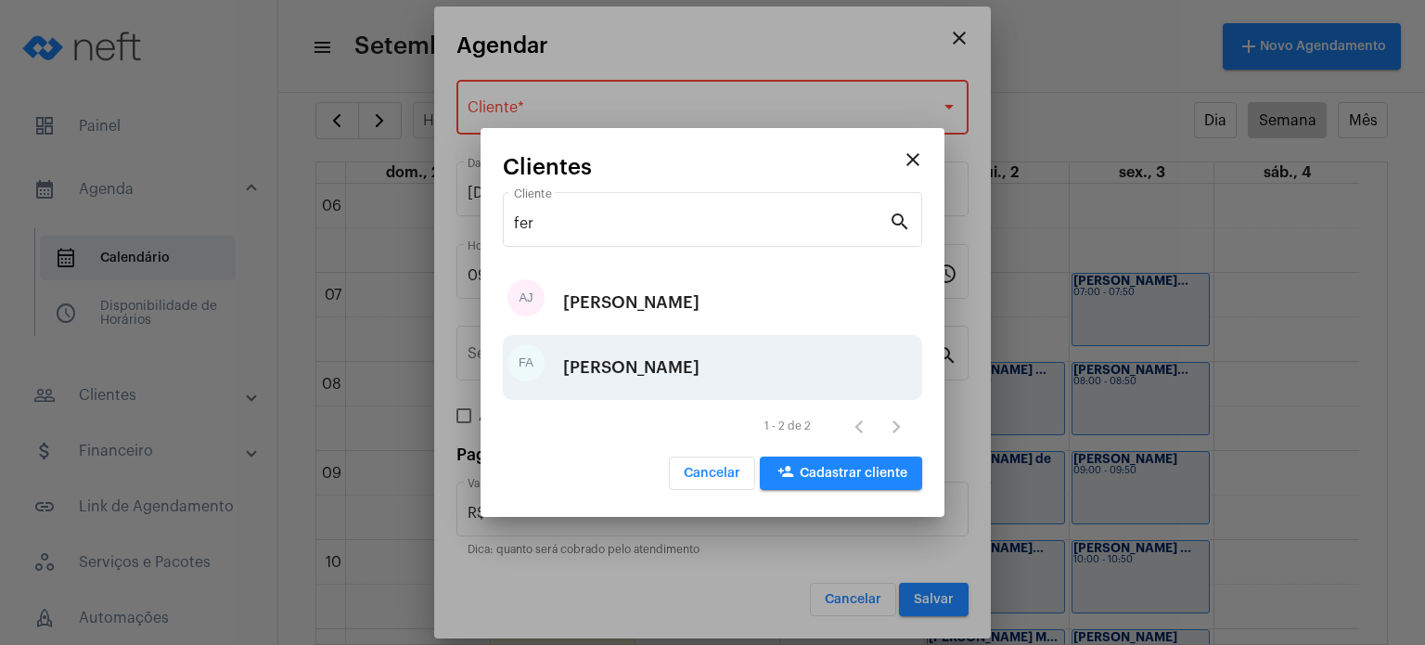
click at [661, 357] on div "[PERSON_NAME]" at bounding box center [631, 368] width 136 height 56
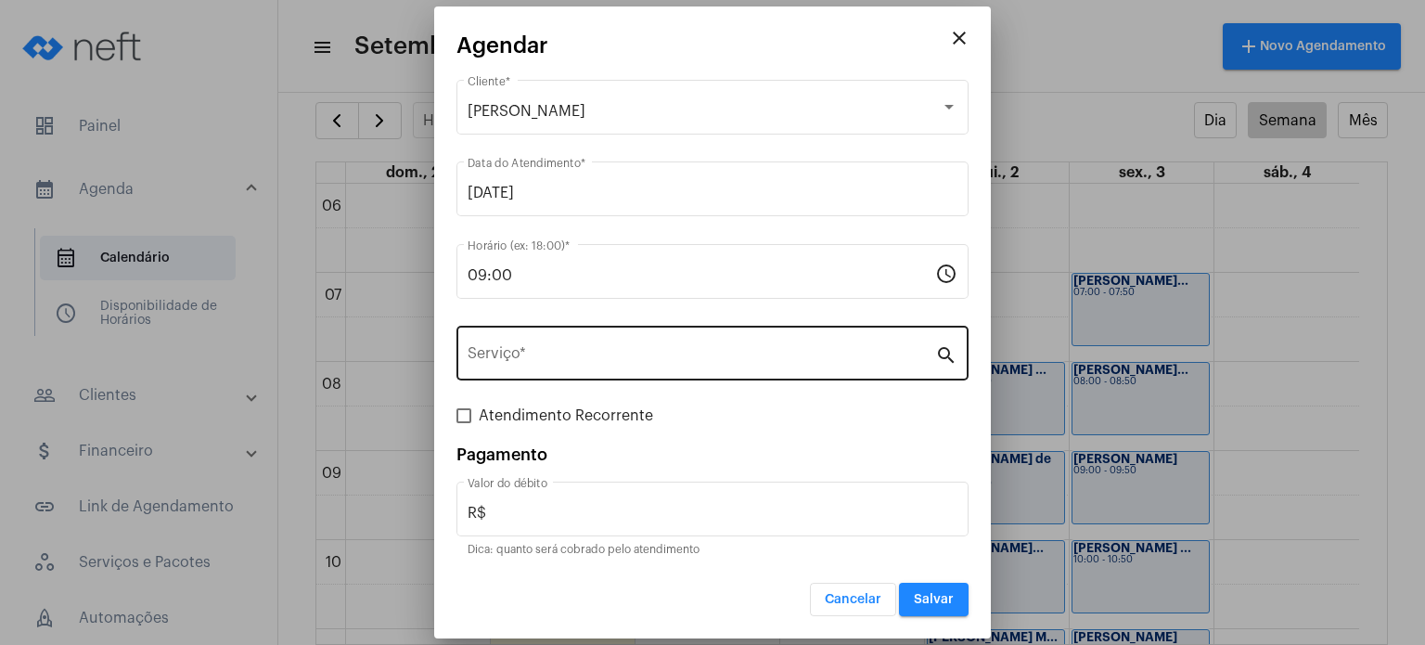
click at [641, 342] on div "Serviço *" at bounding box center [702, 351] width 468 height 58
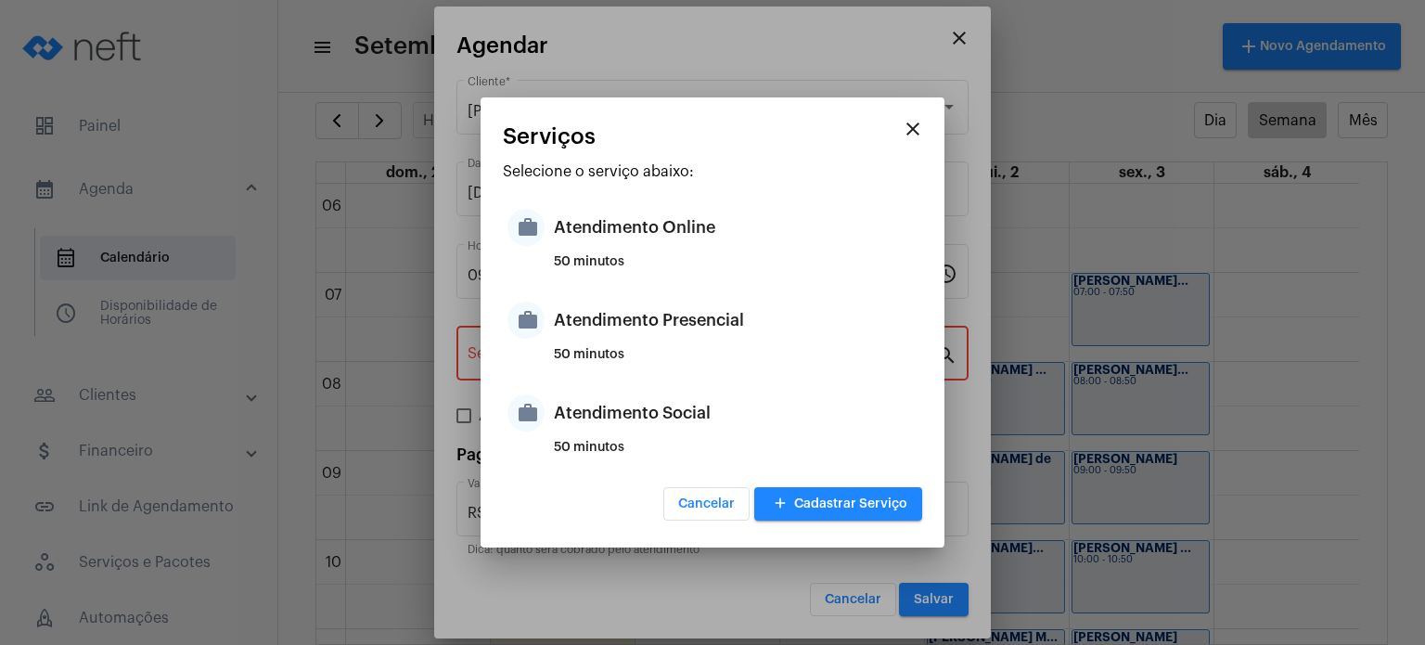
click at [641, 342] on div "Atendimento Presencial" at bounding box center [736, 320] width 364 height 56
type input "Atendimento Presencial"
type input "R$ 170"
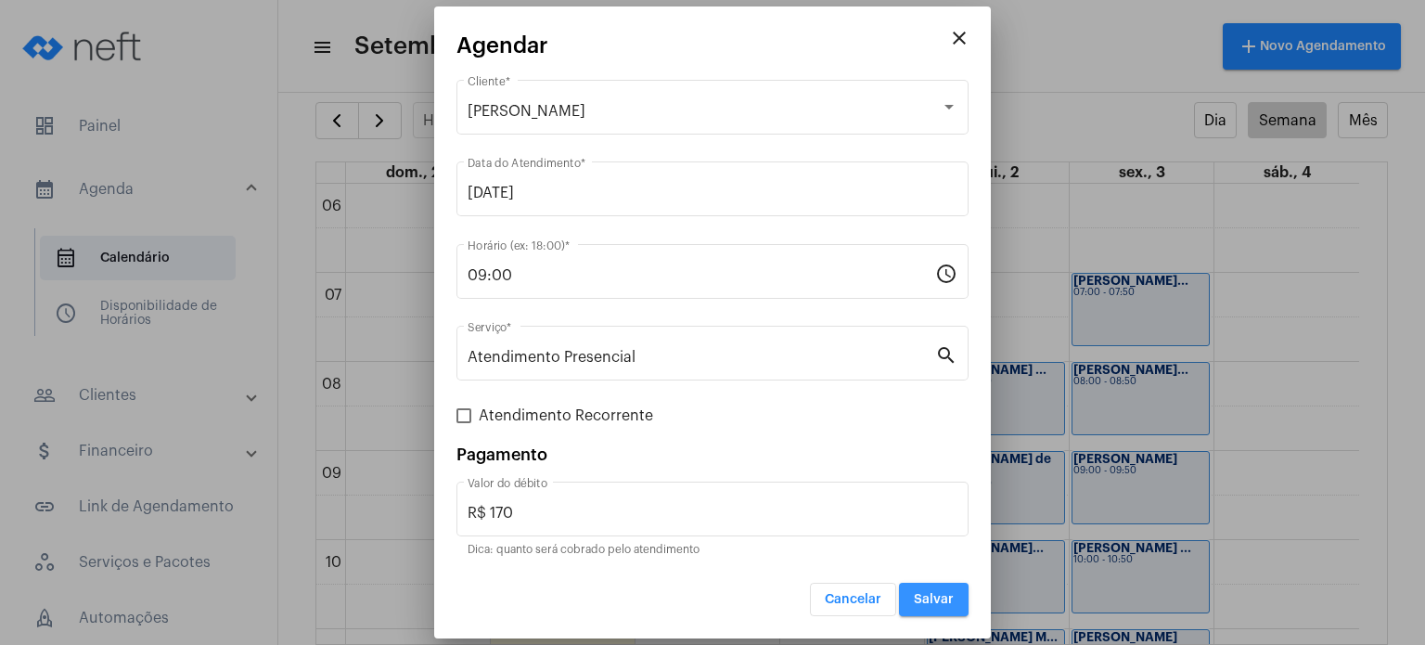
click at [932, 593] on span "Salvar" at bounding box center [934, 599] width 40 height 13
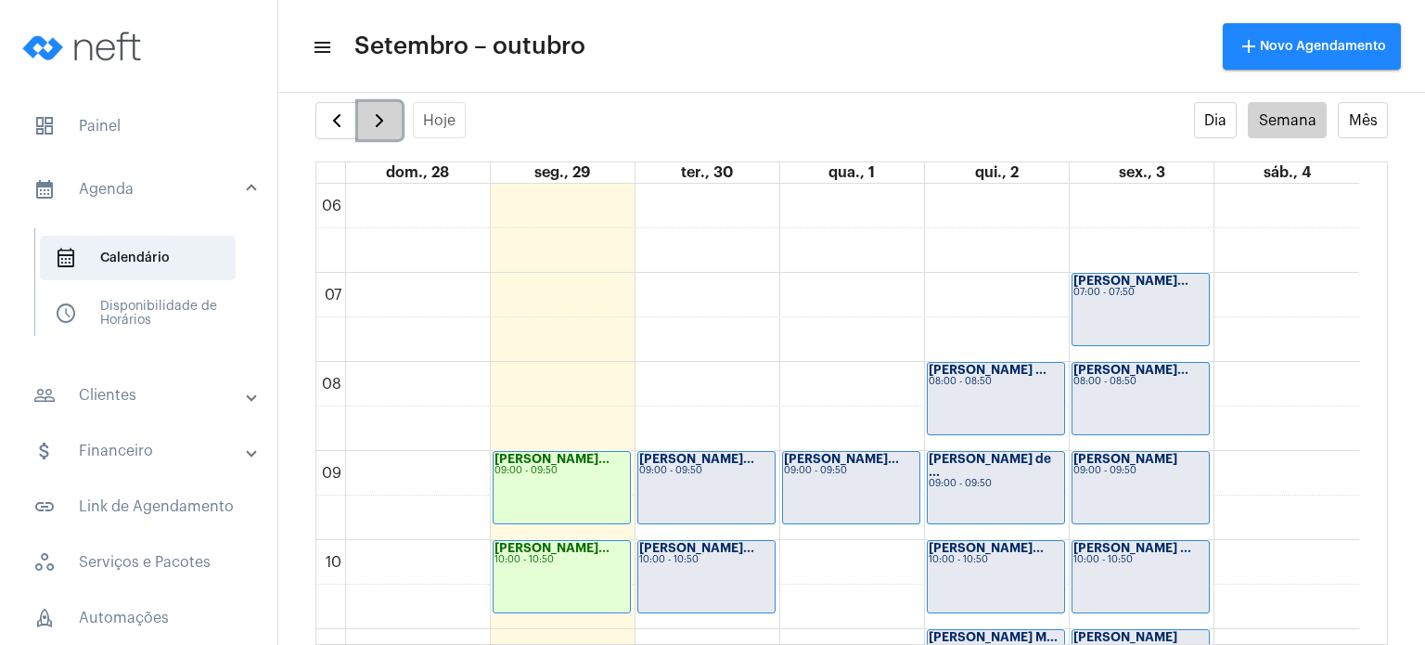
click at [379, 128] on span "button" at bounding box center [379, 120] width 22 height 22
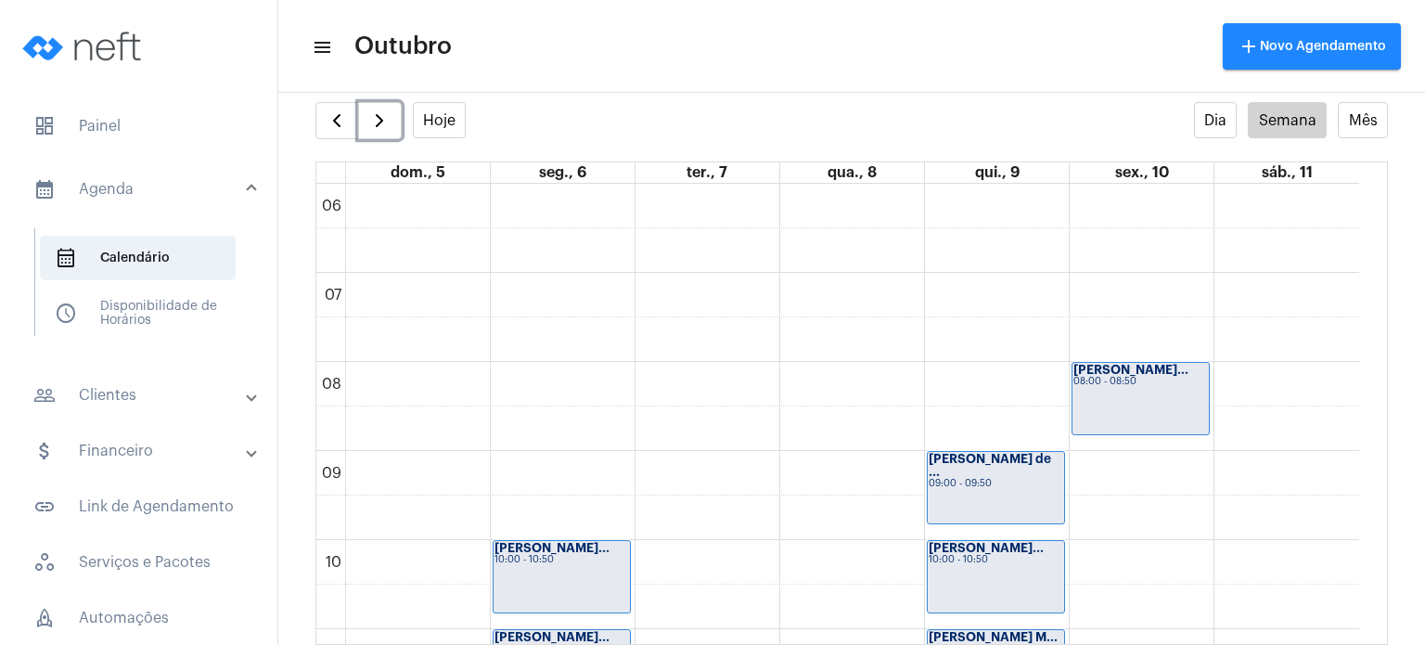
scroll to position [939, 0]
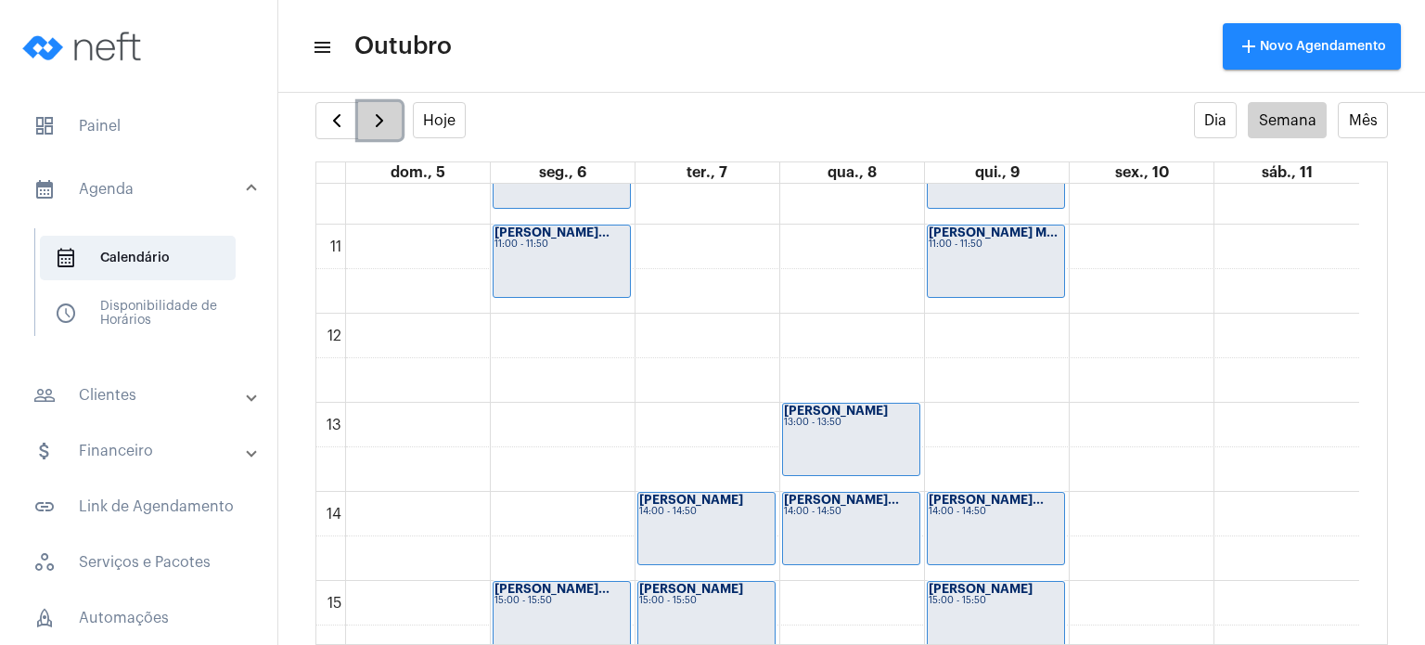
click at [393, 118] on button "button" at bounding box center [380, 120] width 44 height 37
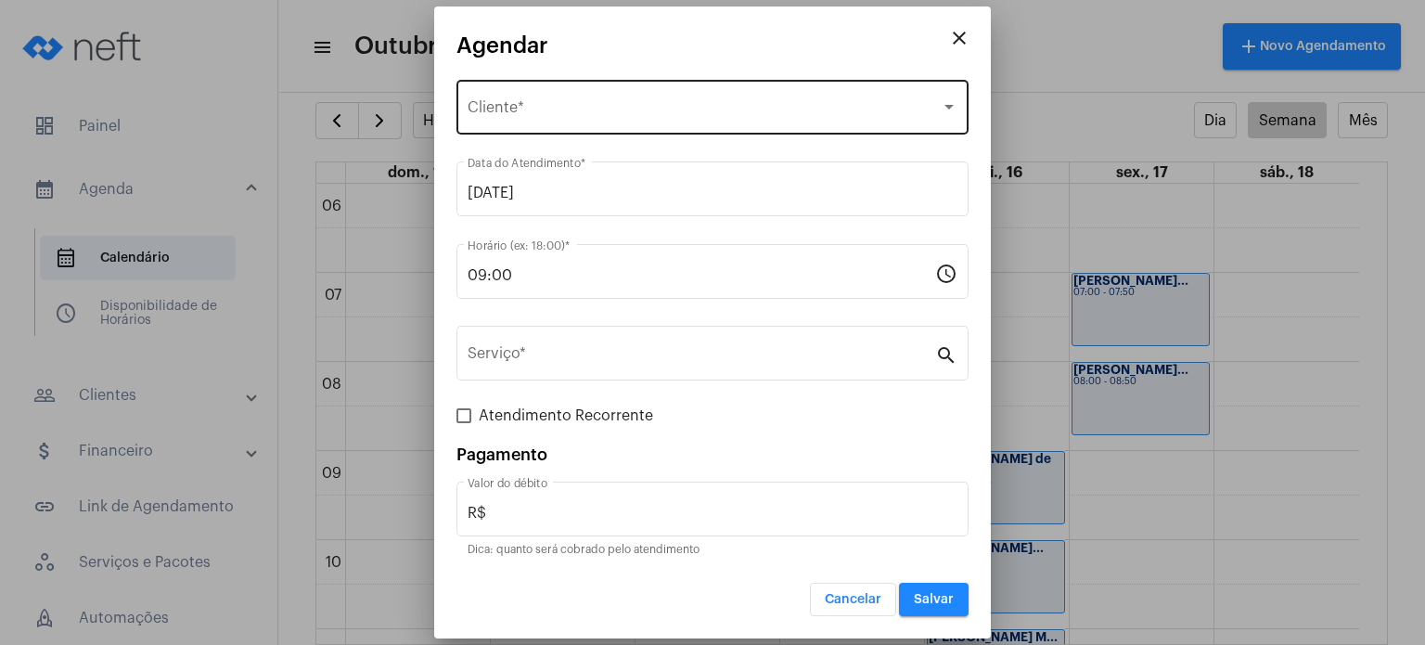
click at [572, 94] on div "Selecione o Cliente Cliente *" at bounding box center [713, 105] width 490 height 58
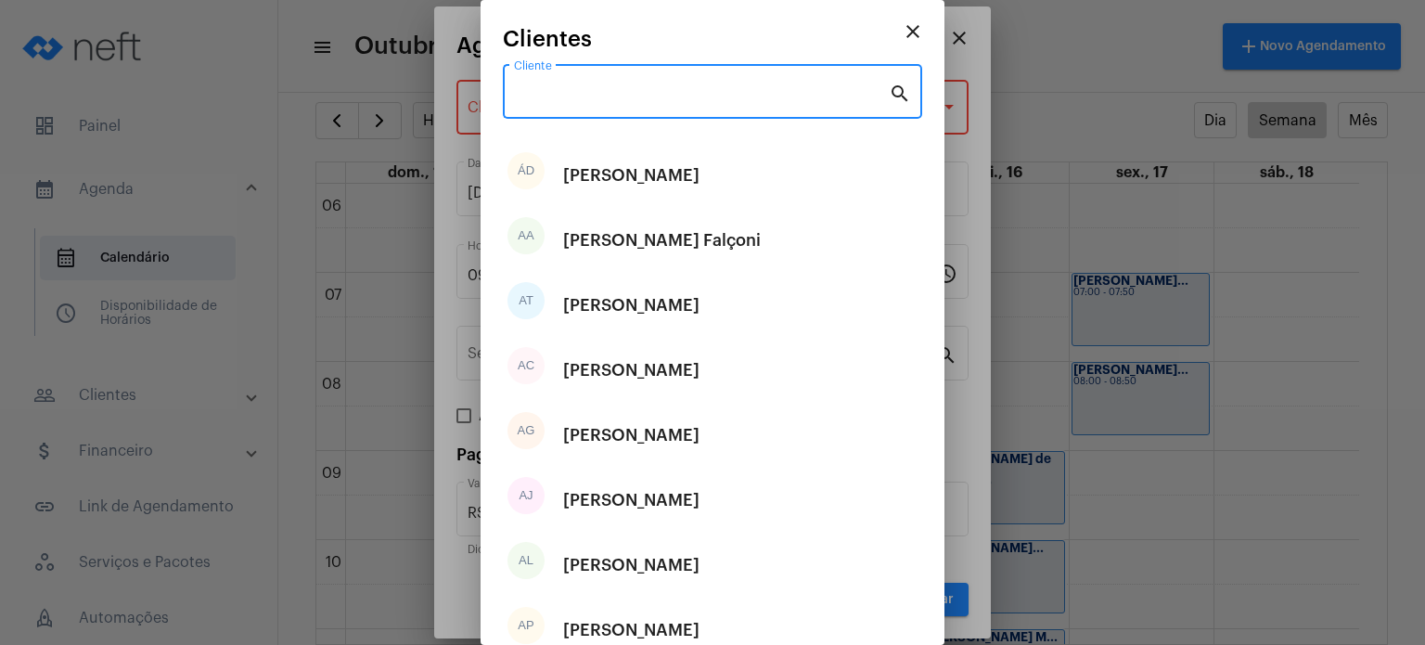
click at [572, 94] on input "Cliente" at bounding box center [701, 95] width 375 height 17
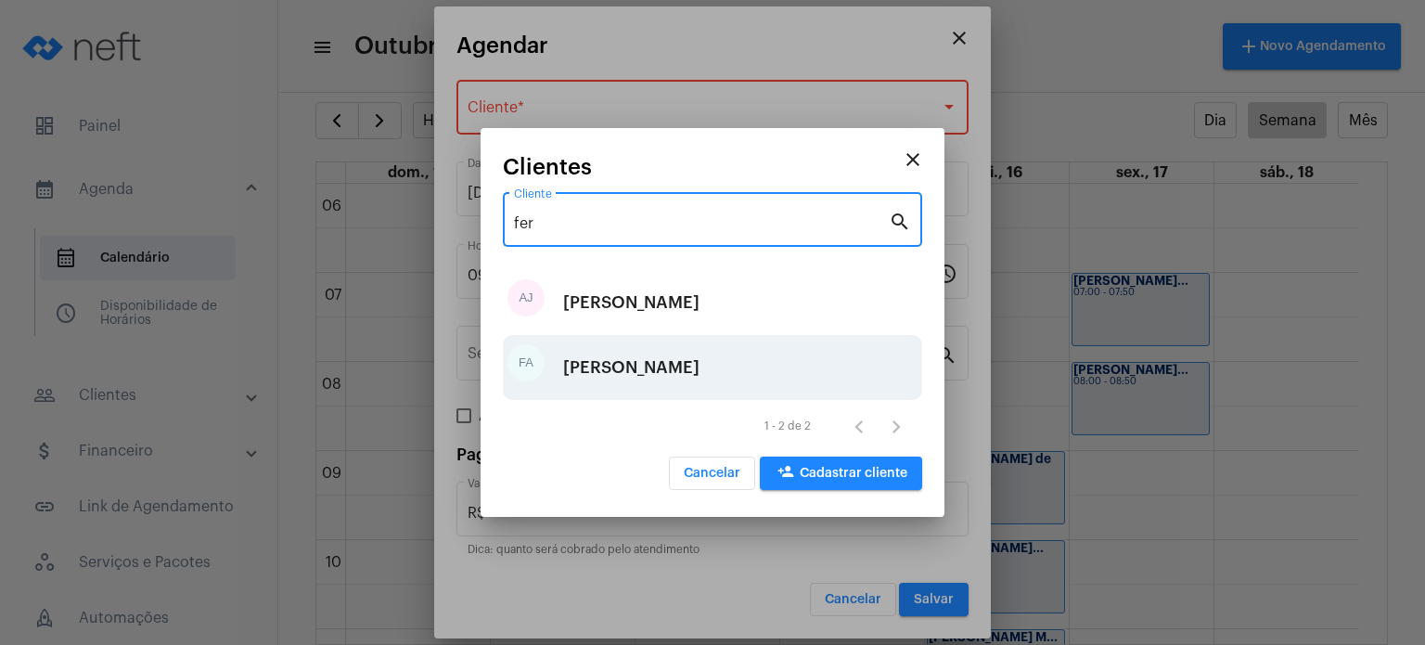
type input "fer"
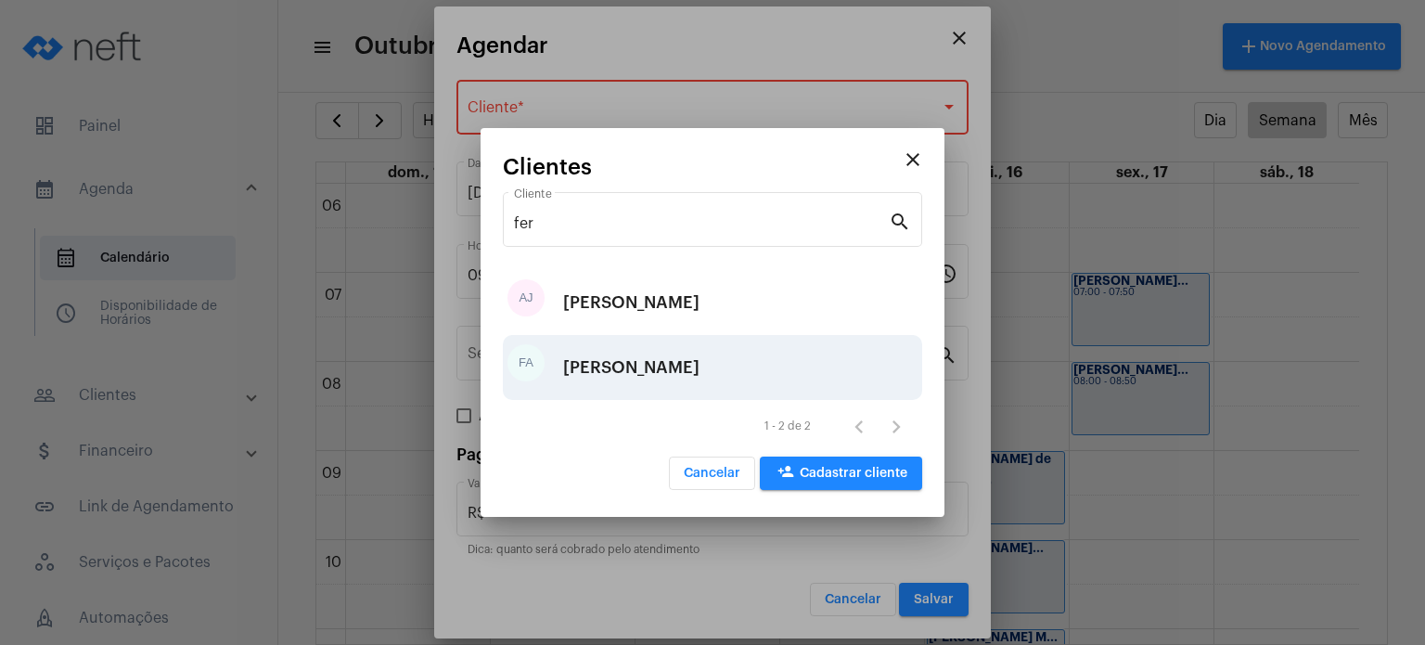
click at [657, 379] on div "[PERSON_NAME]" at bounding box center [631, 368] width 136 height 56
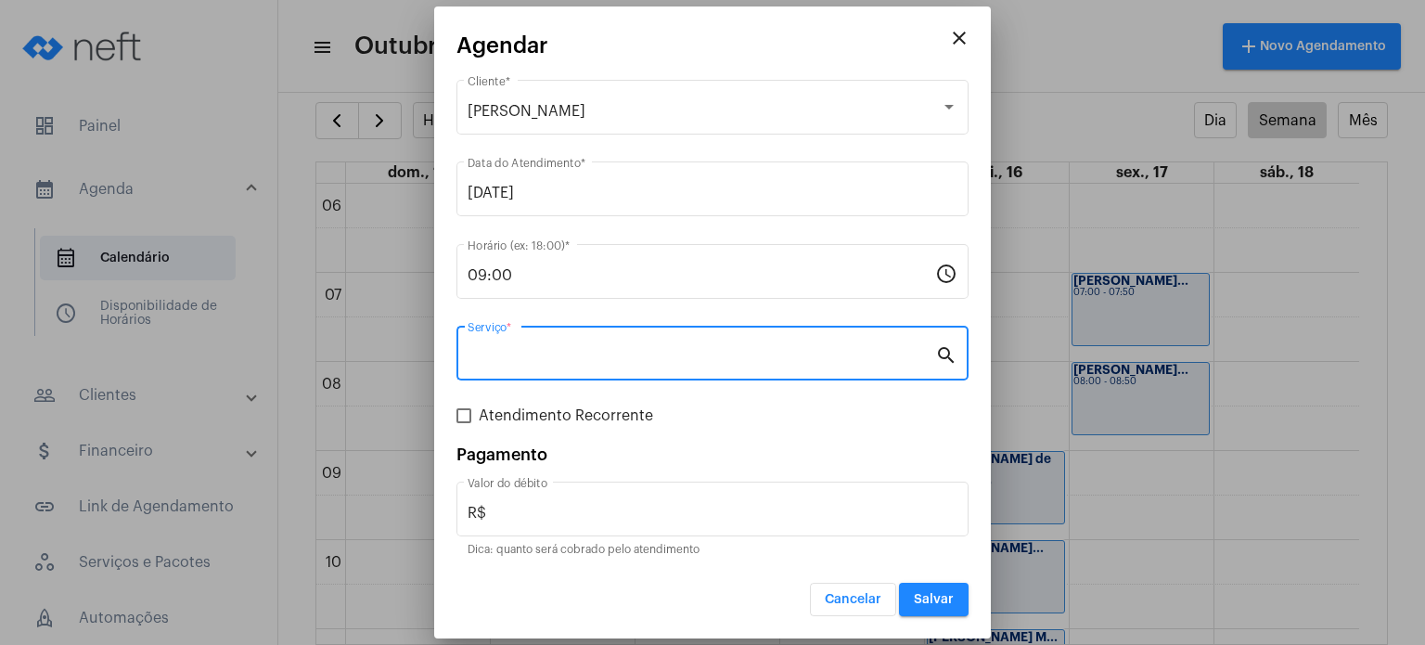
click at [640, 351] on input "Serviço *" at bounding box center [702, 357] width 468 height 17
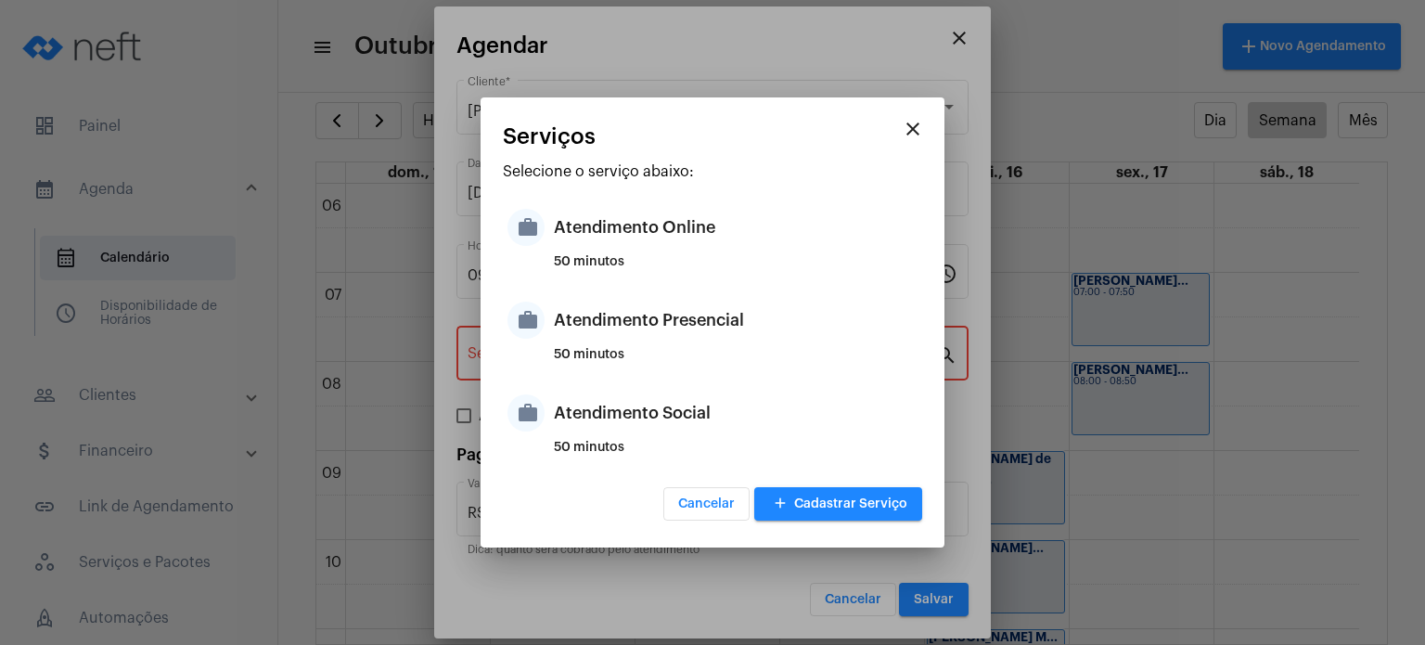
click at [640, 351] on div "50 minutos" at bounding box center [736, 362] width 364 height 28
type input "Atendimento Presencial"
type input "R$ 170"
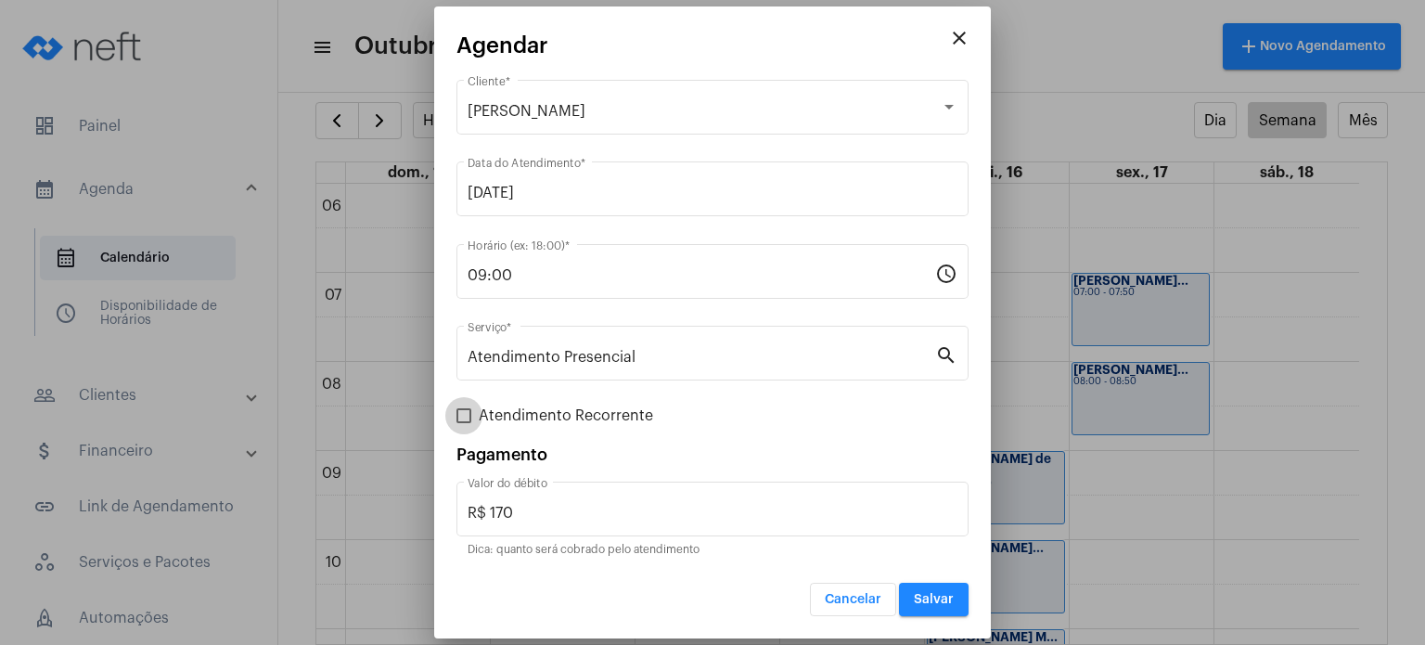
click at [571, 420] on span "Atendimento Recorrente" at bounding box center [566, 416] width 174 height 22
click at [464, 423] on input "Atendimento Recorrente" at bounding box center [463, 423] width 1 height 1
checkbox input "true"
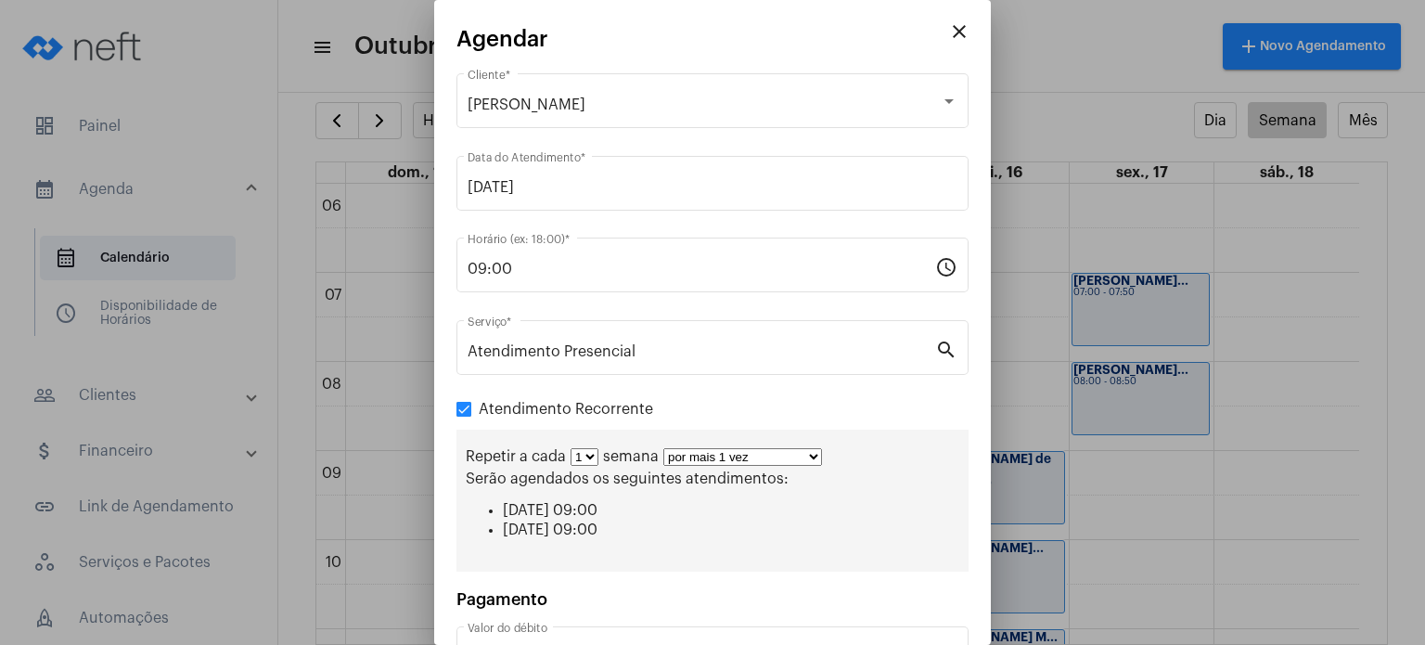
click at [585, 461] on select "1 2 3 4 5 6 7 8" at bounding box center [585, 457] width 28 height 18
select select "1: 2"
click at [571, 448] on select "1 2 3 4 5 6 7 8" at bounding box center [585, 457] width 28 height 18
click at [766, 449] on select "por mais 1 vez por mais 2 vezes por mais 3 vezes por mais 4 vezes por mais 5 ve…" at bounding box center [750, 457] width 159 height 18
click at [671, 448] on select "por mais 1 vez por mais 2 vezes por mais 3 vezes por mais 4 vezes por mais 5 ve…" at bounding box center [750, 457] width 159 height 18
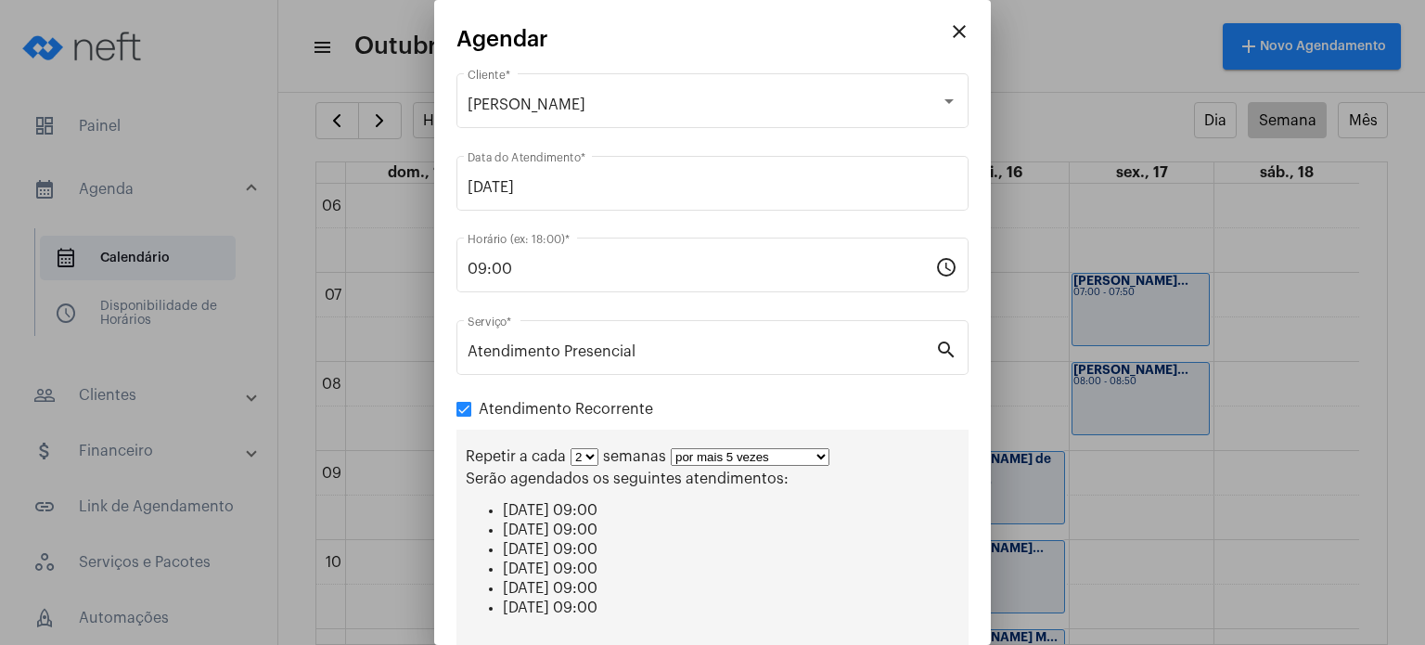
click at [791, 457] on select "por mais 1 vez por mais 2 vezes por mais 3 vezes por mais 4 vezes por mais 5 ve…" at bounding box center [750, 457] width 159 height 18
select select "3: 4"
click at [671, 448] on select "por mais 1 vez por mais 2 vezes por mais 3 vezes por mais 4 vezes por mais 5 ve…" at bounding box center [750, 457] width 159 height 18
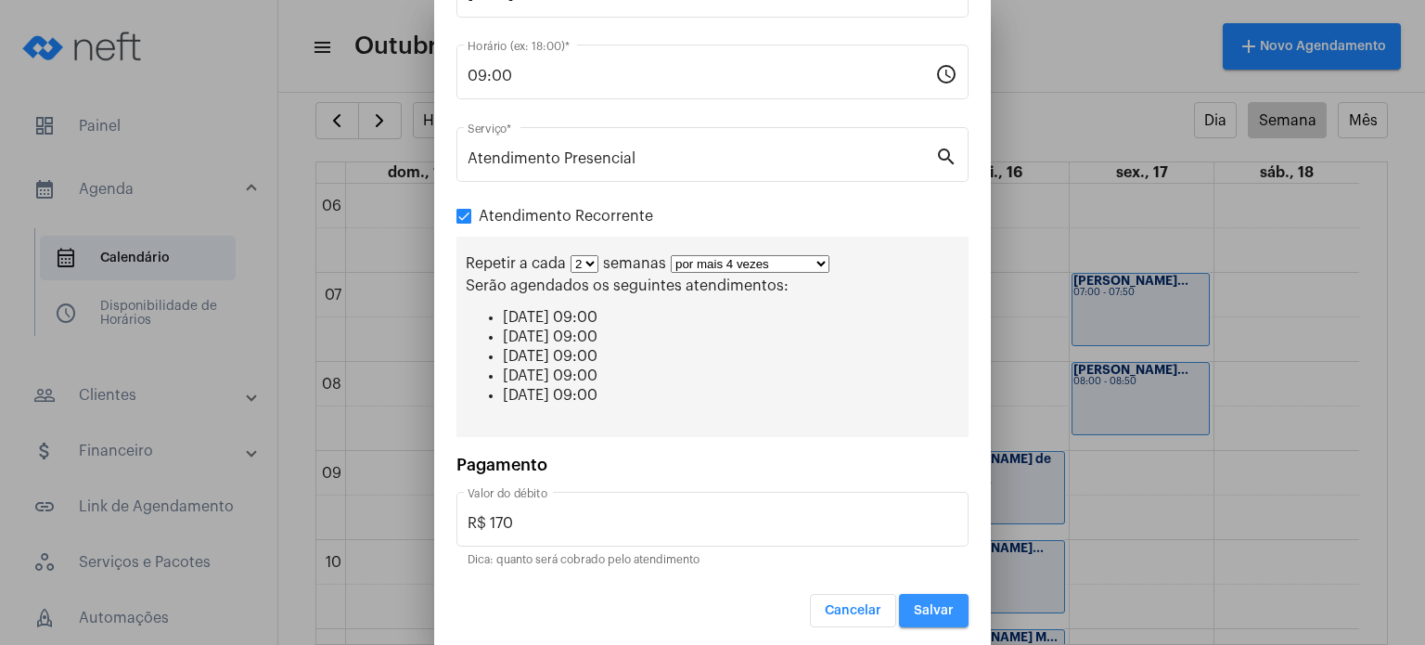
click at [927, 605] on span "Salvar" at bounding box center [934, 610] width 40 height 13
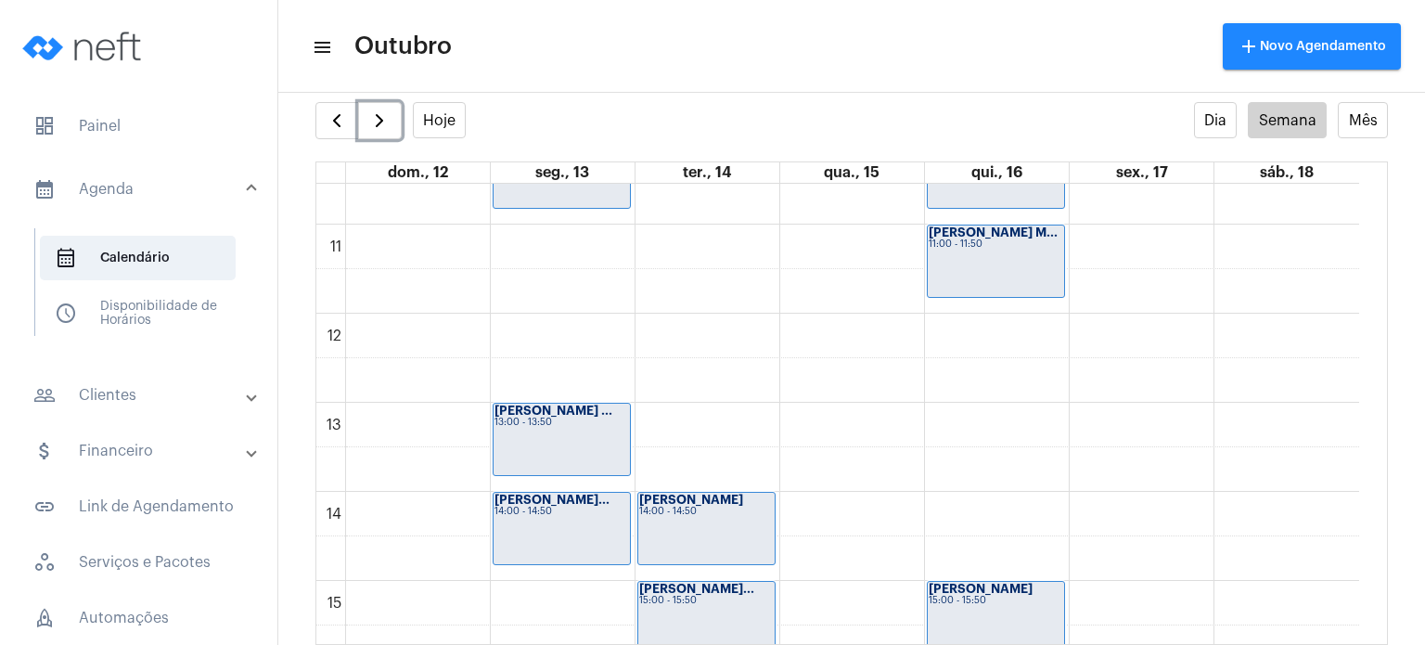
scroll to position [1344, 0]
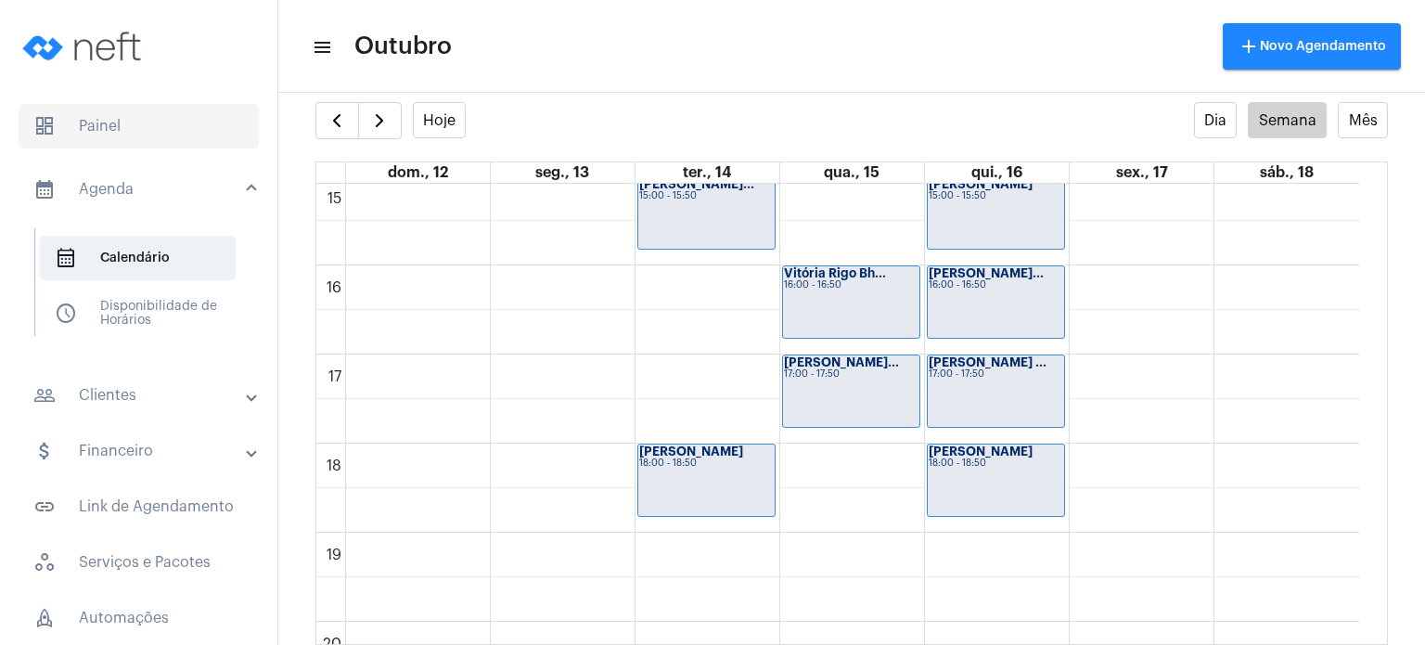
click at [176, 114] on span "dashboard Painel" at bounding box center [139, 126] width 240 height 45
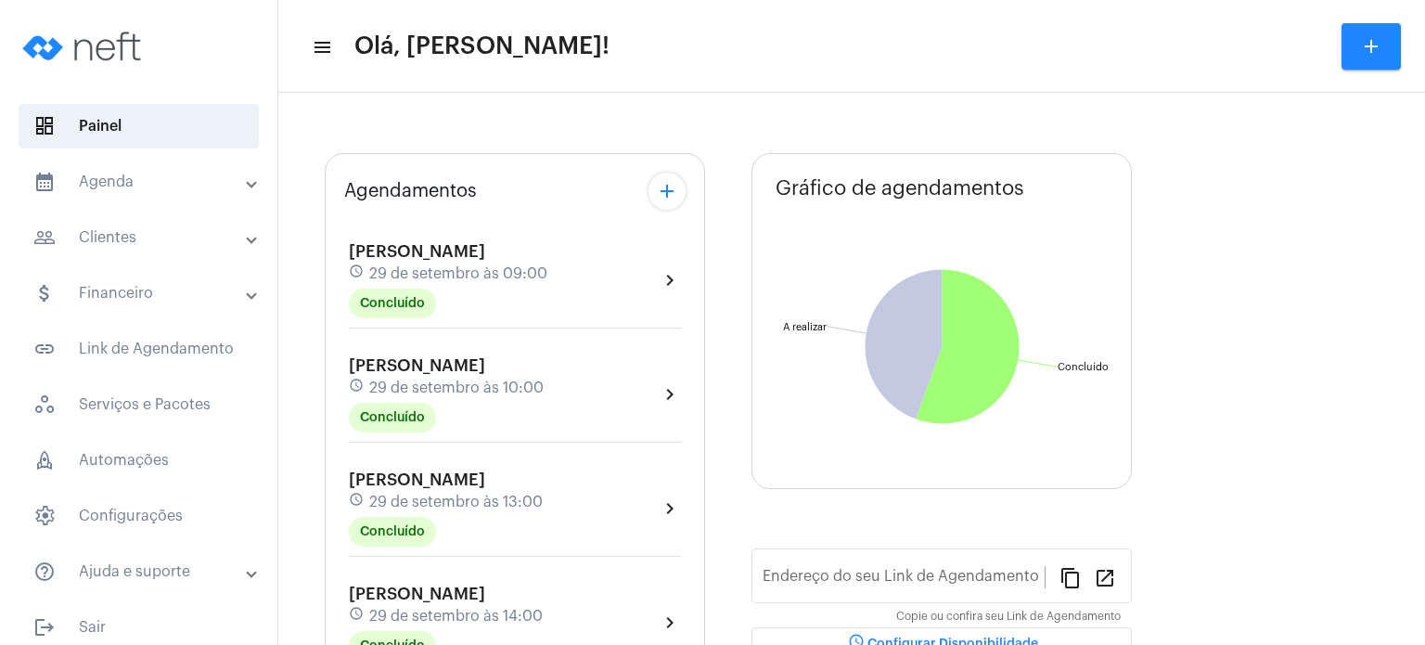
type input "[URL][DOMAIN_NAME]"
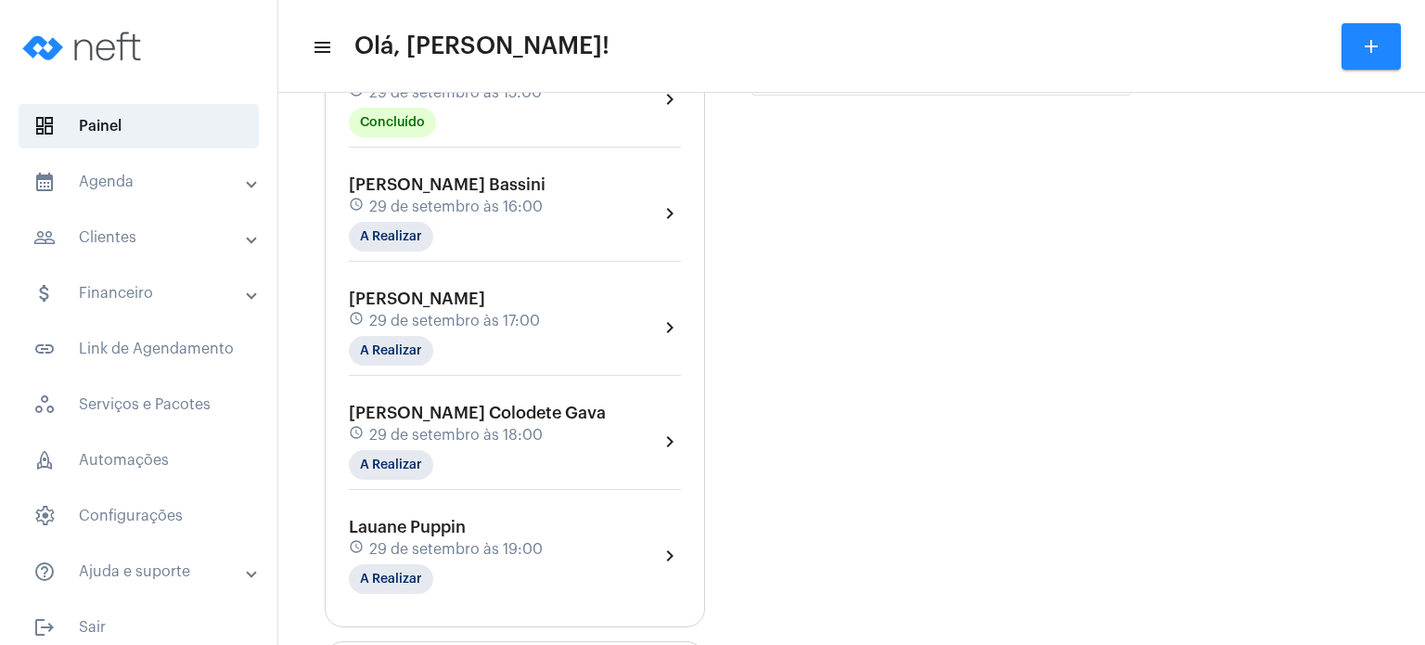
scroll to position [705, 0]
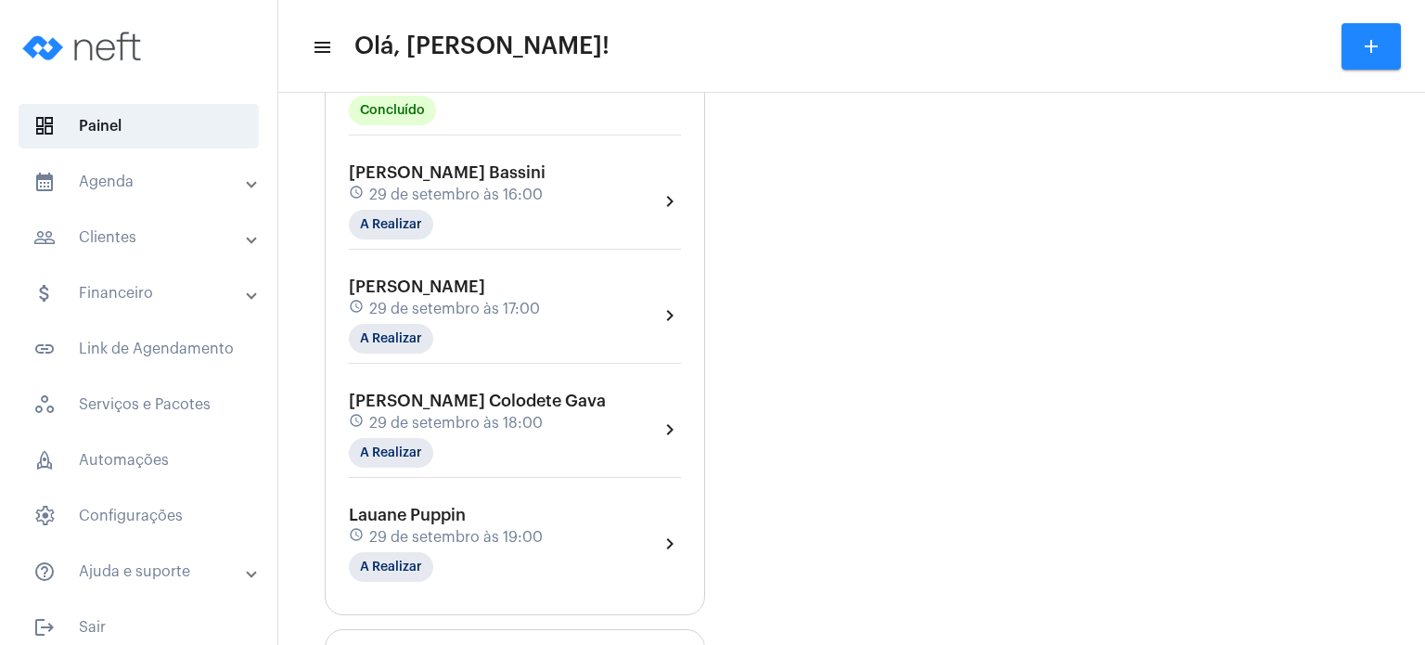
click at [133, 187] on mat-panel-title "calendar_month_outlined Agenda" at bounding box center [140, 182] width 214 height 22
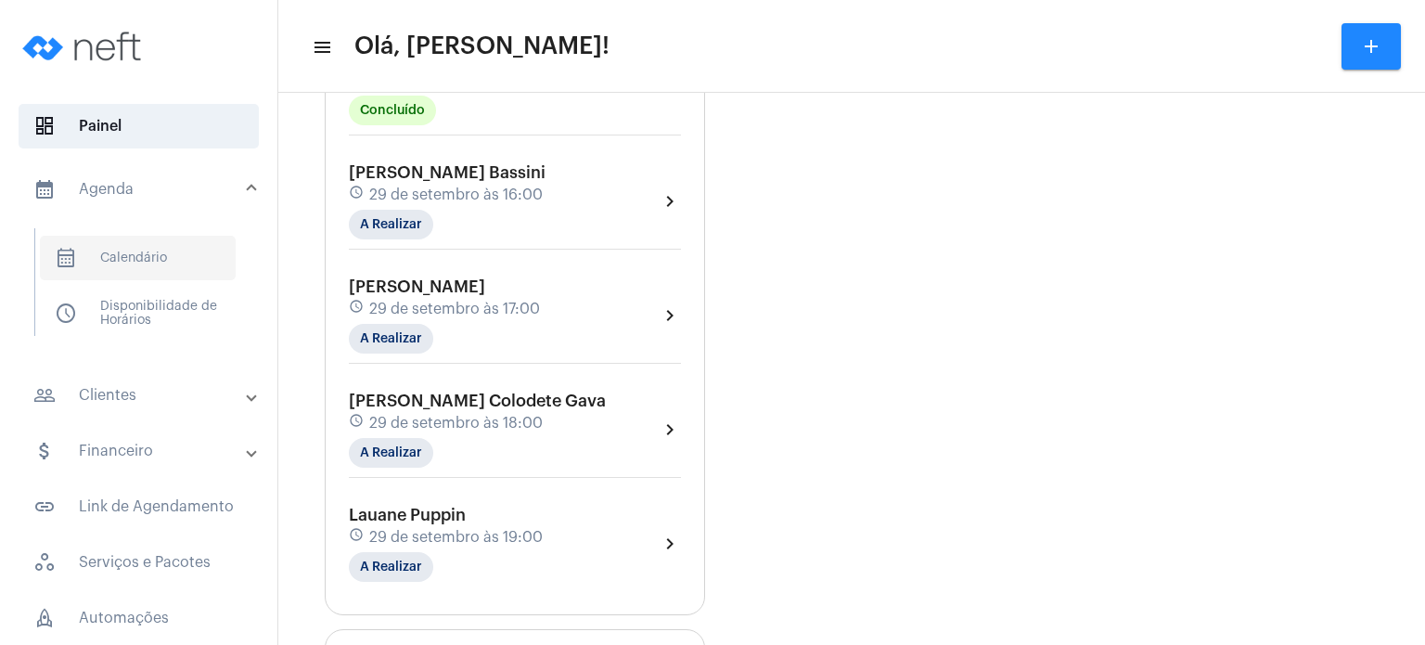
click at [152, 255] on span "calendar_month_outlined Calendário" at bounding box center [138, 258] width 196 height 45
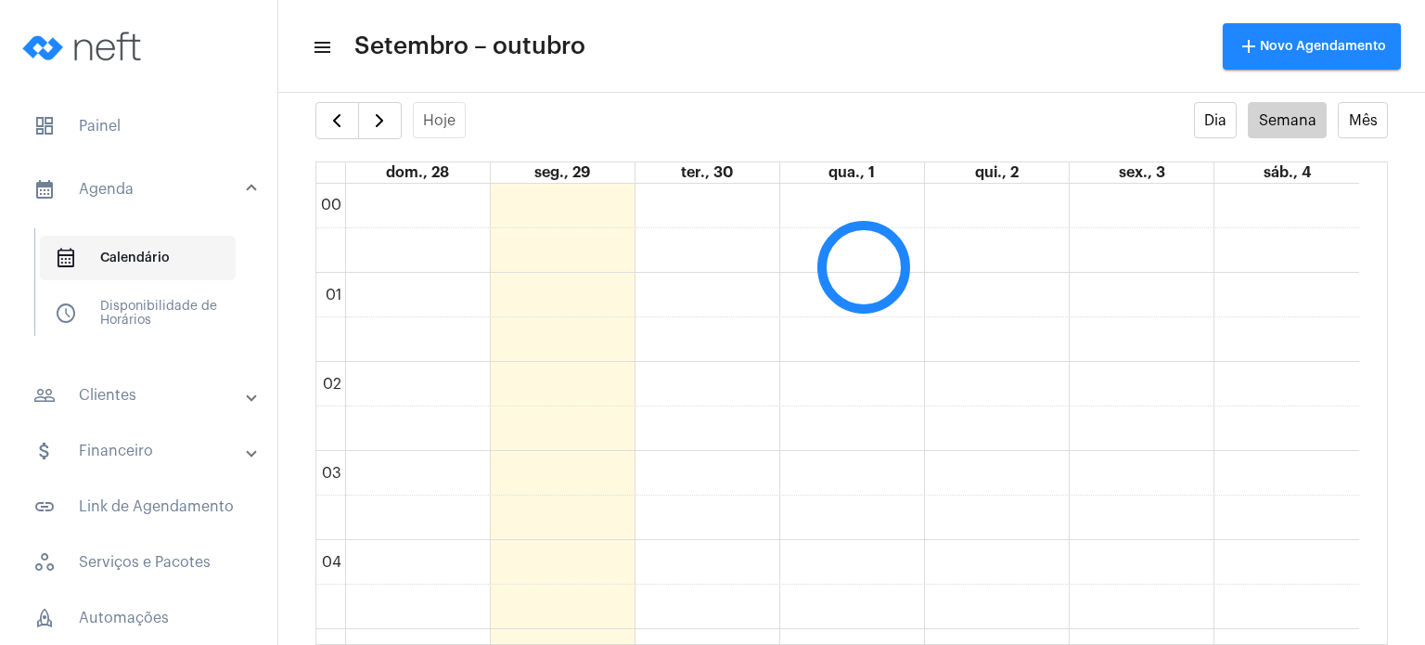
scroll to position [534, 0]
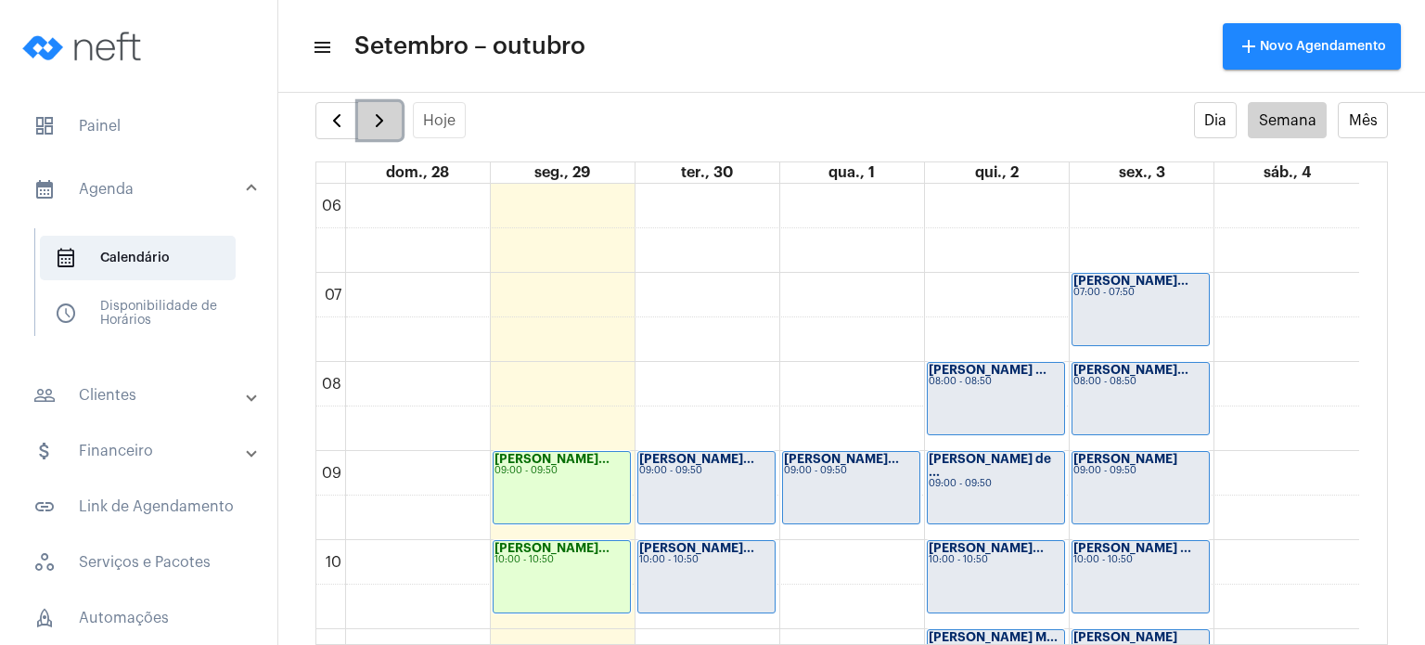
click at [375, 118] on span "button" at bounding box center [379, 120] width 22 height 22
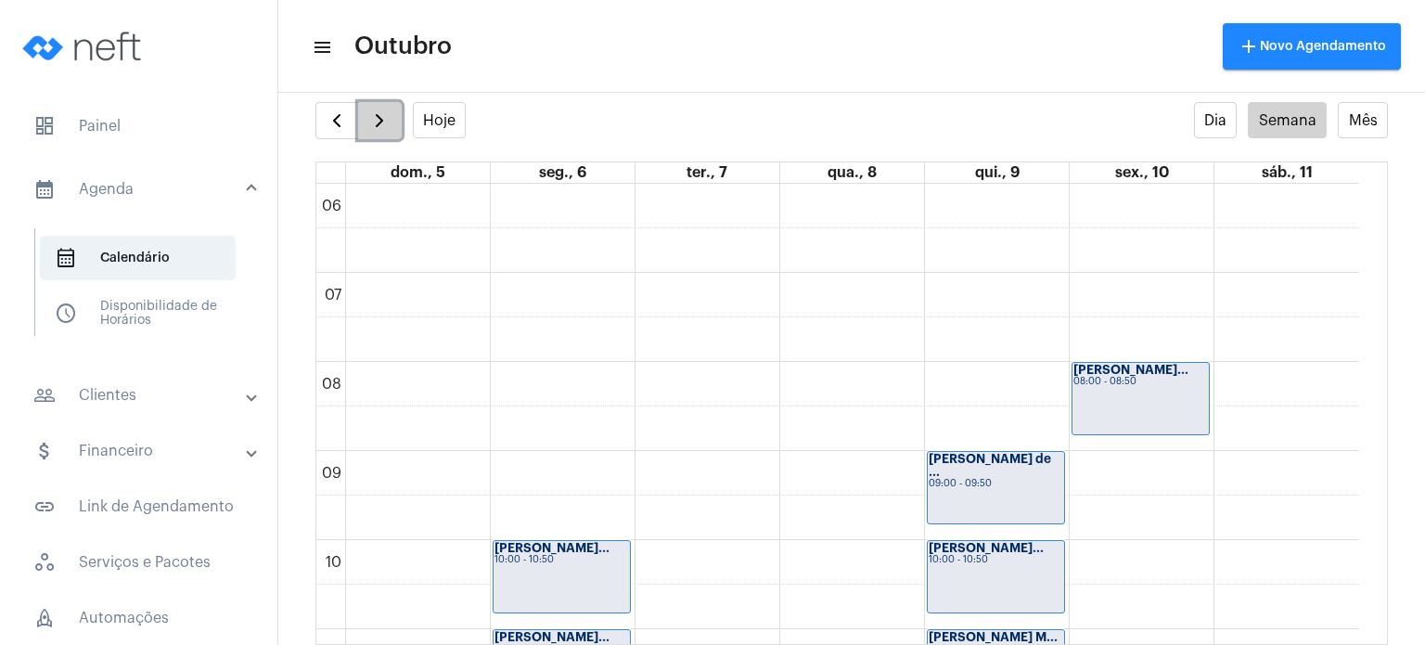
click at [375, 118] on span "button" at bounding box center [379, 120] width 22 height 22
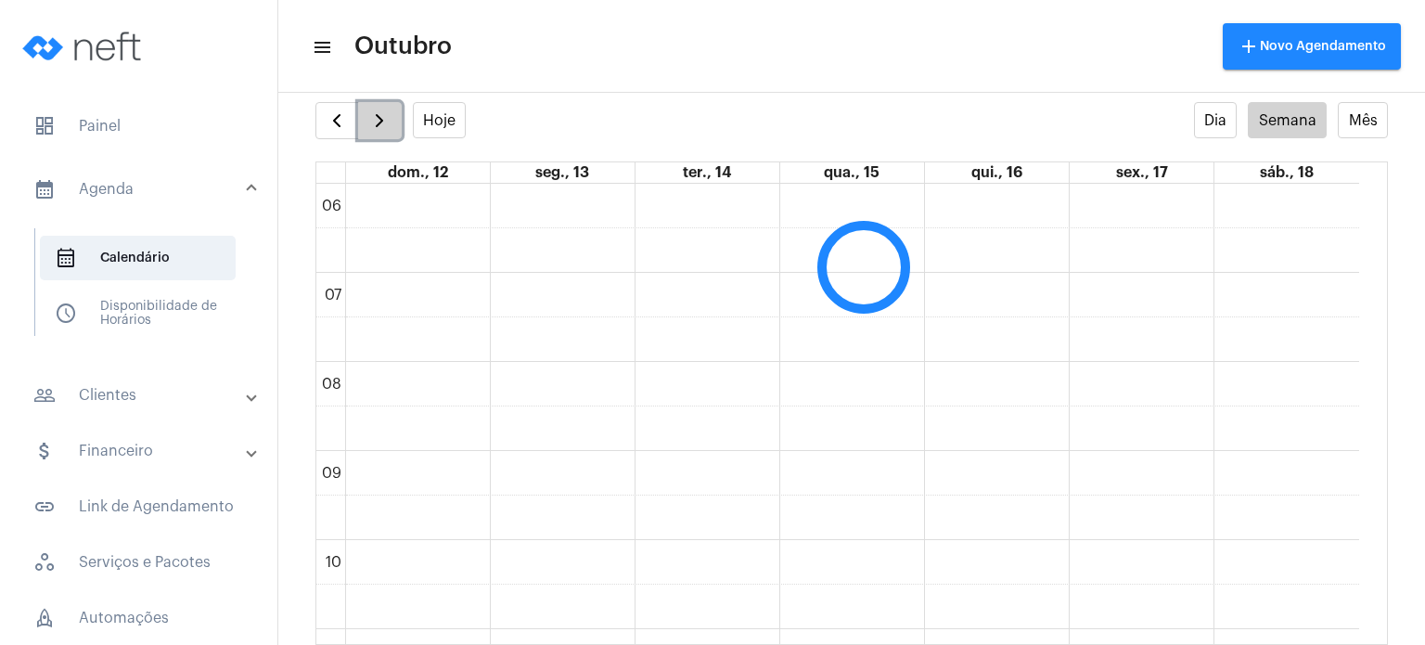
click at [375, 118] on span "button" at bounding box center [379, 120] width 22 height 22
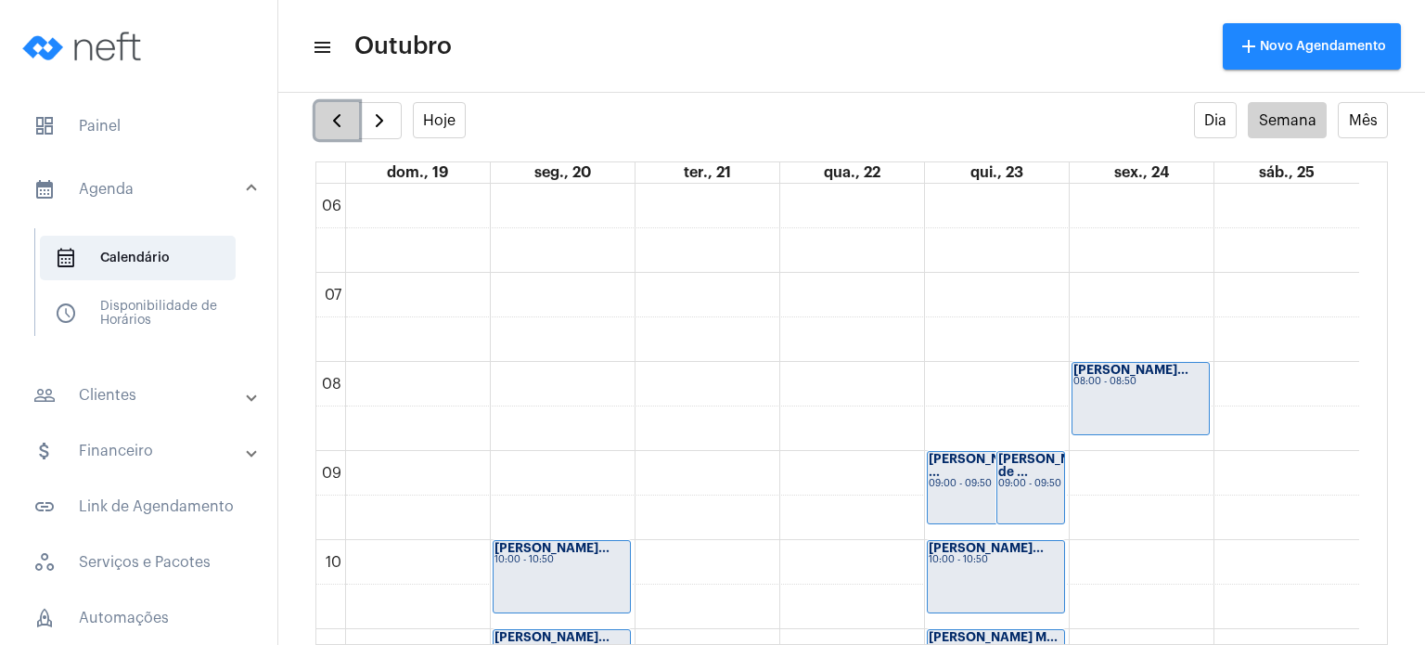
click at [324, 120] on button "button" at bounding box center [337, 120] width 44 height 37
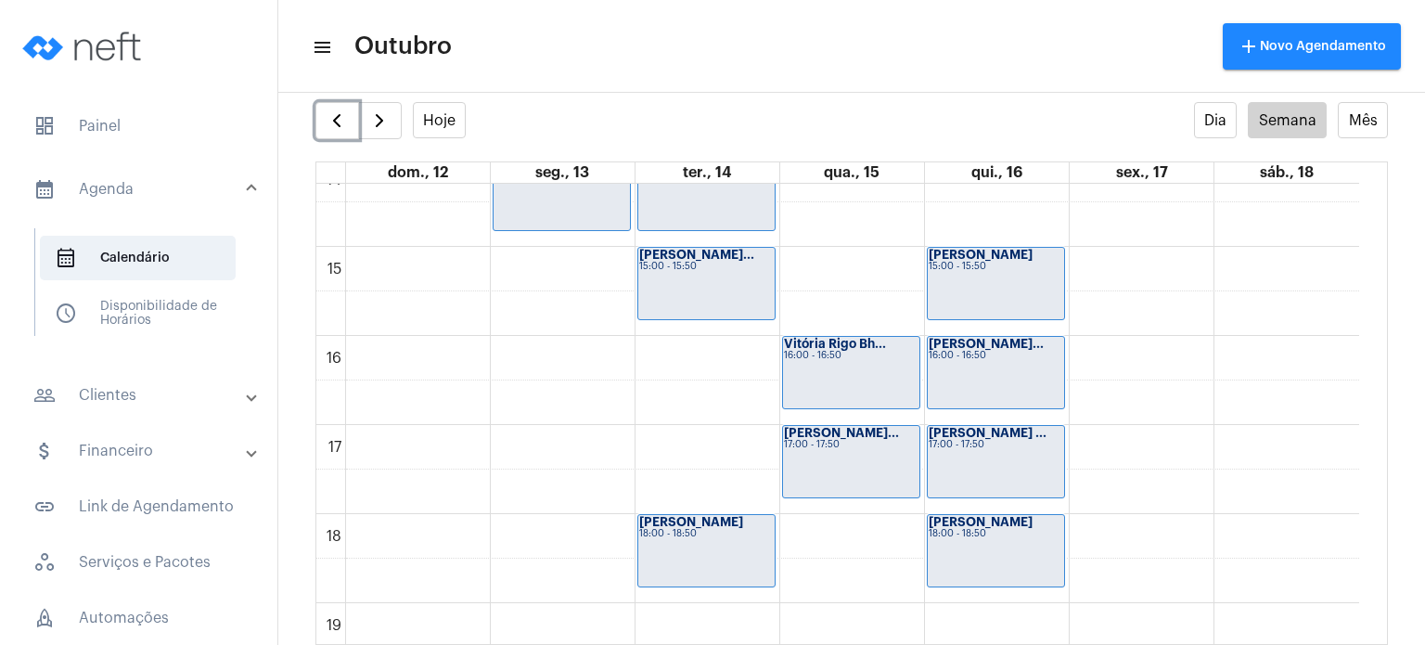
scroll to position [1277, 0]
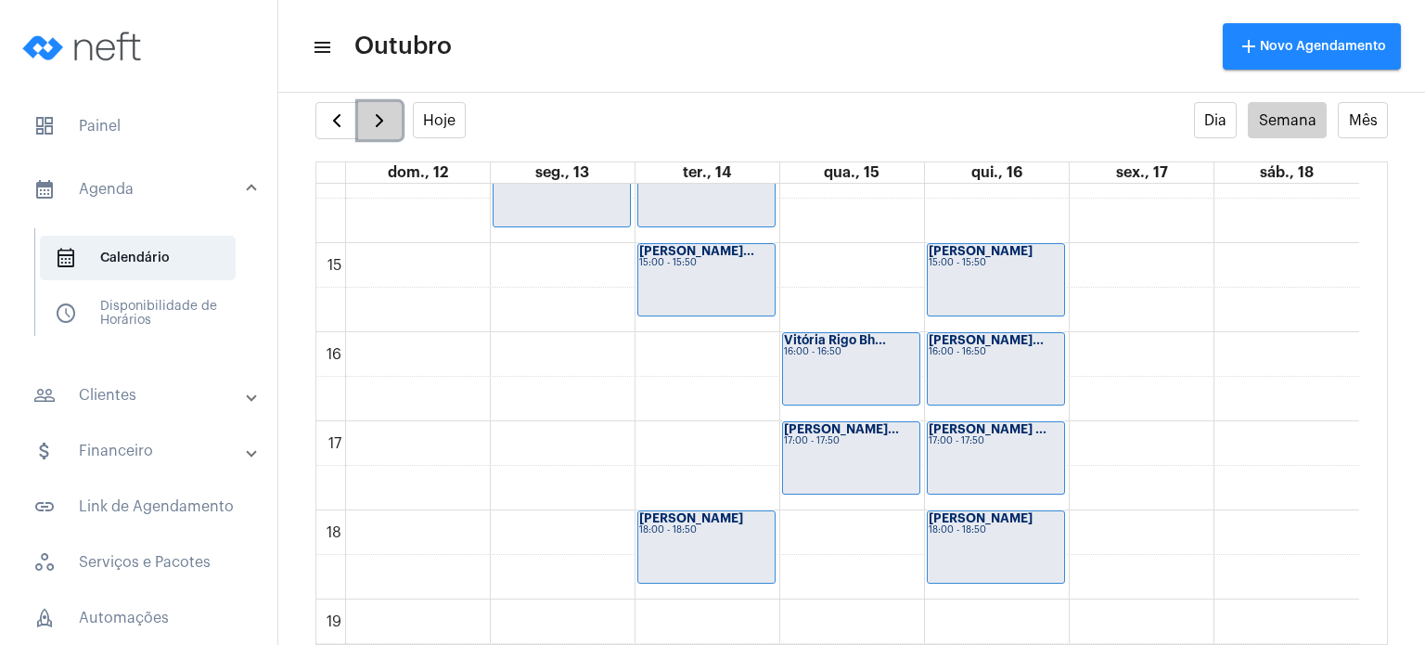
click at [390, 109] on button "button" at bounding box center [380, 120] width 44 height 37
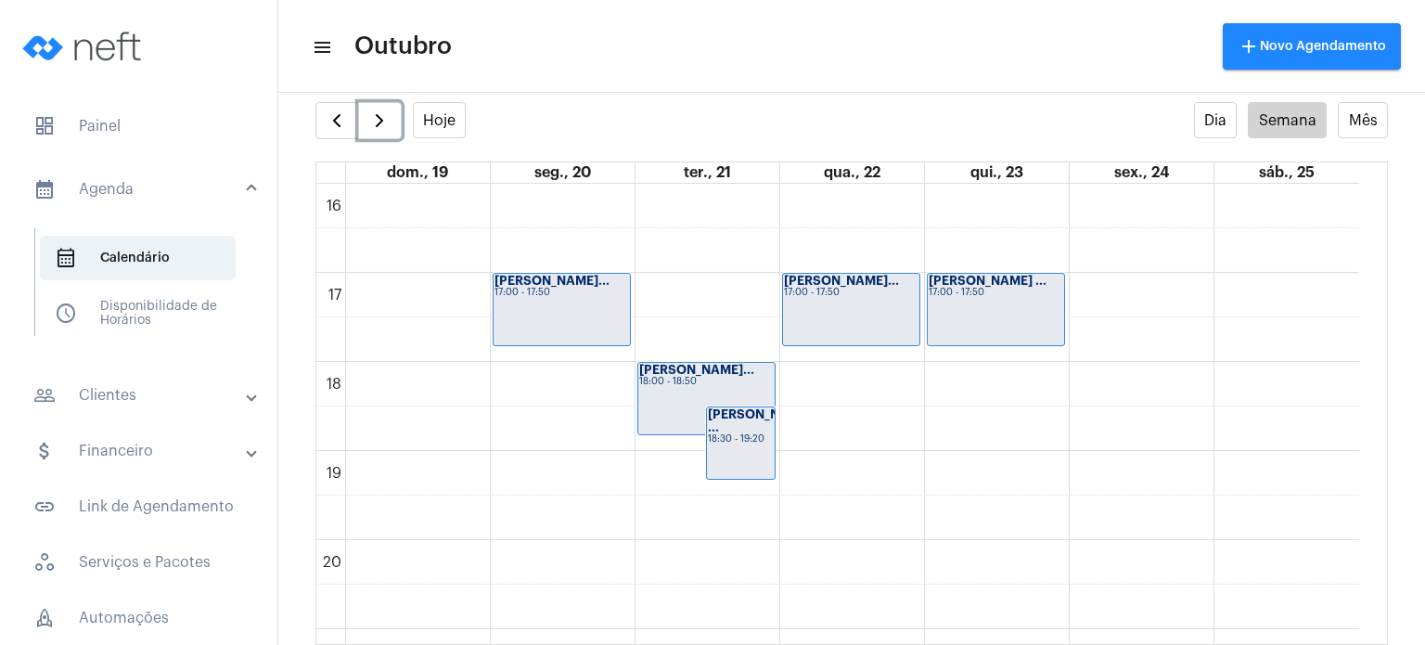
scroll to position [1418, 0]
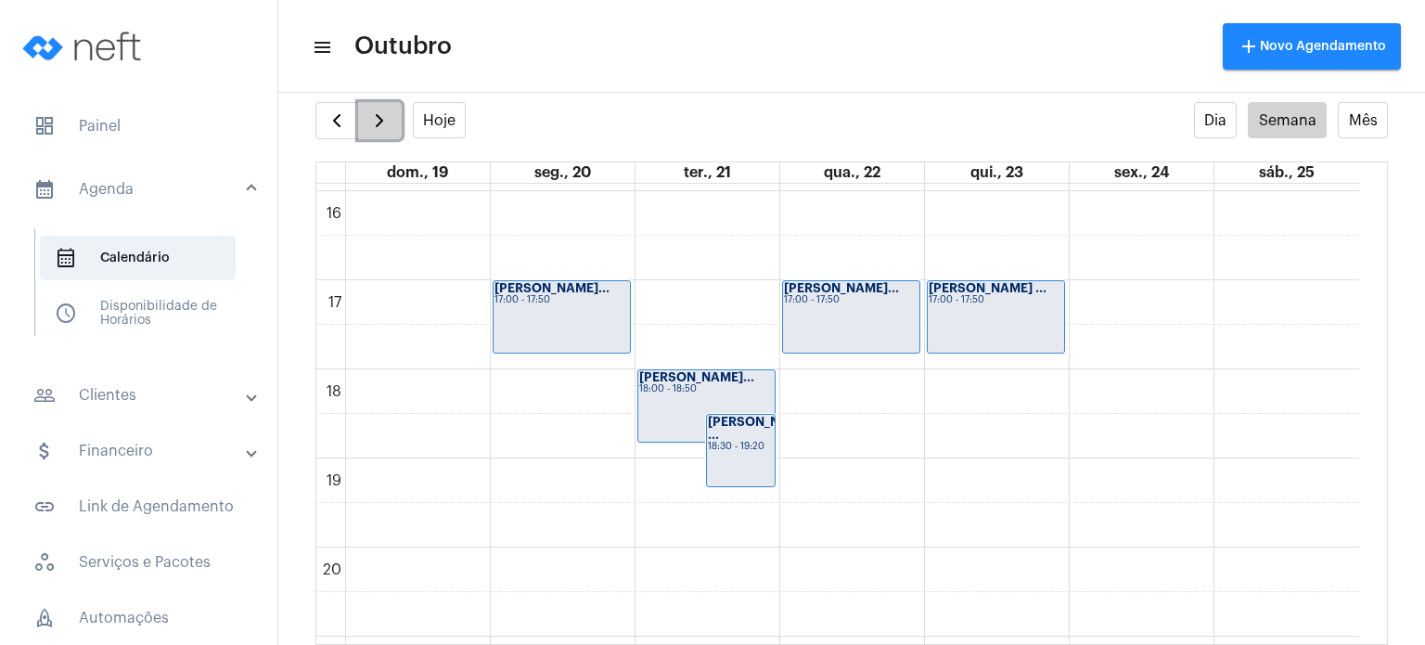
click at [371, 127] on span "button" at bounding box center [379, 120] width 22 height 22
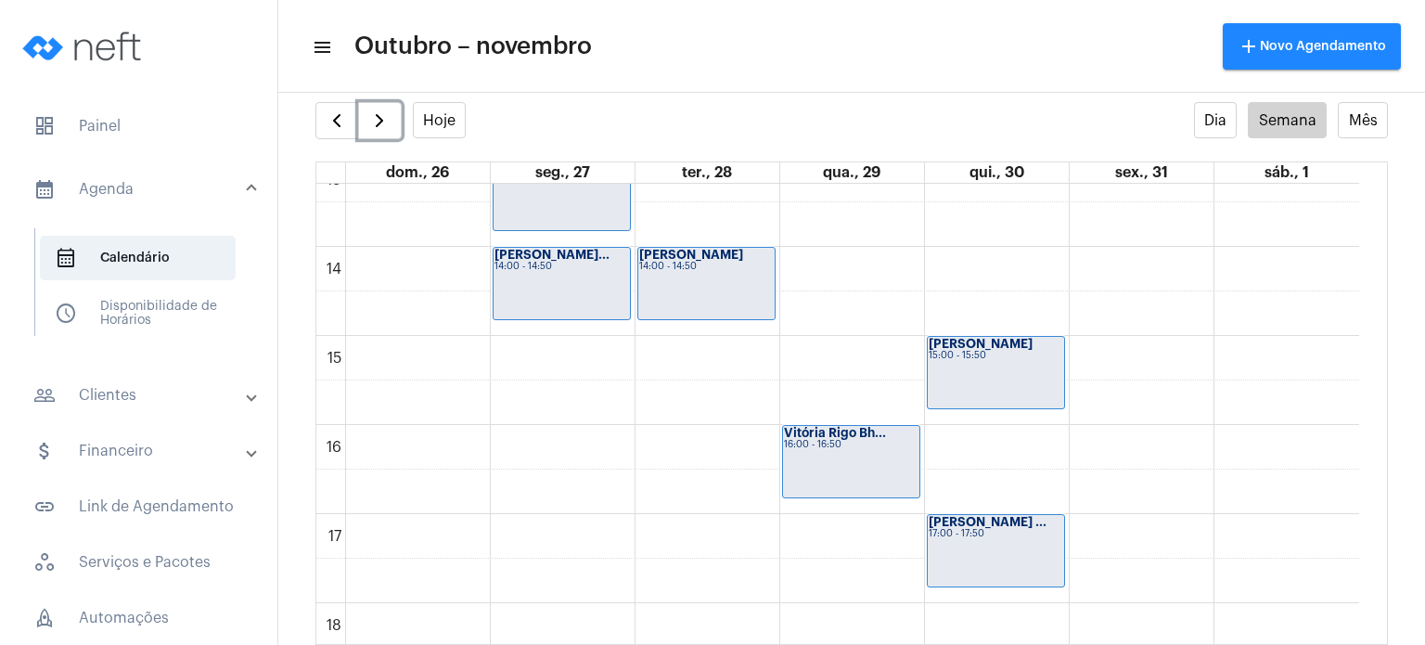
scroll to position [1173, 0]
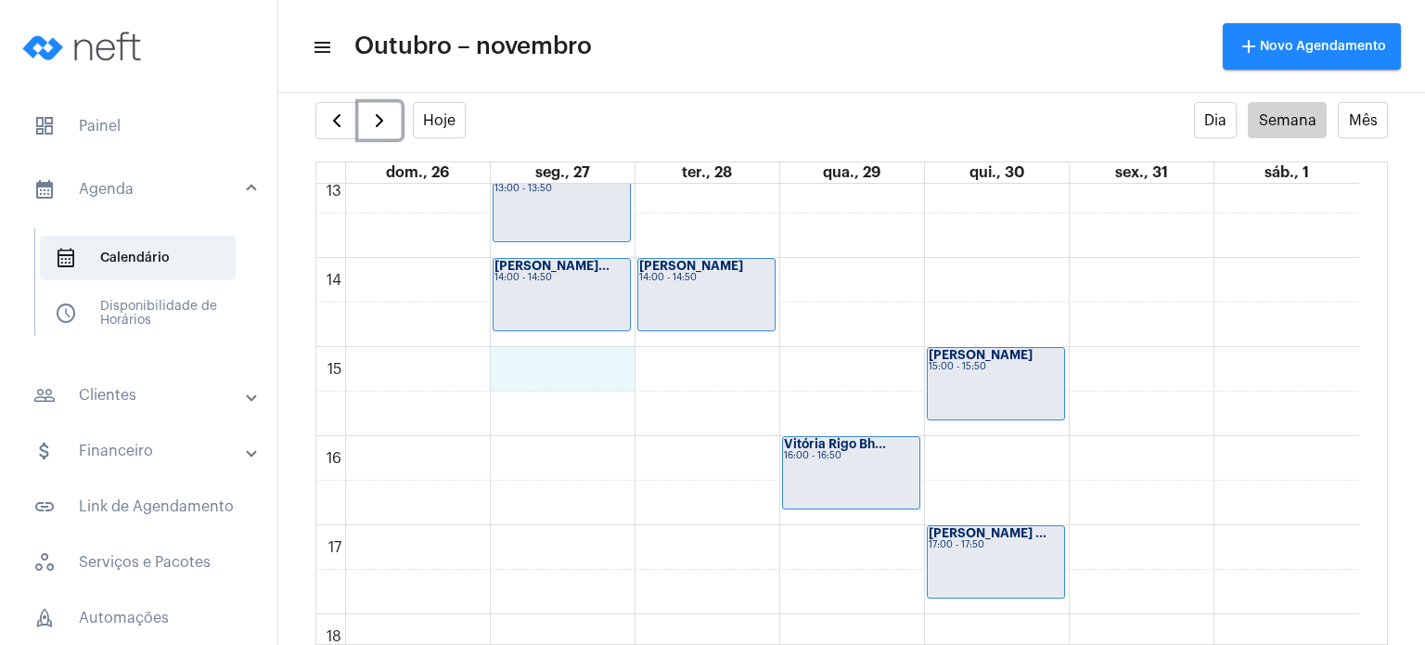
click at [598, 359] on div "00 01 02 03 04 05 06 07 08 09 10 11 12 13 14 15 16 17 18 19 20 21 22 23 [PERSON…" at bounding box center [837, 80] width 1043 height 2138
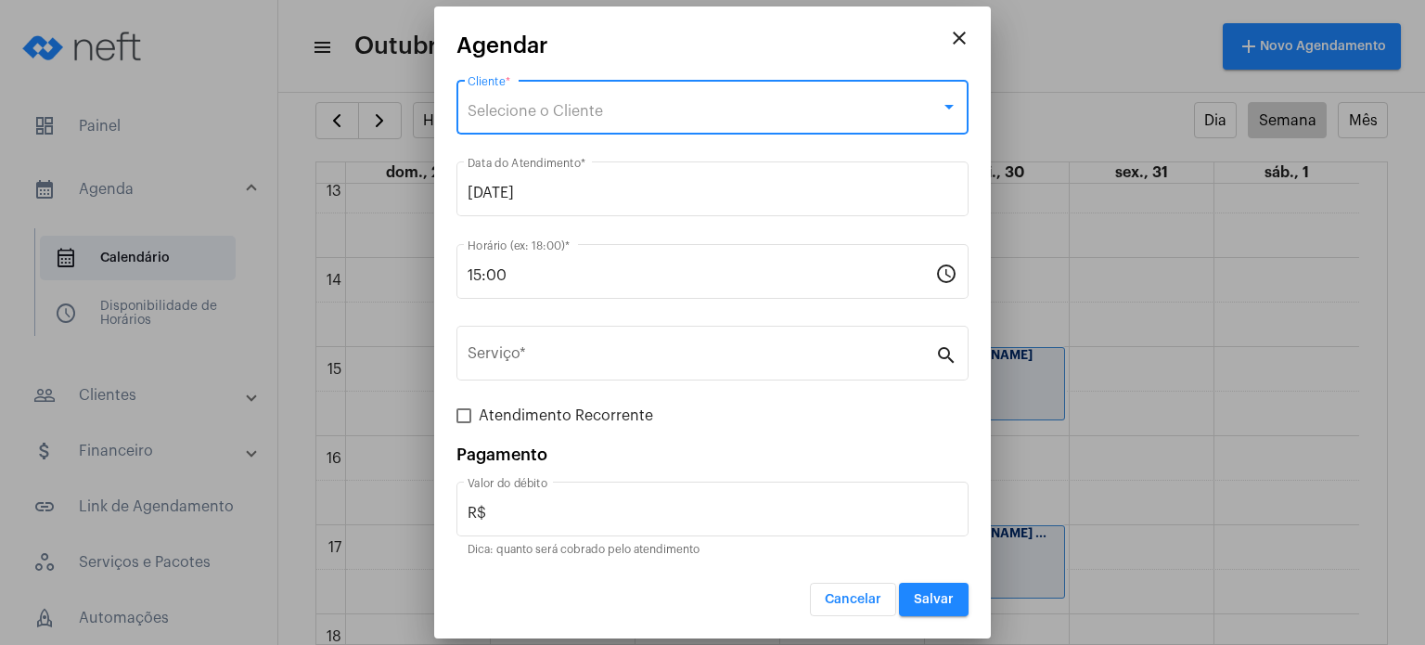
click at [520, 109] on span "Selecione o Cliente" at bounding box center [535, 111] width 135 height 15
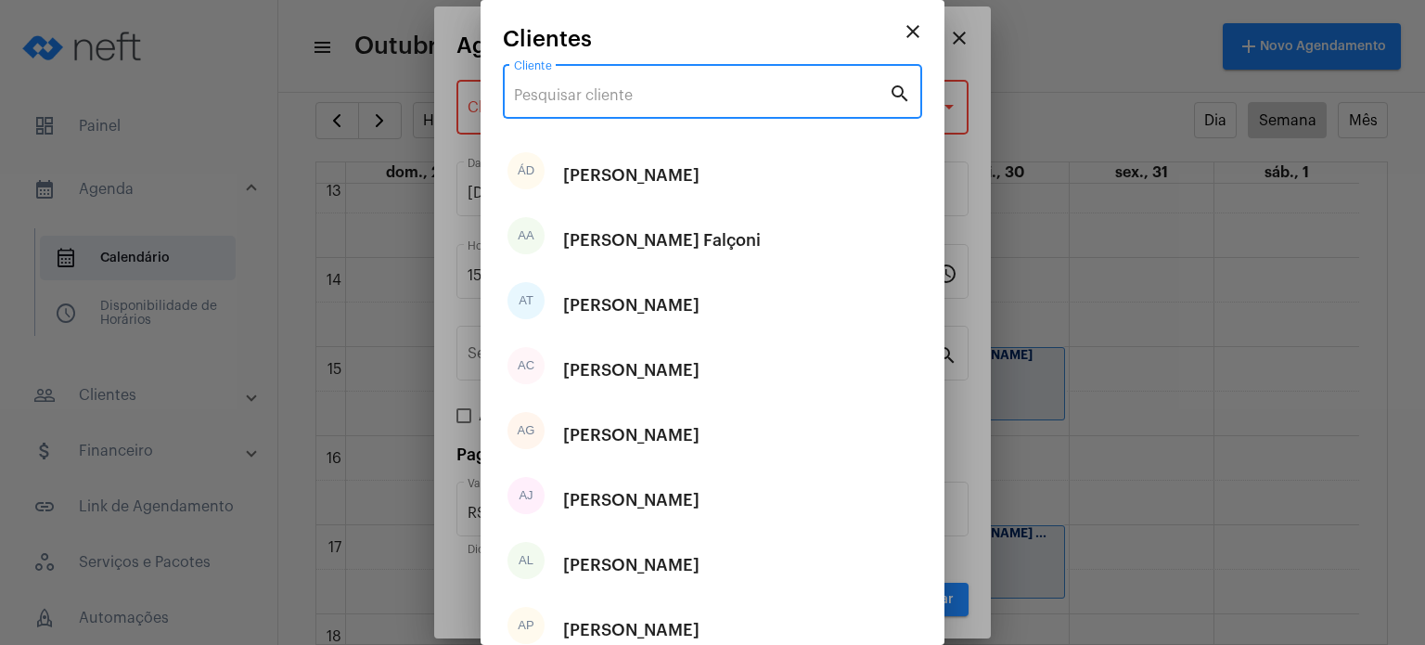
click at [520, 99] on input "Cliente" at bounding box center [701, 95] width 375 height 17
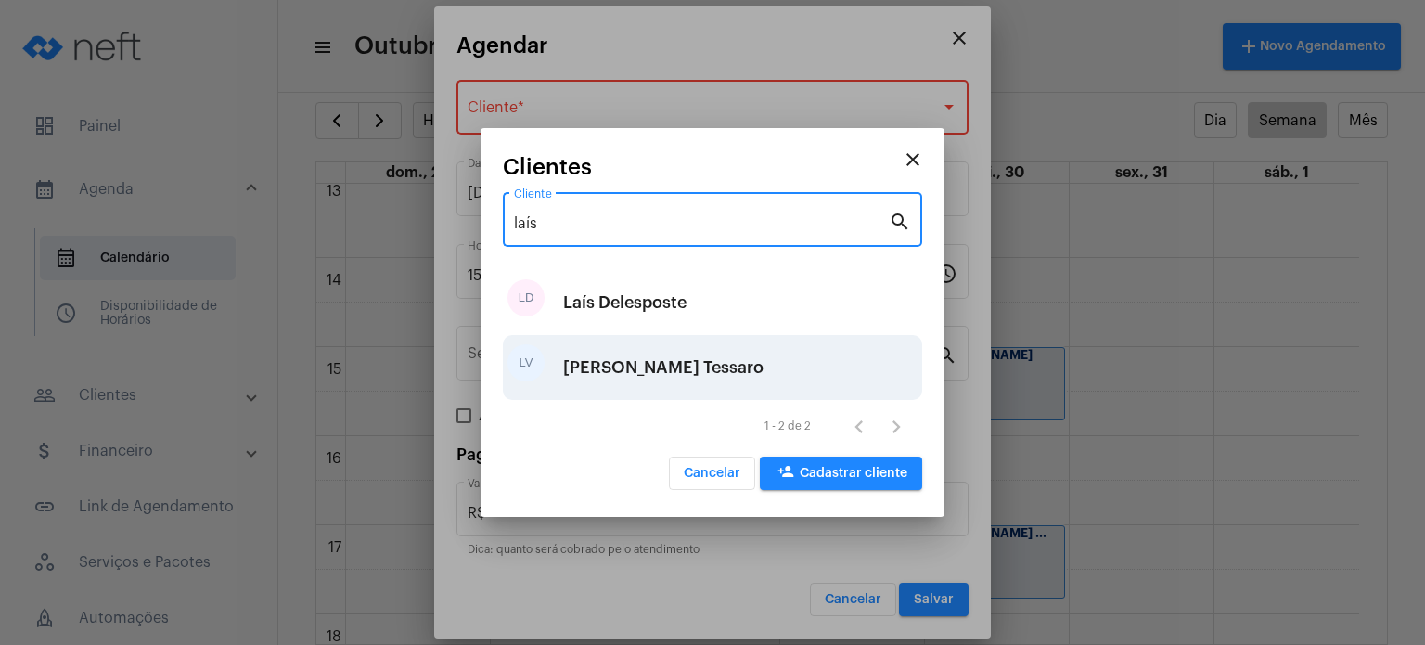
type input "laís"
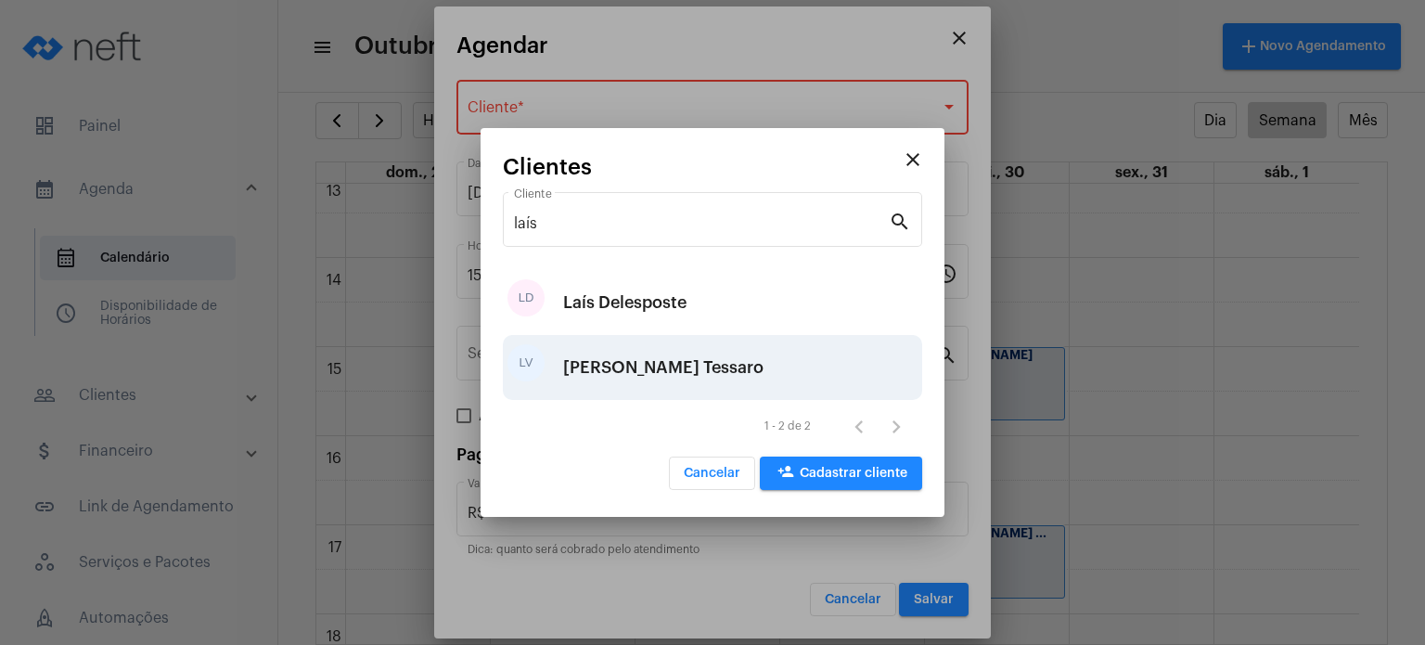
click at [620, 372] on div "[PERSON_NAME] Tessaro" at bounding box center [663, 368] width 200 height 56
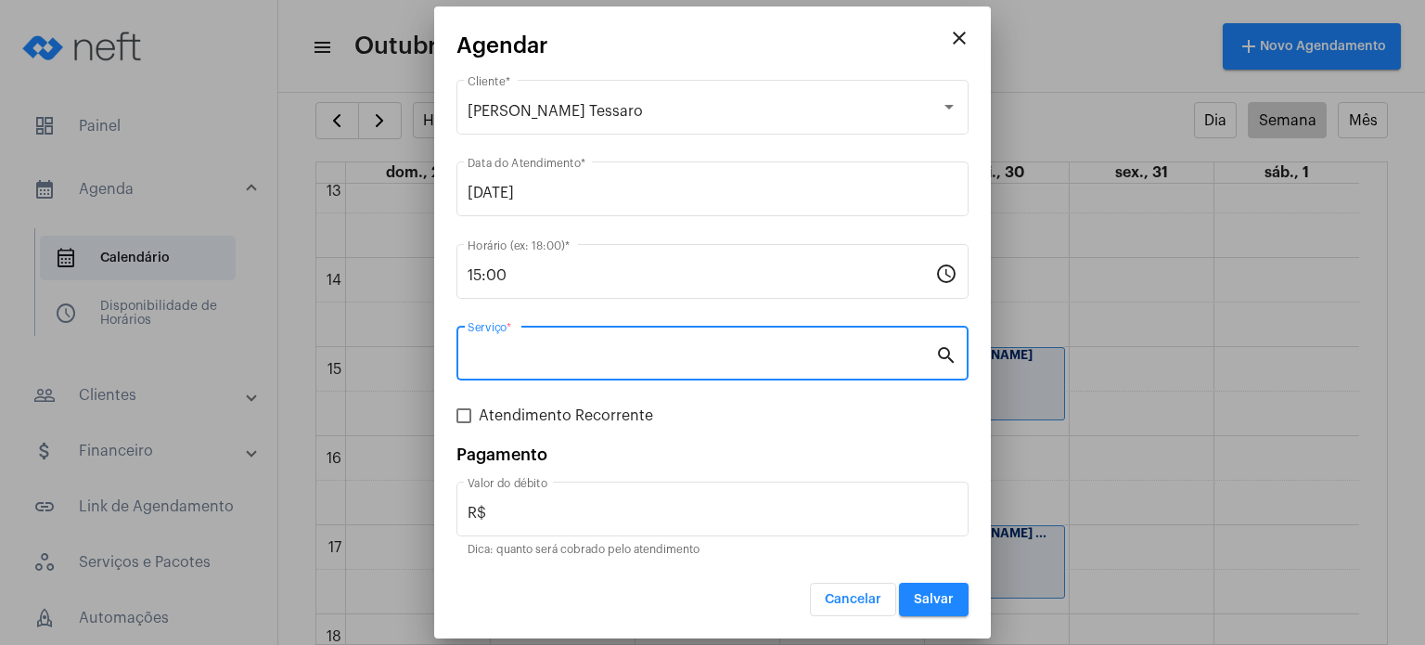
click at [579, 352] on input "Serviço *" at bounding box center [702, 357] width 468 height 17
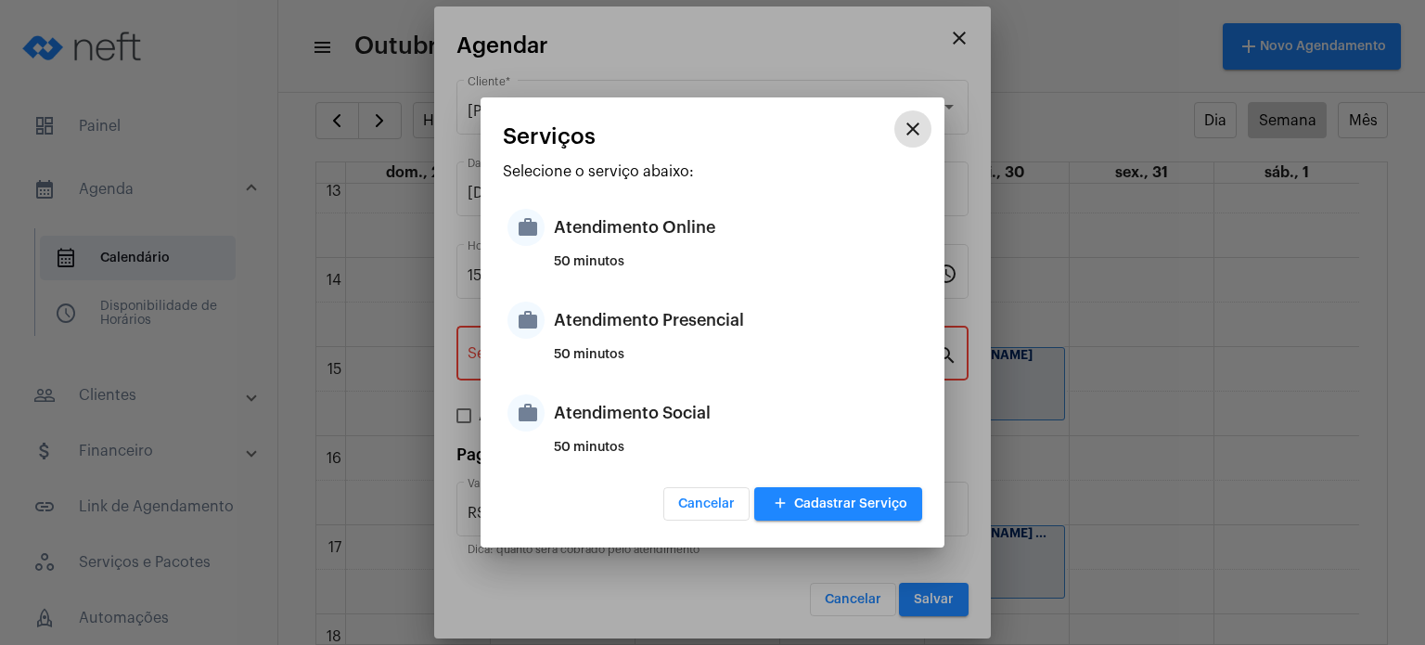
click at [579, 352] on div "50 minutos" at bounding box center [736, 362] width 364 height 28
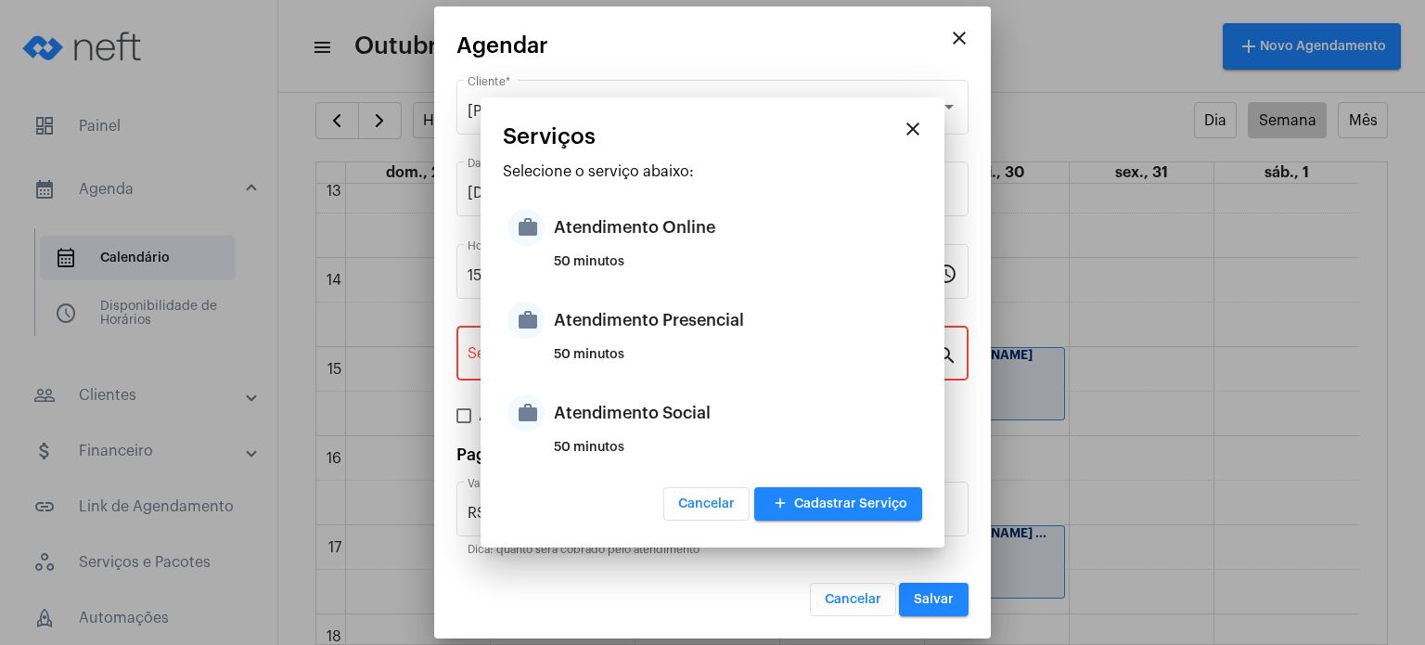
type input "Atendimento Presencial"
type input "R$ 170"
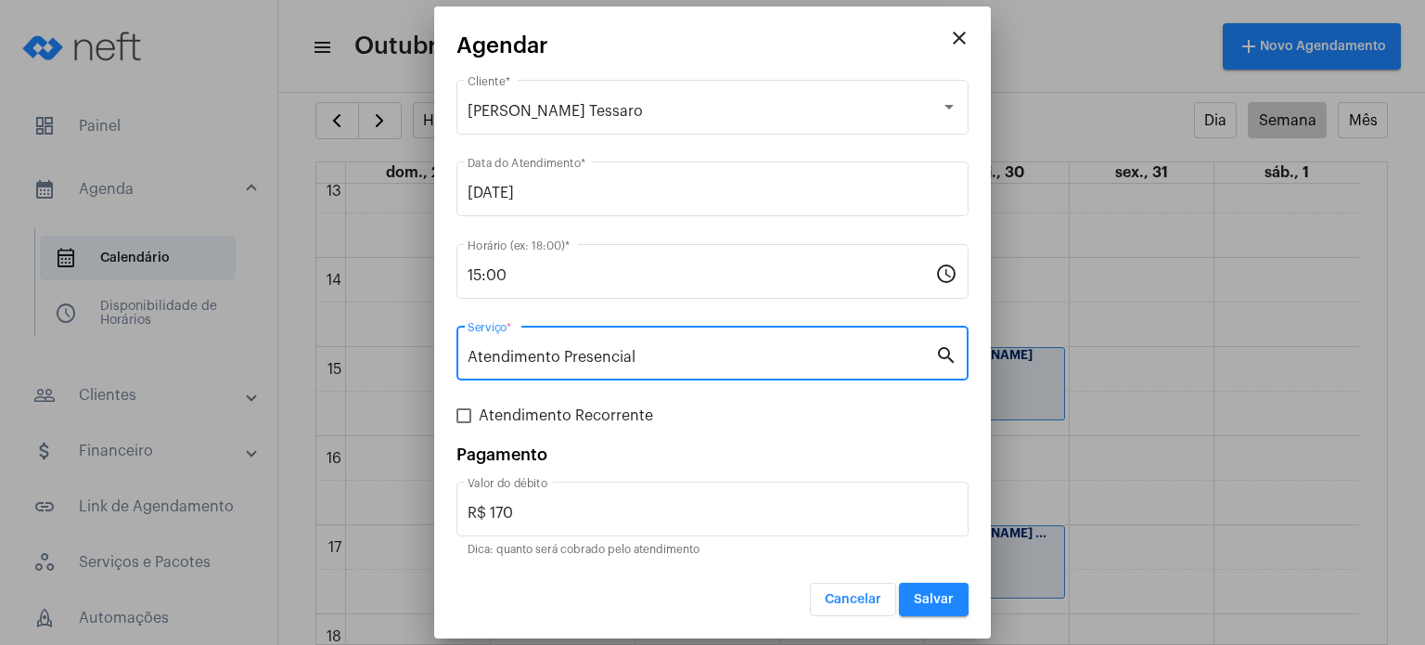
click at [958, 598] on button "Salvar" at bounding box center [934, 599] width 70 height 33
